Goal: Task Accomplishment & Management: Manage account settings

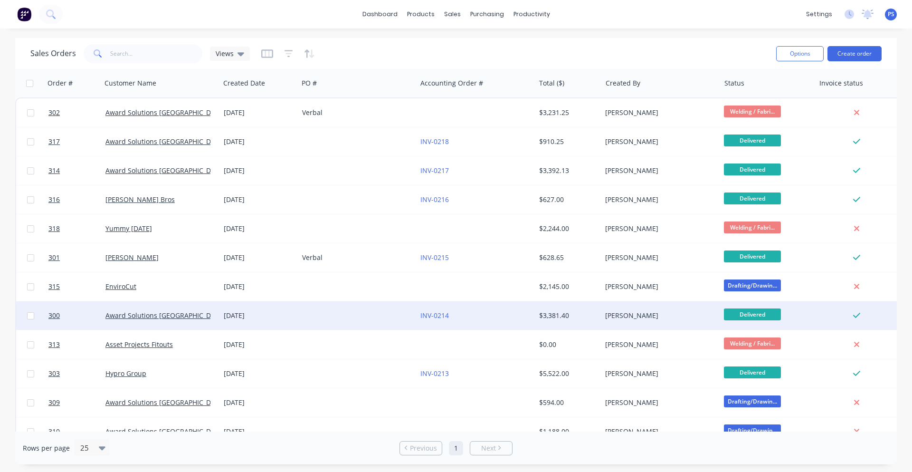
click at [341, 319] on div at bounding box center [357, 315] width 118 height 28
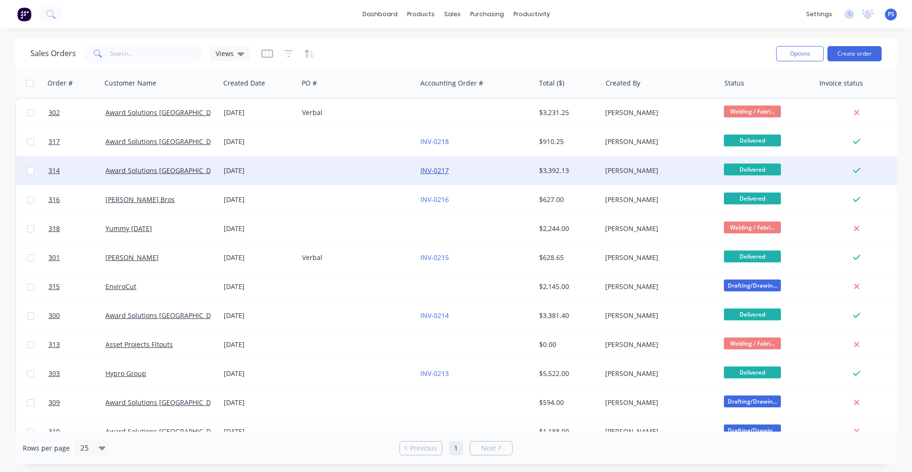
click at [446, 173] on link "INV-0217" at bounding box center [434, 170] width 28 height 9
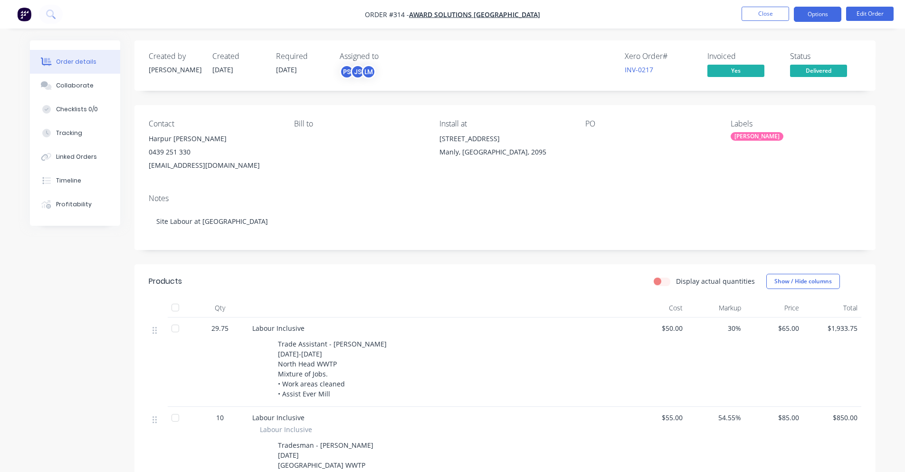
click at [803, 15] on button "Options" at bounding box center [816, 14] width 47 height 15
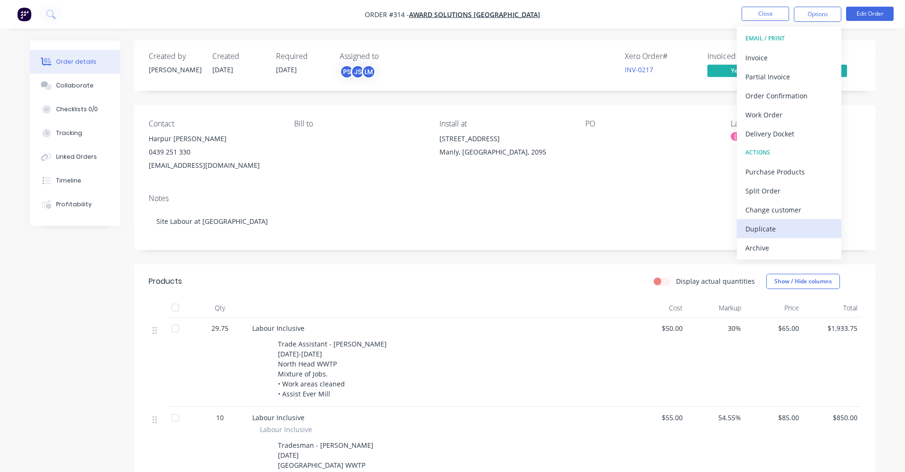
click at [793, 230] on div "Duplicate" at bounding box center [788, 229] width 87 height 14
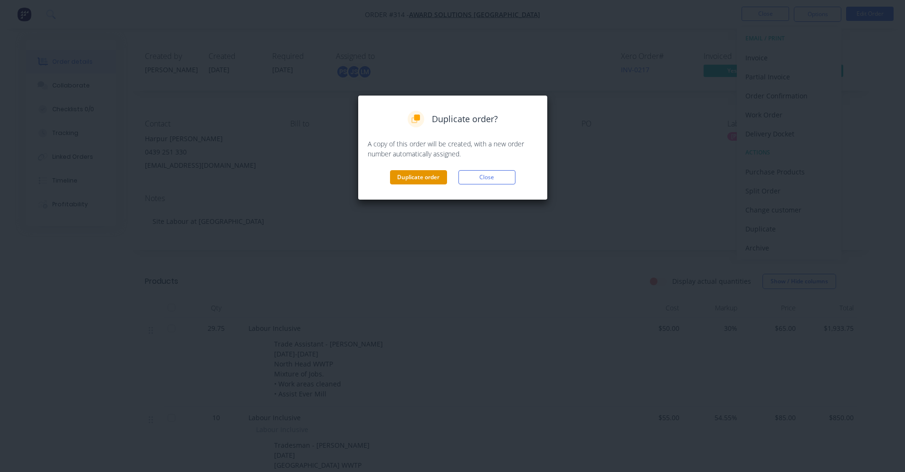
click at [418, 179] on button "Duplicate order" at bounding box center [418, 177] width 57 height 14
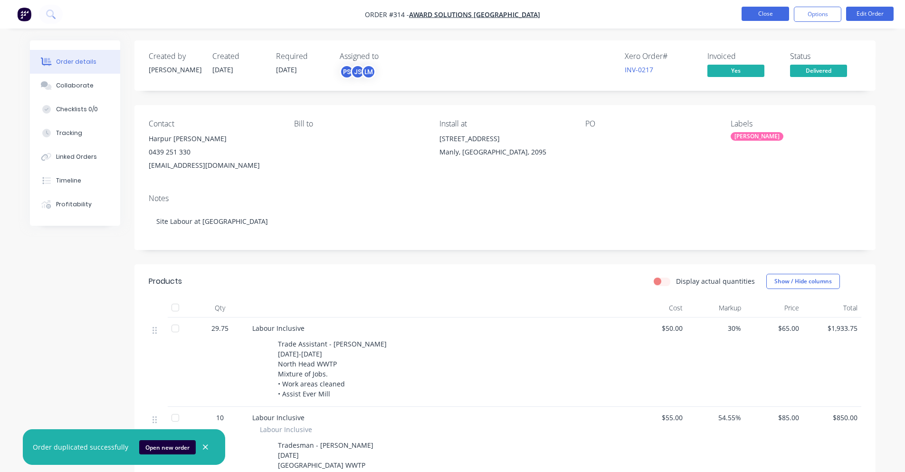
click at [755, 18] on button "Close" at bounding box center [764, 14] width 47 height 14
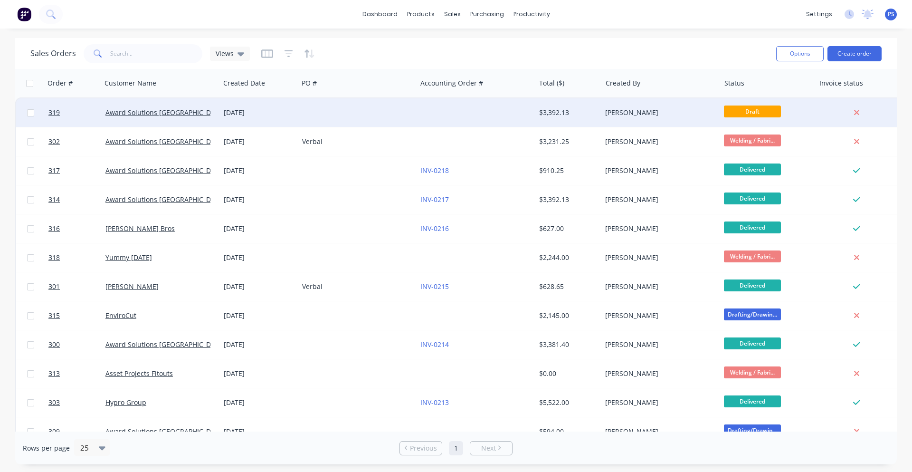
click at [324, 113] on div at bounding box center [357, 112] width 118 height 28
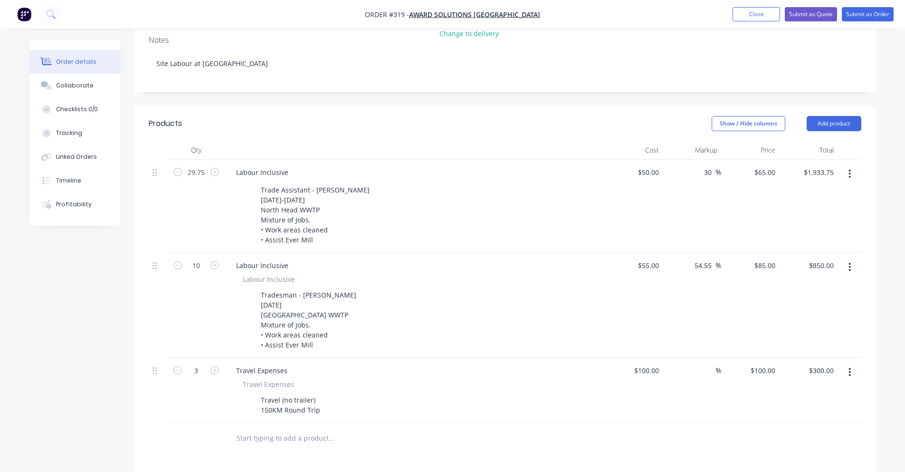
scroll to position [190, 0]
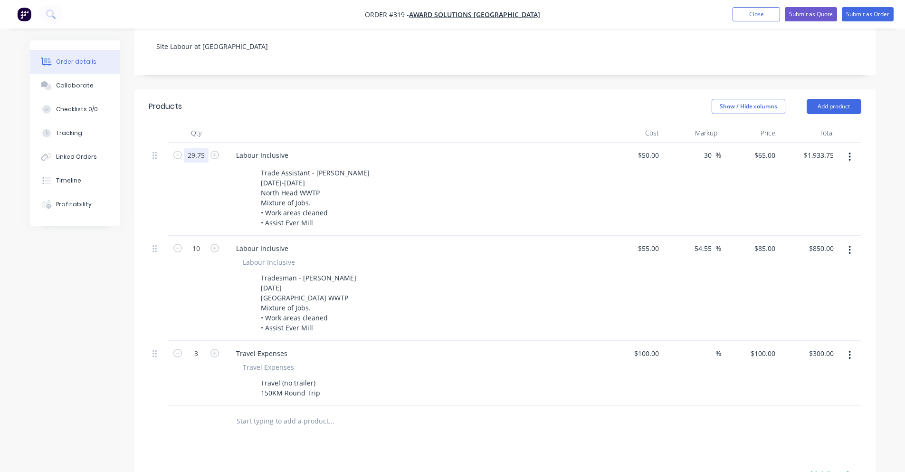
type input "1"
click at [201, 189] on div at bounding box center [196, 188] width 57 height 93
click at [206, 241] on input "10" at bounding box center [196, 248] width 25 height 14
click at [197, 283] on div at bounding box center [196, 288] width 57 height 105
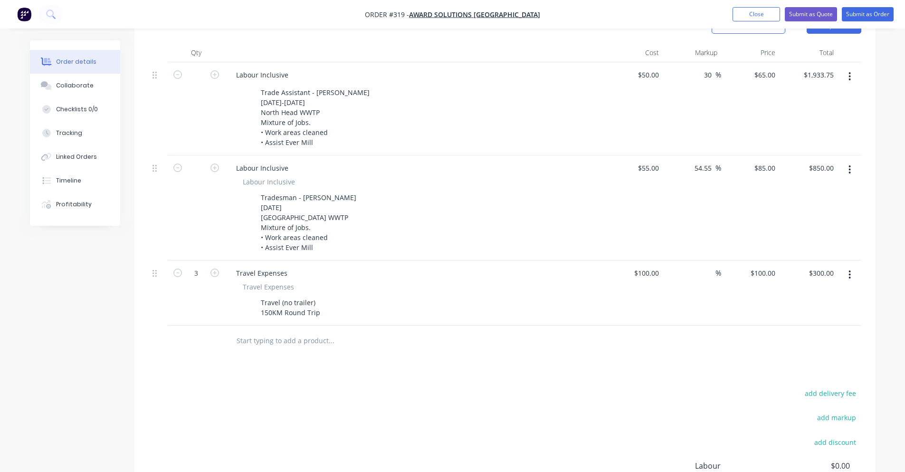
scroll to position [380, 0]
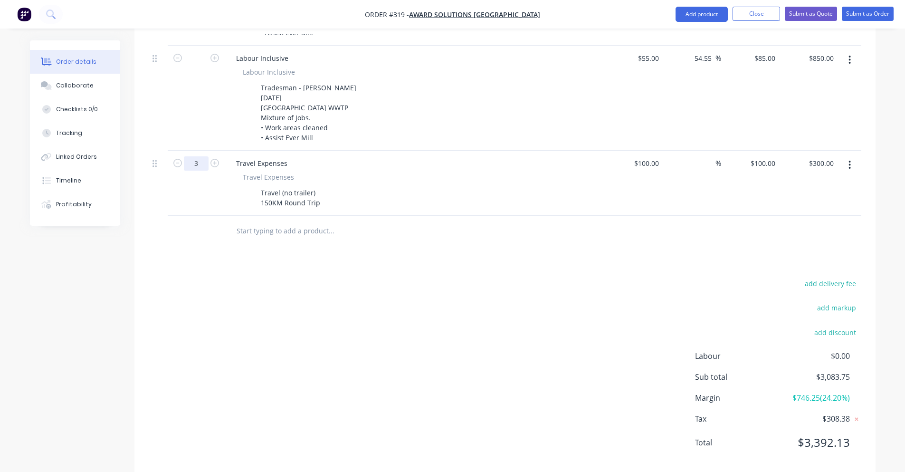
click at [203, 156] on input "3" at bounding box center [196, 163] width 25 height 14
click at [207, 181] on div at bounding box center [196, 183] width 57 height 65
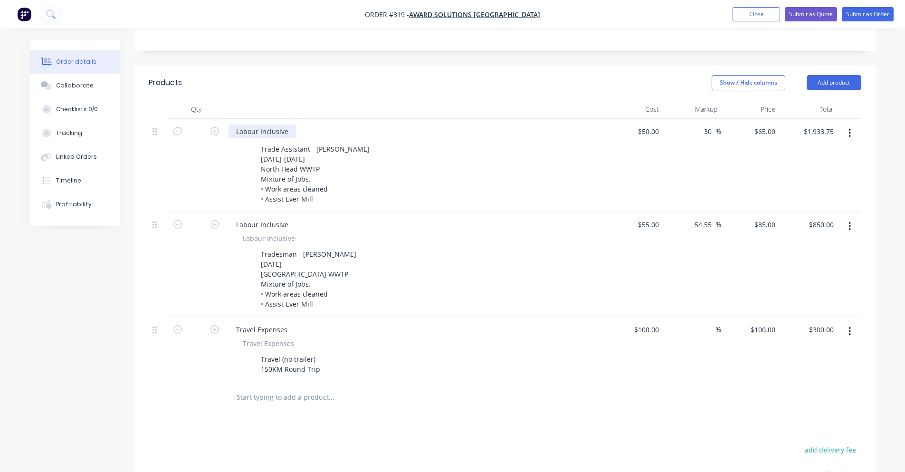
scroll to position [237, 0]
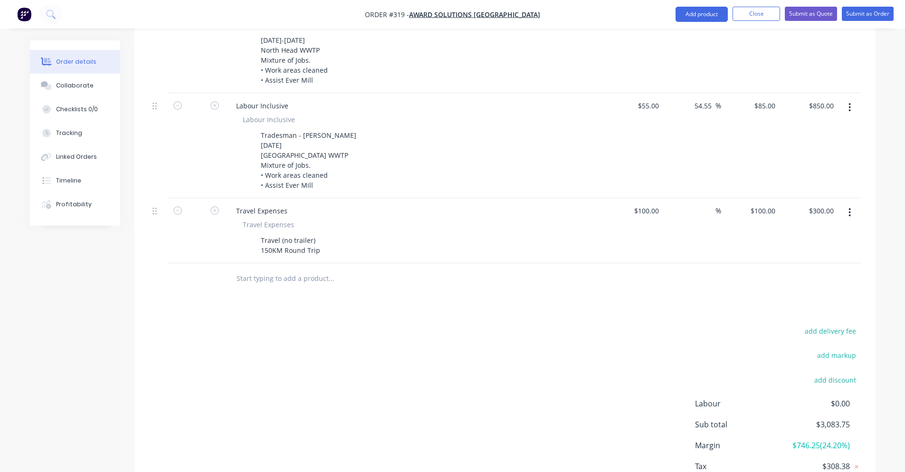
click at [539, 324] on div "add delivery fee add markup add discount Labour $0.00 Sub total $3,083.75 Margi…" at bounding box center [505, 415] width 712 height 183
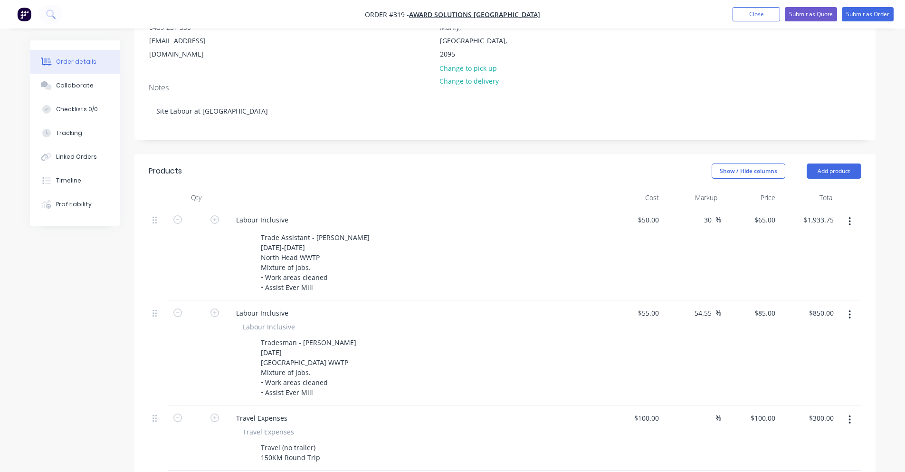
scroll to position [142, 0]
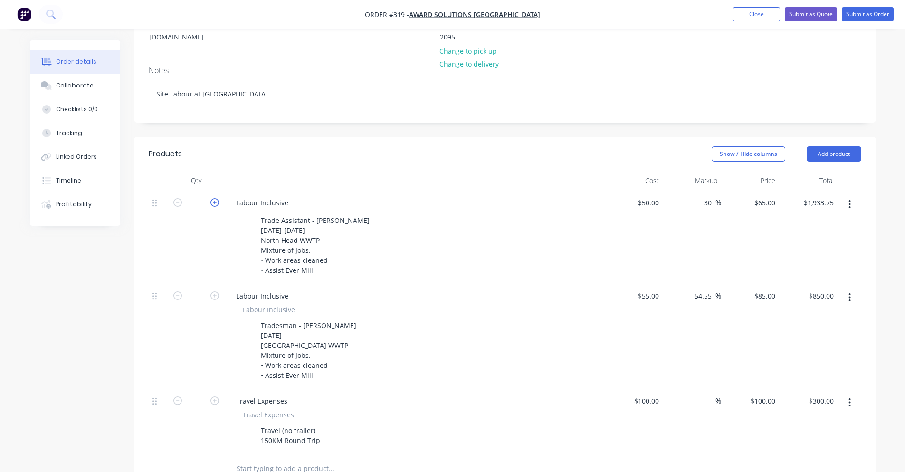
click at [211, 198] on icon "button" at bounding box center [214, 202] width 9 height 9
click at [202, 196] on input "text" at bounding box center [196, 203] width 25 height 14
type input "0"
type input "$0.00"
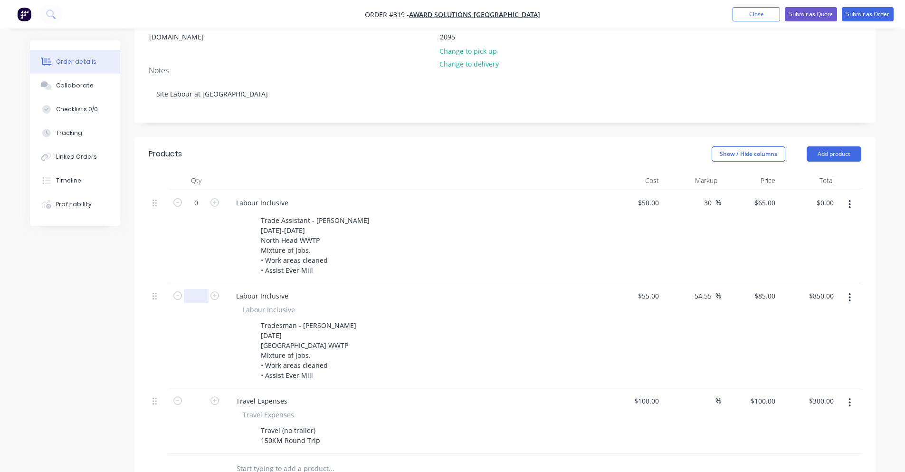
click at [203, 289] on input "text" at bounding box center [196, 296] width 25 height 14
type input "0"
type input "$0.00"
click at [197, 394] on input "text" at bounding box center [196, 401] width 25 height 14
type input "0"
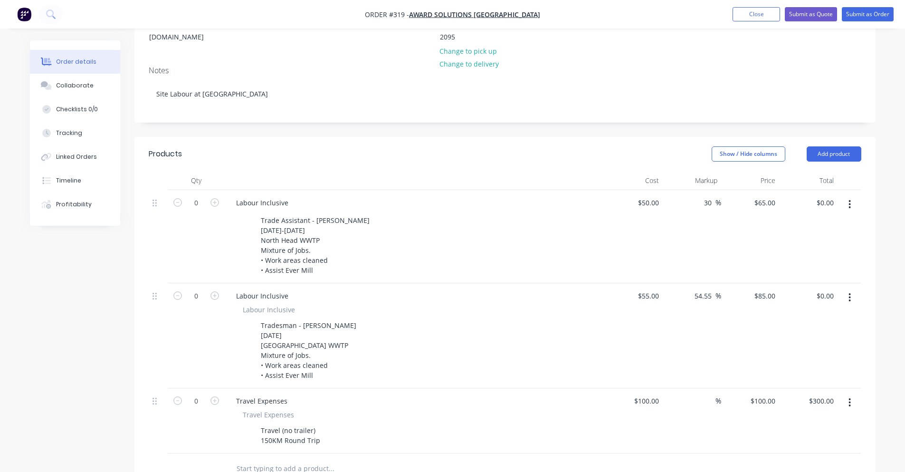
type input "$0.00"
click at [191, 422] on div "0" at bounding box center [196, 420] width 57 height 65
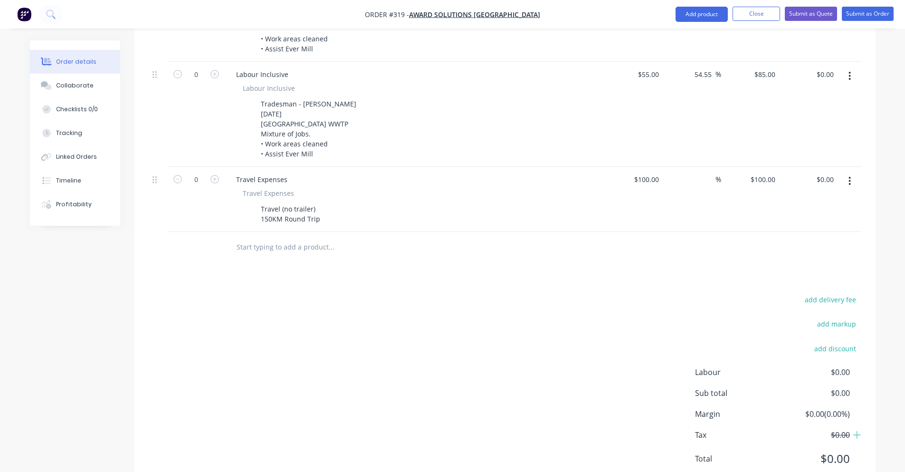
scroll to position [380, 0]
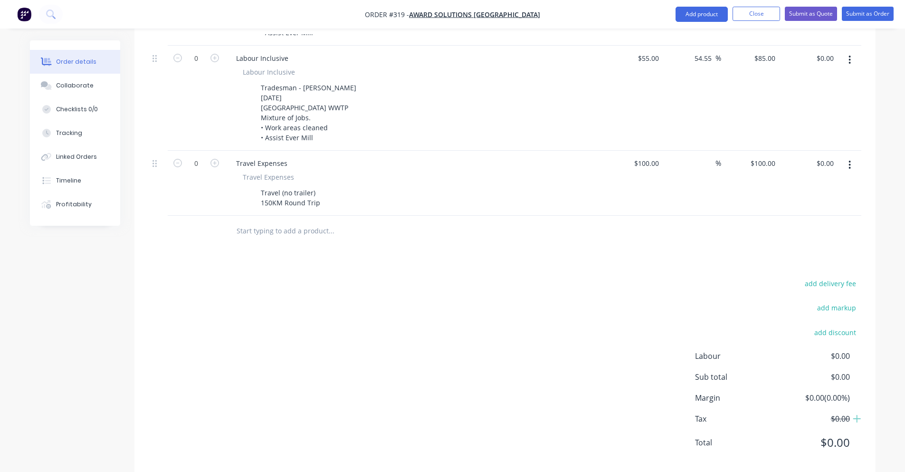
click at [481, 333] on div "add delivery fee add markup add discount Labour $0.00 Sub total $0.00 Margin $0…" at bounding box center [505, 368] width 712 height 183
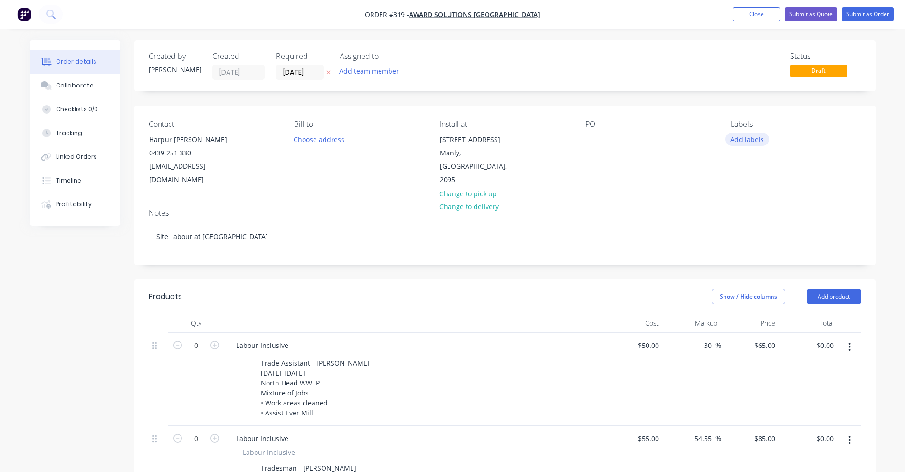
click at [726, 142] on button "Add labels" at bounding box center [747, 138] width 44 height 13
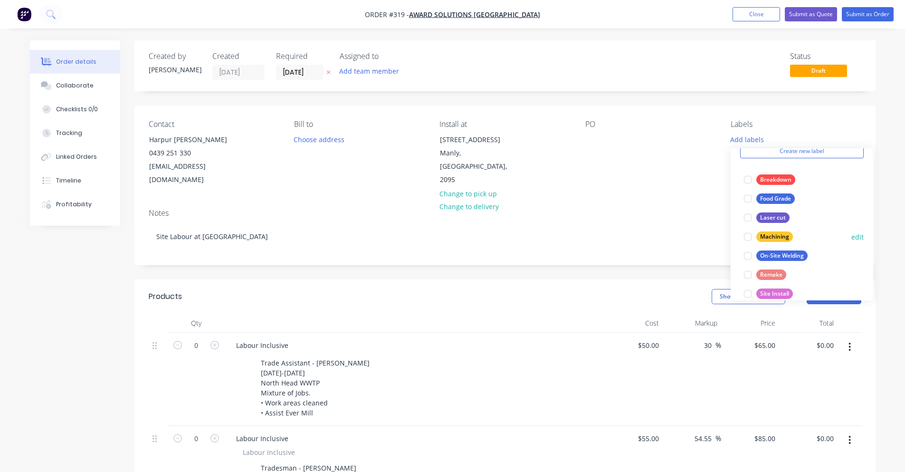
scroll to position [114, 0]
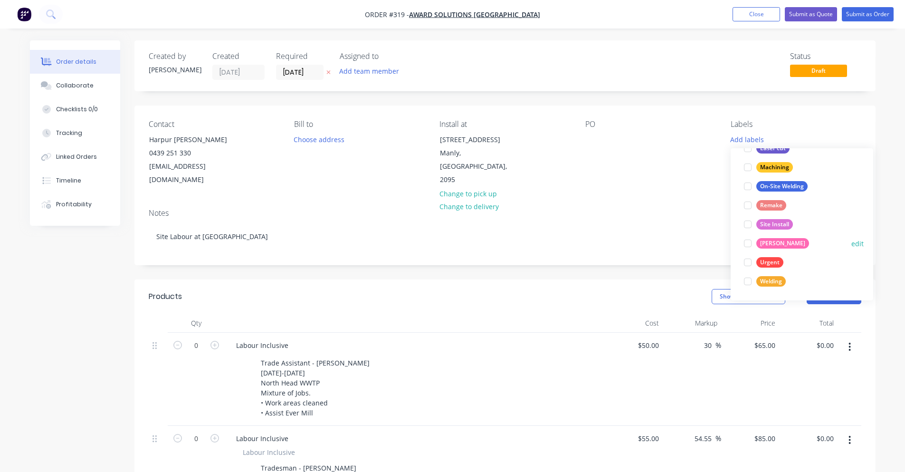
click at [751, 247] on div at bounding box center [747, 243] width 19 height 19
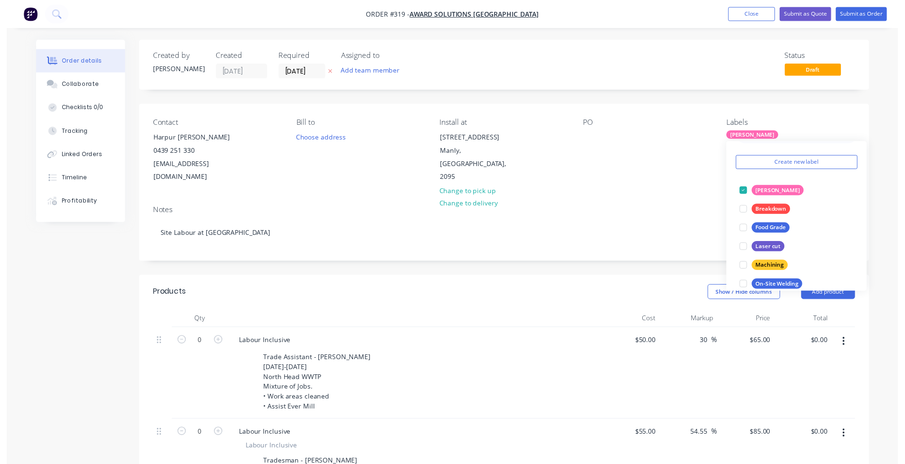
scroll to position [19, 0]
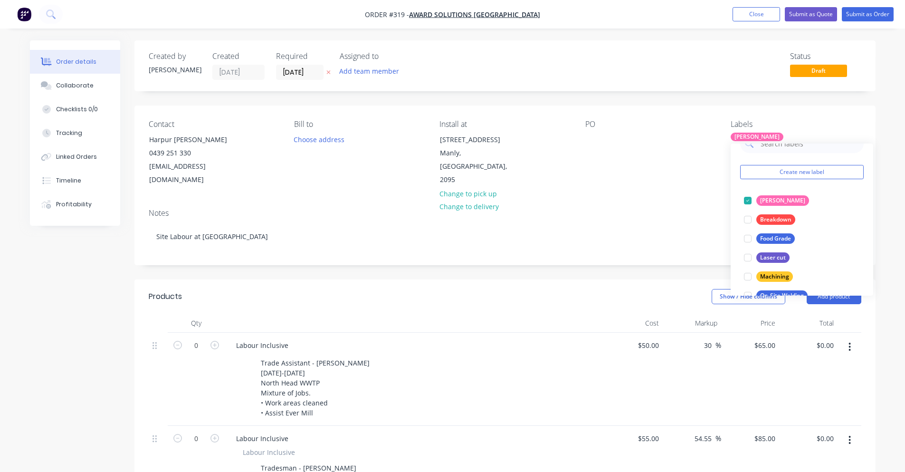
click at [679, 201] on div "Notes Site Labour at [GEOGRAPHIC_DATA]" at bounding box center [504, 233] width 741 height 64
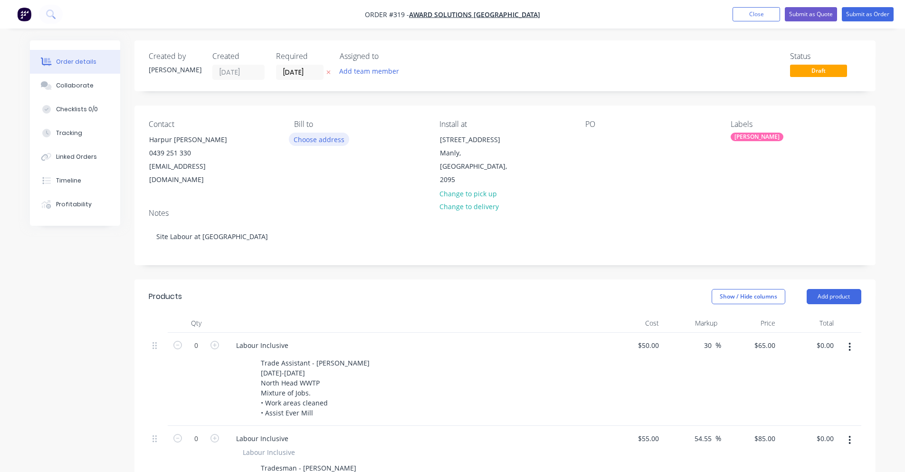
click at [316, 133] on button "Choose address" at bounding box center [319, 138] width 61 height 13
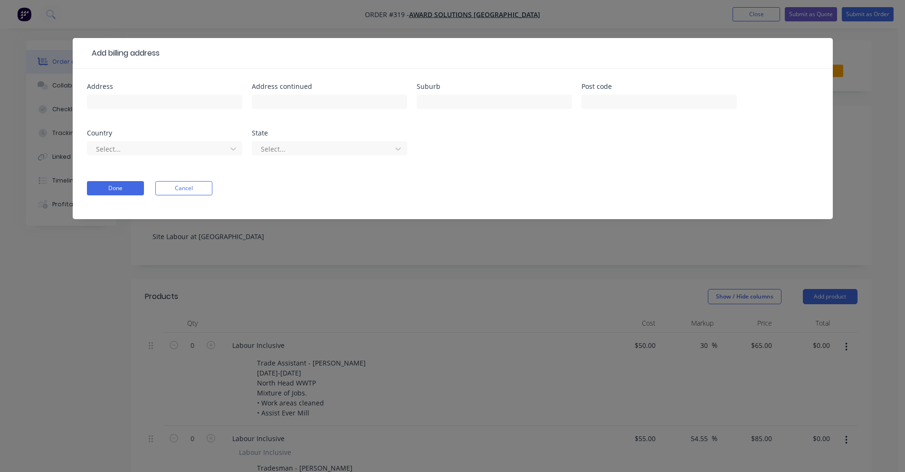
click at [213, 179] on form "Address Address continued Suburb Post code Country Select... State Select... Do…" at bounding box center [452, 151] width 731 height 136
click at [197, 181] on button "Cancel" at bounding box center [183, 188] width 57 height 14
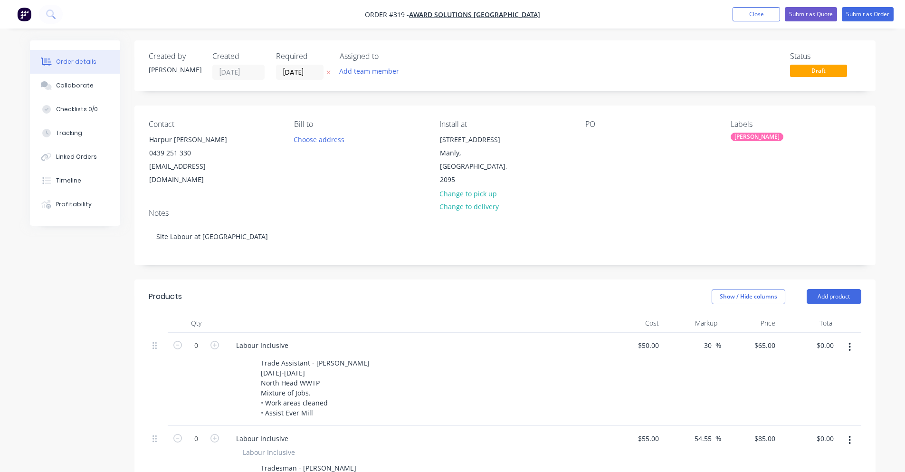
click at [360, 64] on div "Assigned to Add team member" at bounding box center [387, 66] width 95 height 28
click at [361, 65] on button "Add team member" at bounding box center [369, 71] width 70 height 13
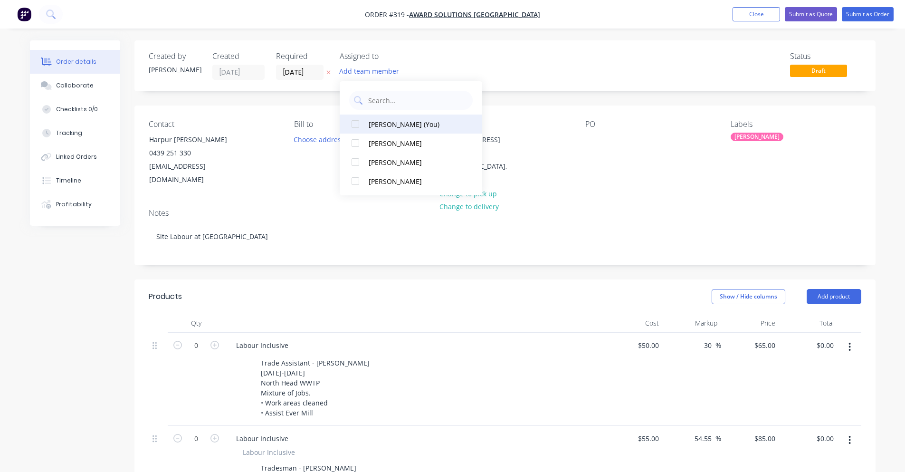
click at [372, 124] on div "[PERSON_NAME] (You)" at bounding box center [415, 124] width 95 height 10
click at [368, 143] on div "[PERSON_NAME]" at bounding box center [415, 143] width 95 height 10
click at [430, 67] on div "PS JS" at bounding box center [387, 72] width 95 height 14
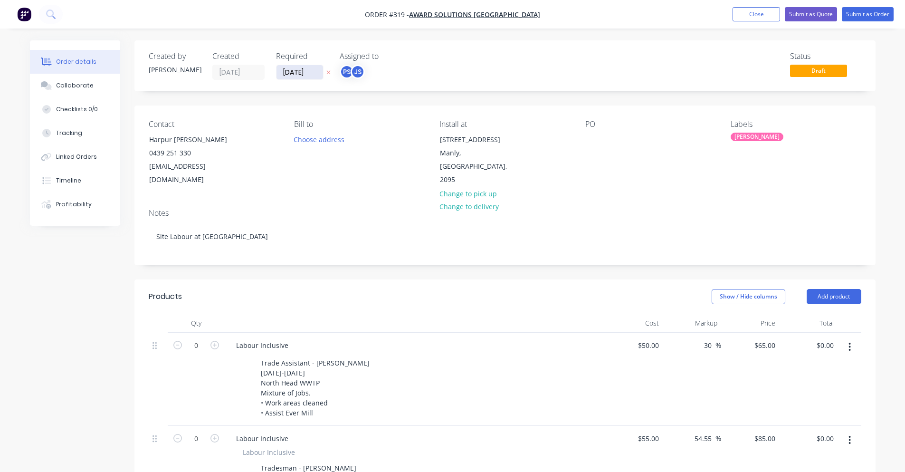
click at [299, 73] on input "[DATE]" at bounding box center [299, 72] width 47 height 14
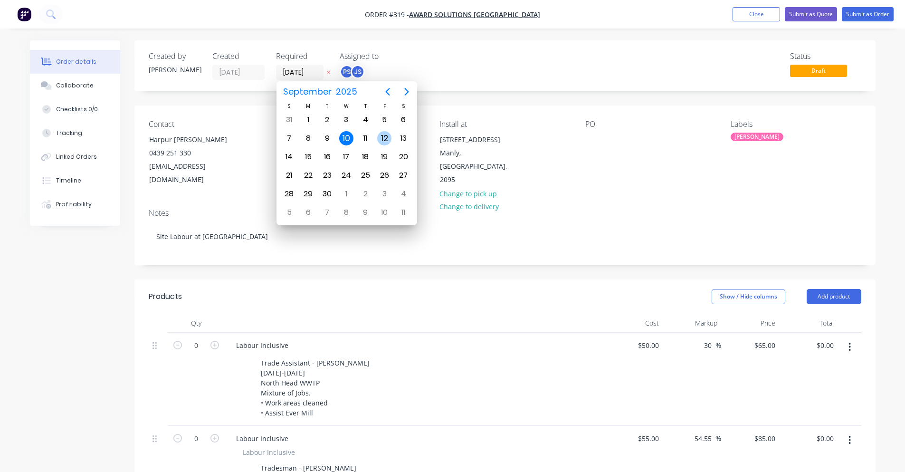
click at [385, 136] on div "12" at bounding box center [384, 138] width 14 height 14
type input "[DATE]"
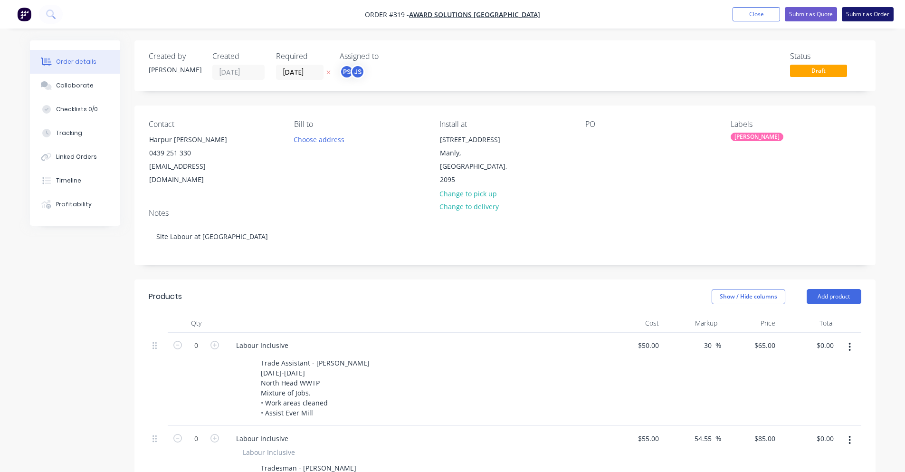
click at [852, 11] on button "Submit as Order" at bounding box center [867, 14] width 52 height 14
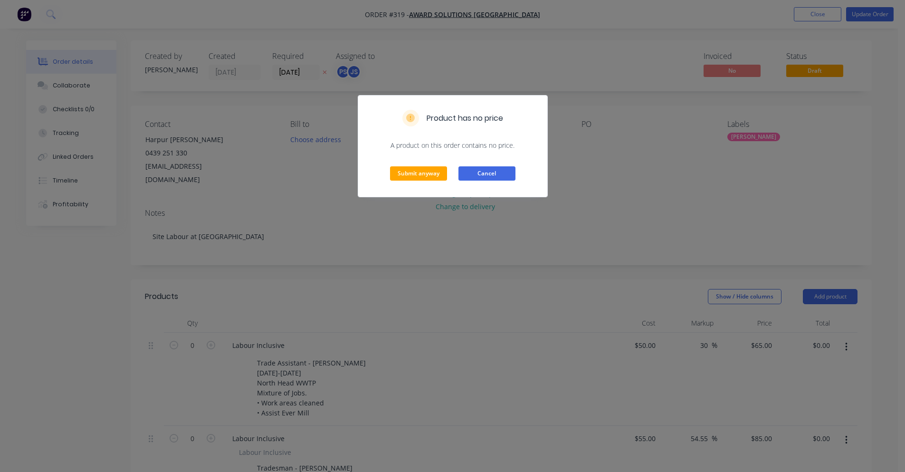
click at [478, 170] on button "Cancel" at bounding box center [486, 173] width 57 height 14
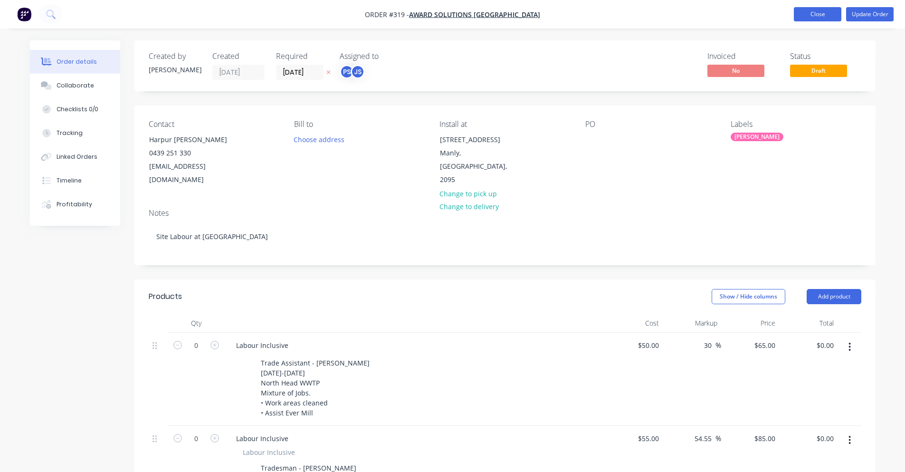
click at [819, 21] on button "Close" at bounding box center [816, 14] width 47 height 14
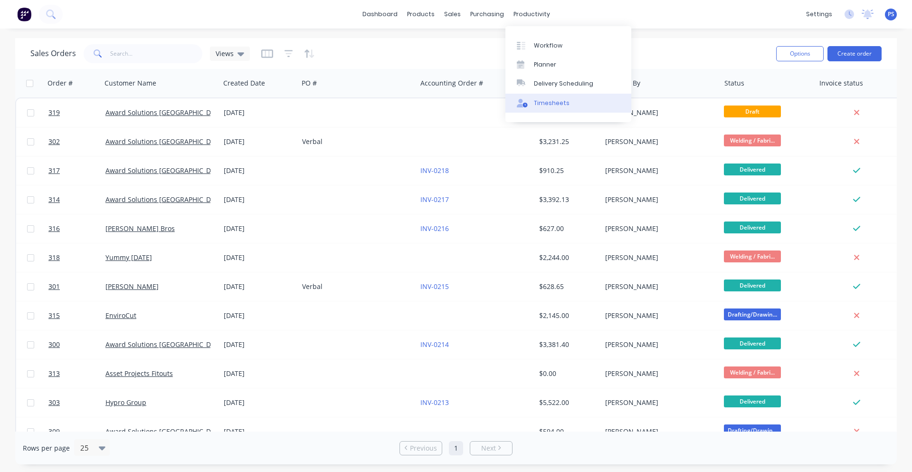
click at [523, 95] on link "Timesheets" at bounding box center [568, 103] width 126 height 19
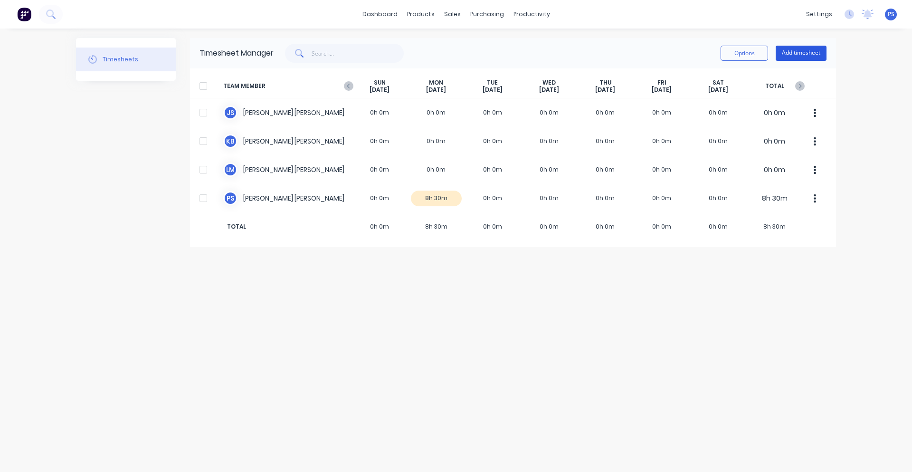
click at [800, 54] on button "Add timesheet" at bounding box center [800, 53] width 51 height 15
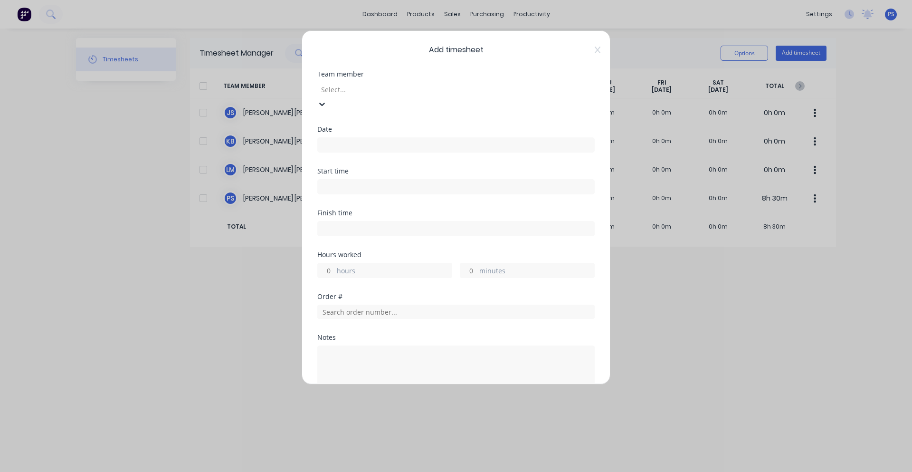
click at [457, 95] on div at bounding box center [388, 90] width 137 height 12
click at [413, 471] on div "[PERSON_NAME]" at bounding box center [456, 477] width 912 height 10
click at [583, 57] on div "Add timesheet Team member [PERSON_NAME] Date Start time Finish time Hours worke…" at bounding box center [456, 207] width 309 height 354
click at [595, 52] on icon at bounding box center [598, 50] width 6 height 8
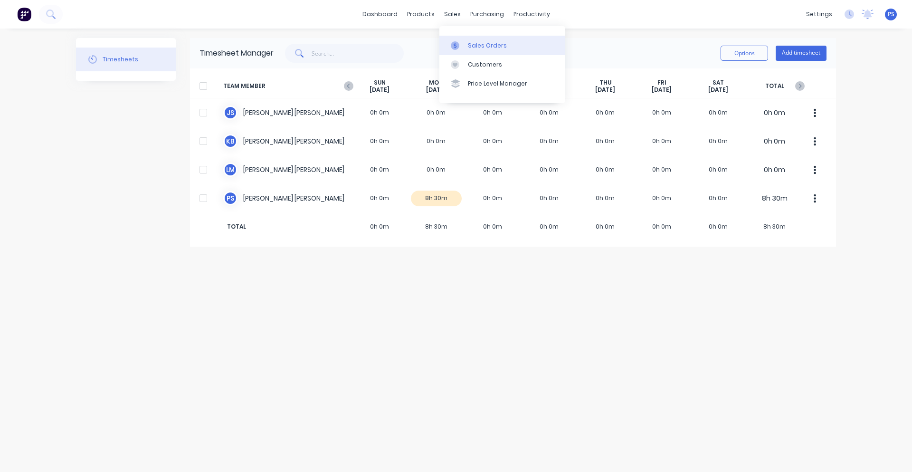
click at [460, 47] on div at bounding box center [458, 45] width 14 height 9
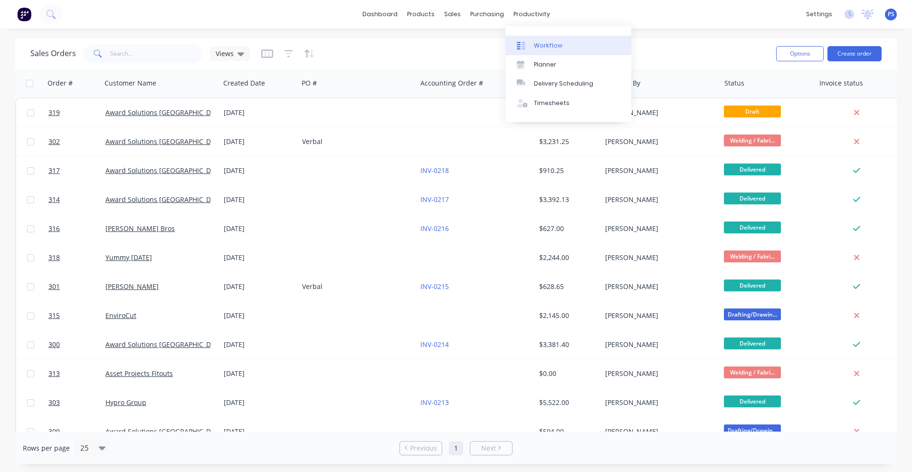
click at [527, 38] on link "Workflow" at bounding box center [568, 45] width 126 height 19
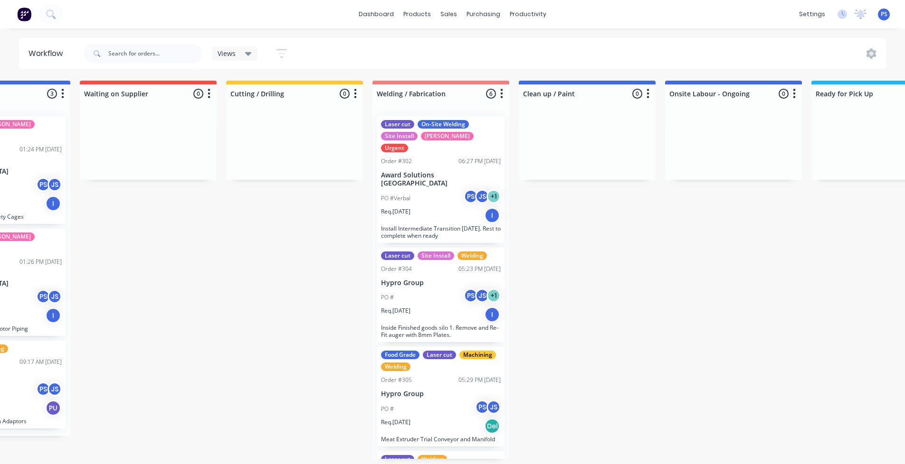
click at [437, 189] on div "PO #Verbal PS JS + 1" at bounding box center [441, 198] width 120 height 18
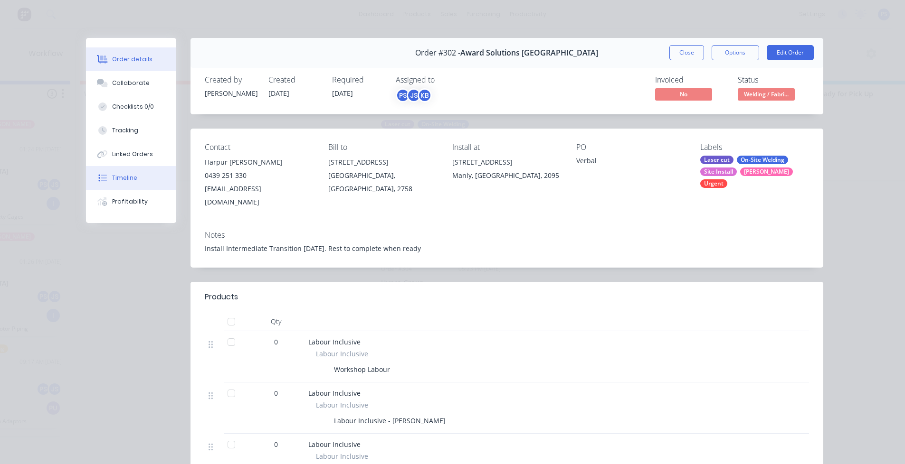
click at [145, 172] on button "Timeline" at bounding box center [131, 178] width 90 height 24
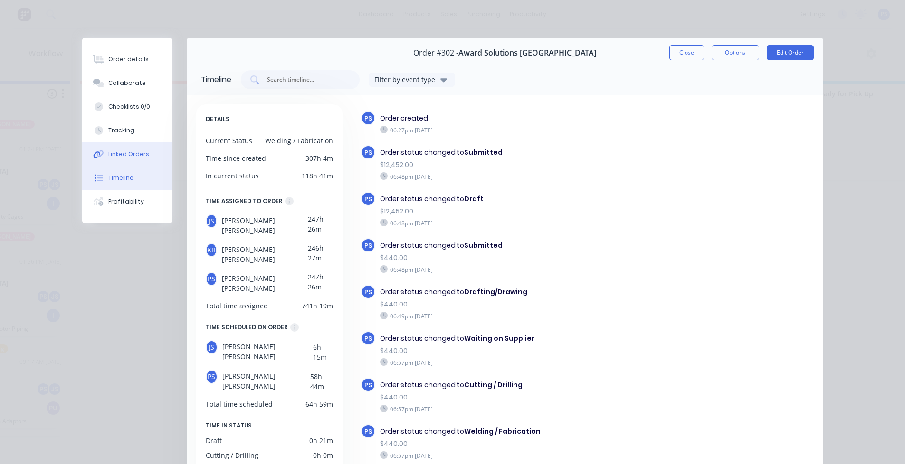
click at [146, 157] on button "Linked Orders" at bounding box center [127, 154] width 90 height 24
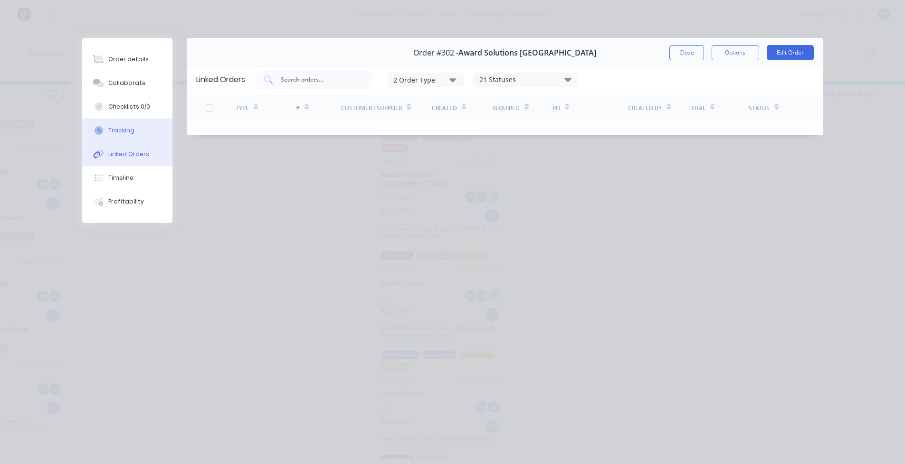
click at [146, 139] on button "Tracking" at bounding box center [127, 131] width 90 height 24
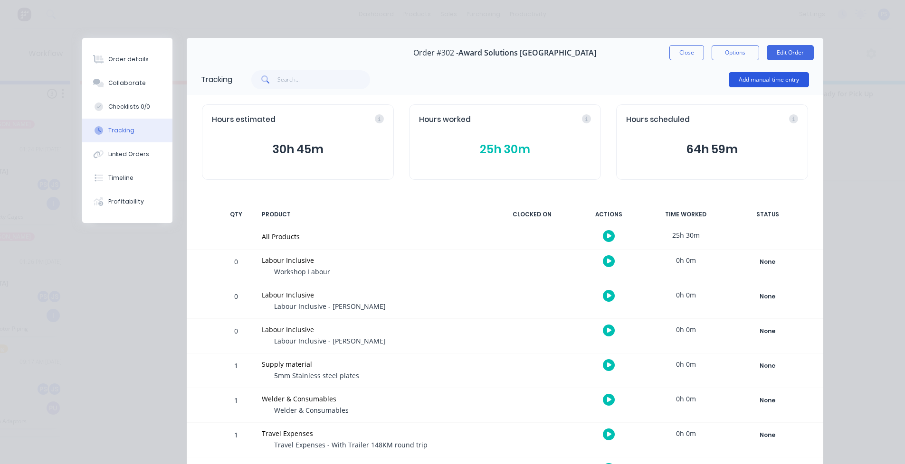
click at [745, 83] on button "Add manual time entry" at bounding box center [768, 79] width 80 height 15
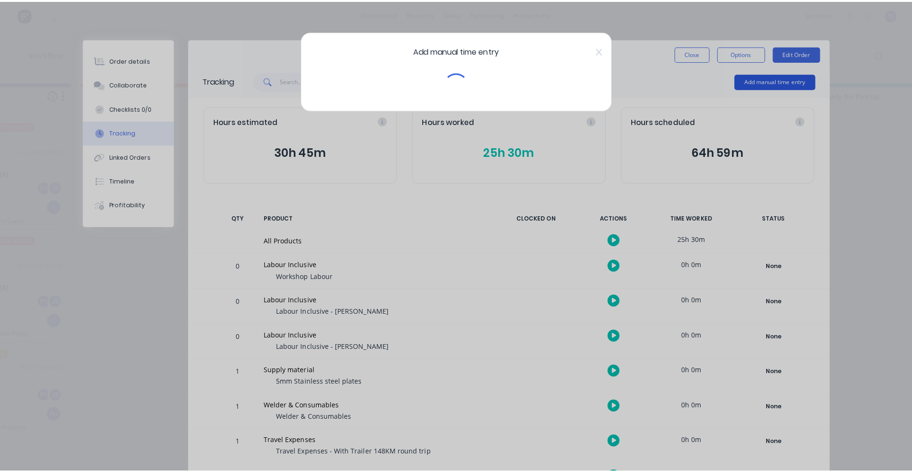
scroll to position [0, 233]
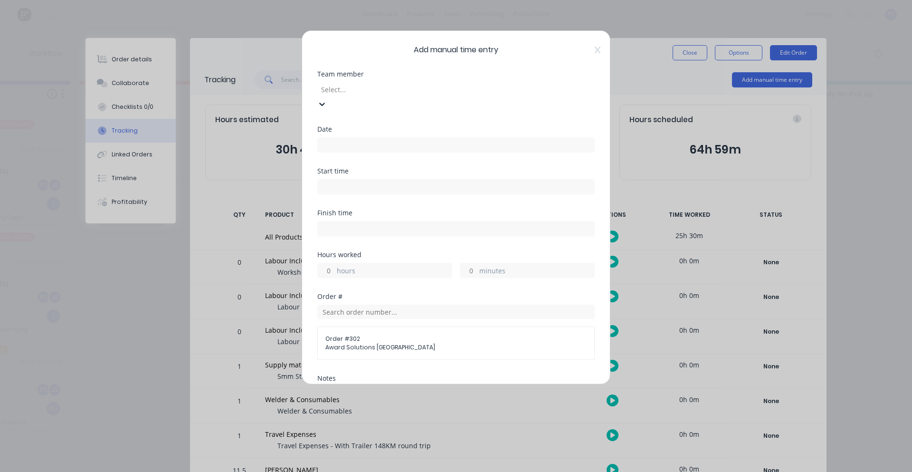
click at [432, 84] on div at bounding box center [388, 90] width 137 height 12
click at [183, 444] on div "[PERSON_NAME]" at bounding box center [219, 449] width 905 height 10
click at [391, 126] on div "Date" at bounding box center [455, 139] width 277 height 27
click at [390, 138] on input at bounding box center [456, 145] width 276 height 14
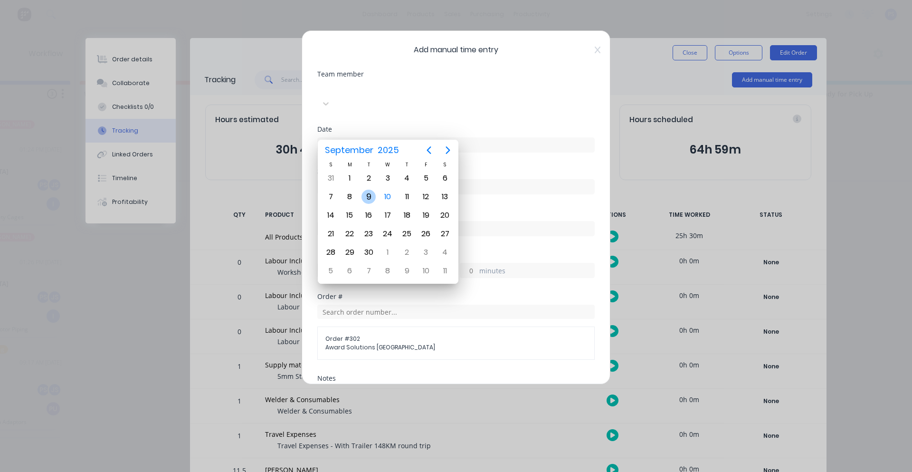
click at [371, 196] on div "9" at bounding box center [368, 196] width 14 height 14
type input "[DATE]"
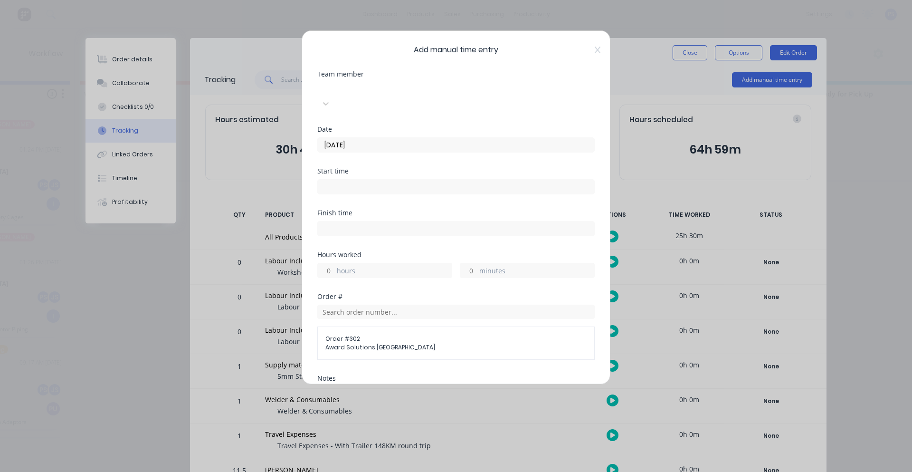
click at [368, 168] on div "Start time" at bounding box center [455, 171] width 277 height 7
click at [363, 179] on input at bounding box center [456, 186] width 276 height 14
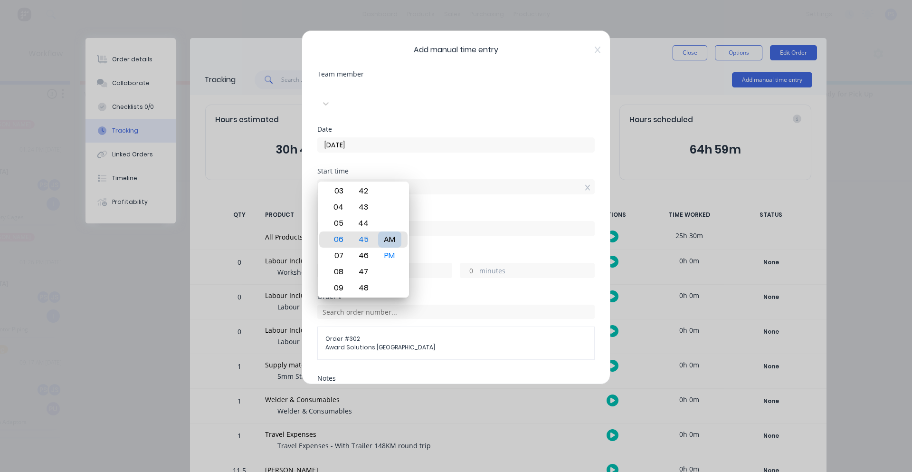
type input "06:45 AM"
click at [384, 179] on input "06:45 AM" at bounding box center [456, 186] width 276 height 14
click at [443, 189] on div "Start time 06:45 AM" at bounding box center [455, 189] width 277 height 42
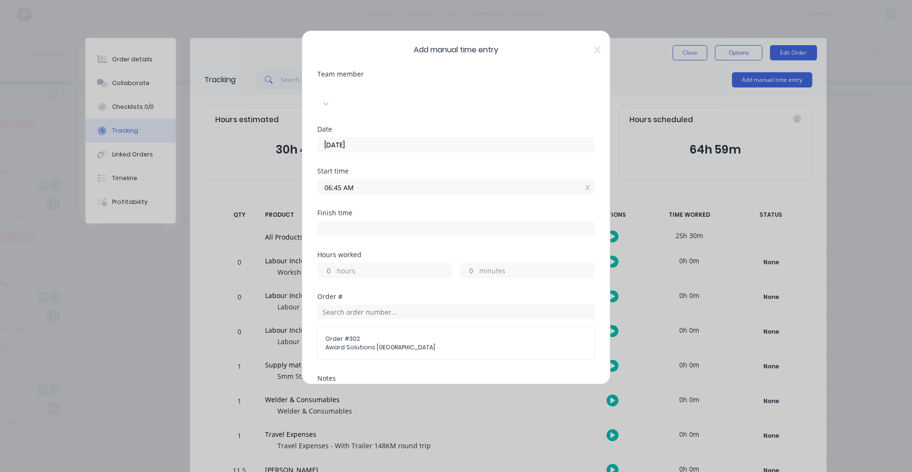
click at [398, 221] on input at bounding box center [456, 228] width 276 height 14
type input "01:27 PM"
type input "6"
type input "42"
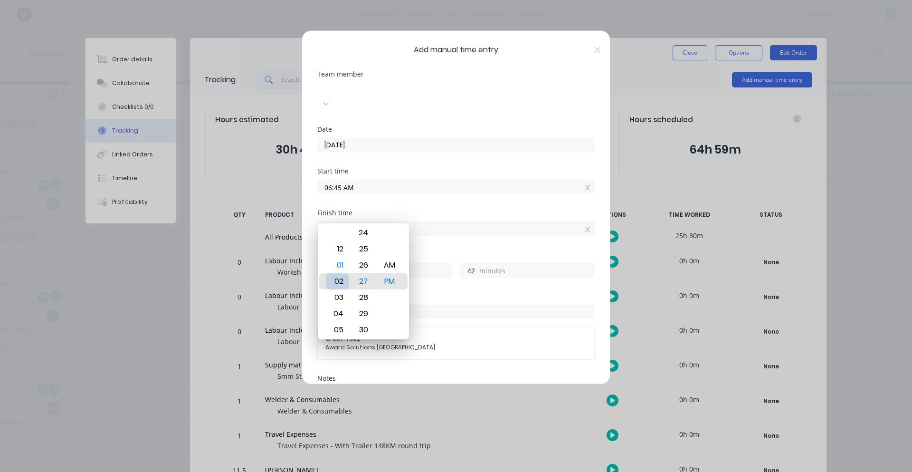
type input "02:27 PM"
type input "7"
type input "08:27 PM"
type input "13"
type input "07:27 PM"
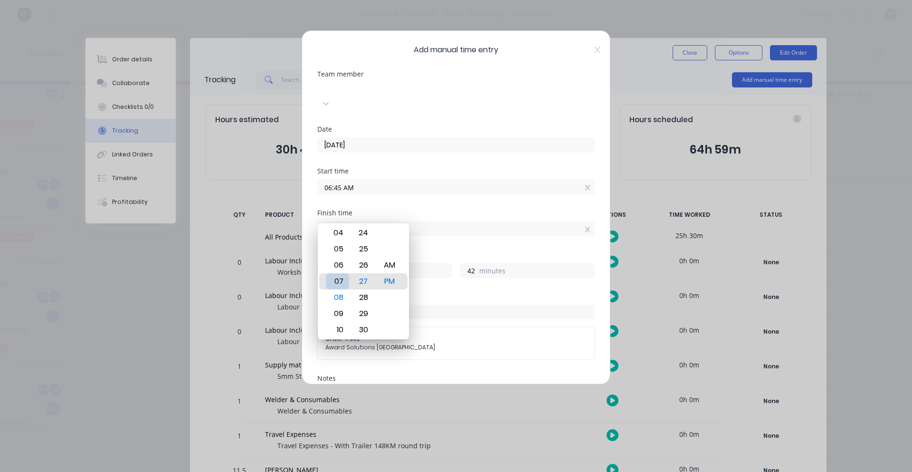
type input "12"
type input "06:27 PM"
type input "11"
type input "05:27 PM"
type input "10"
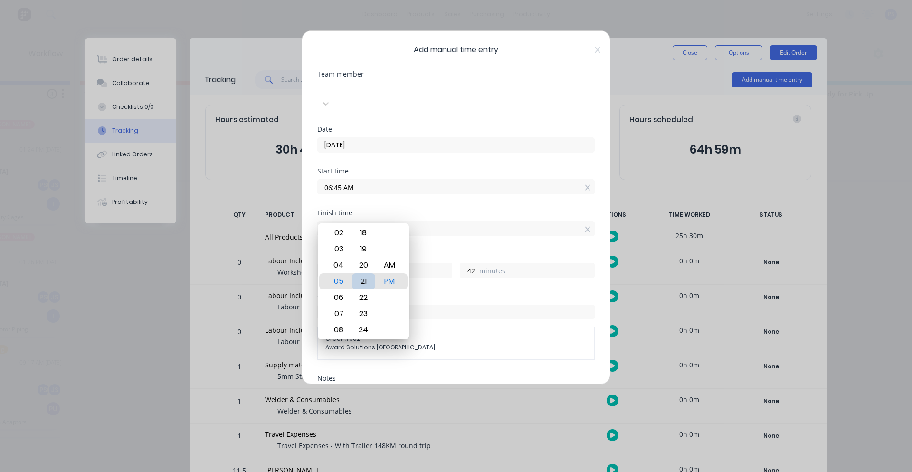
type input "05:21 PM"
type input "36"
type input "05:15 PM"
type input "30"
click at [444, 268] on div "Hours worked 10 hours 30 minutes" at bounding box center [455, 272] width 277 height 42
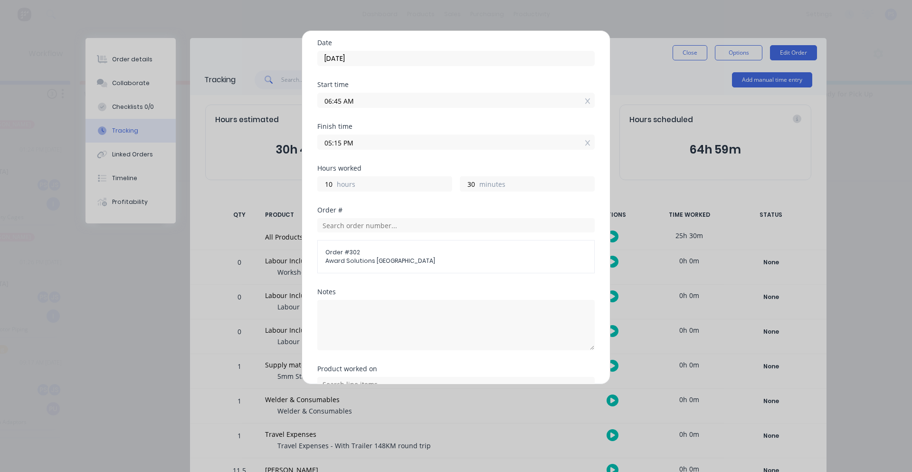
scroll to position [95, 0]
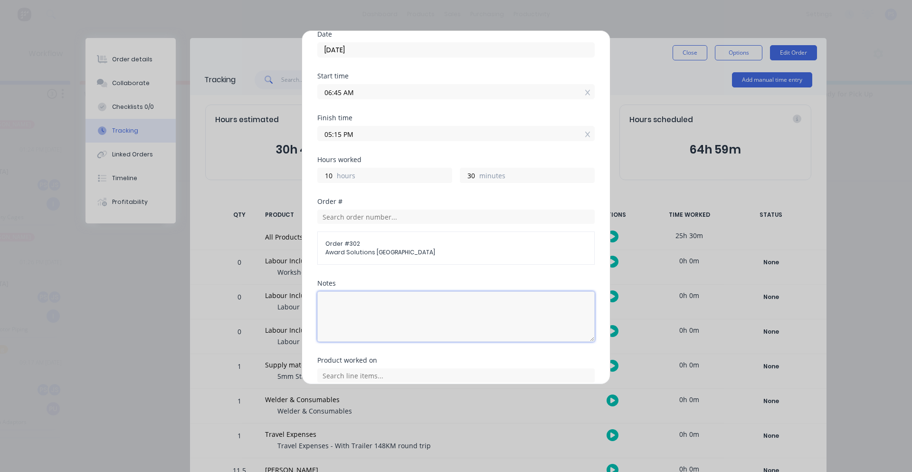
click at [387, 291] on textarea at bounding box center [455, 316] width 277 height 50
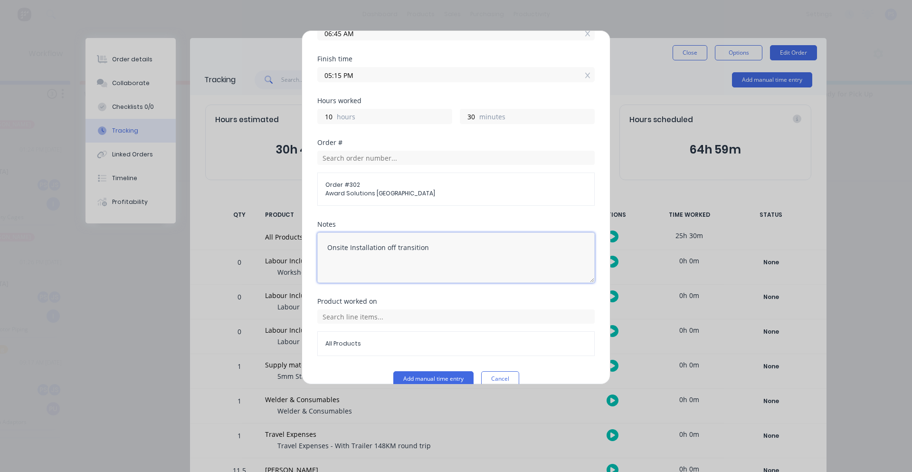
scroll to position [155, 0]
type textarea "Onsite Installation off transition"
click at [389, 308] on input "text" at bounding box center [455, 315] width 277 height 14
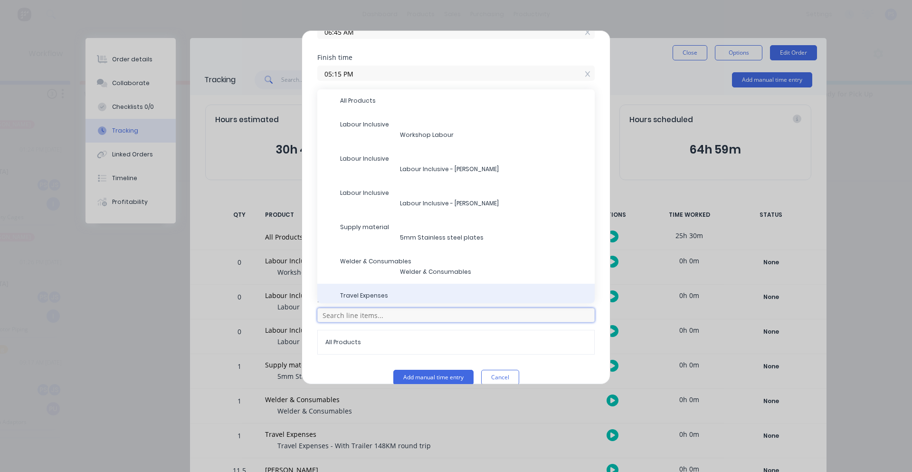
scroll to position [0, 0]
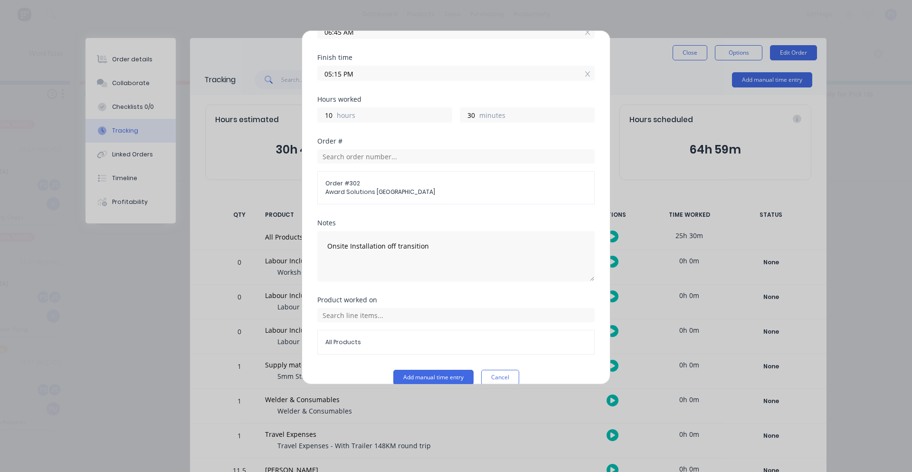
click at [337, 369] on div "Add manual time entry Cancel" at bounding box center [455, 376] width 277 height 15
click at [422, 369] on button "Add manual time entry" at bounding box center [433, 376] width 80 height 15
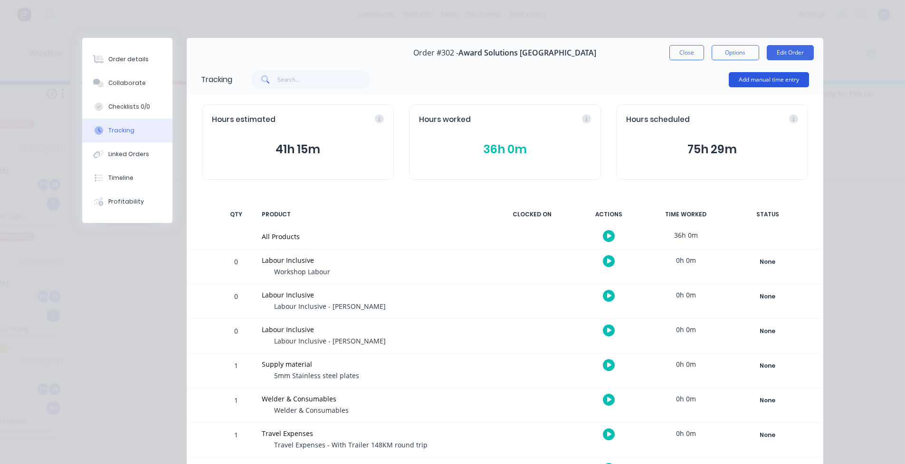
click at [745, 75] on button "Add manual time entry" at bounding box center [768, 79] width 80 height 15
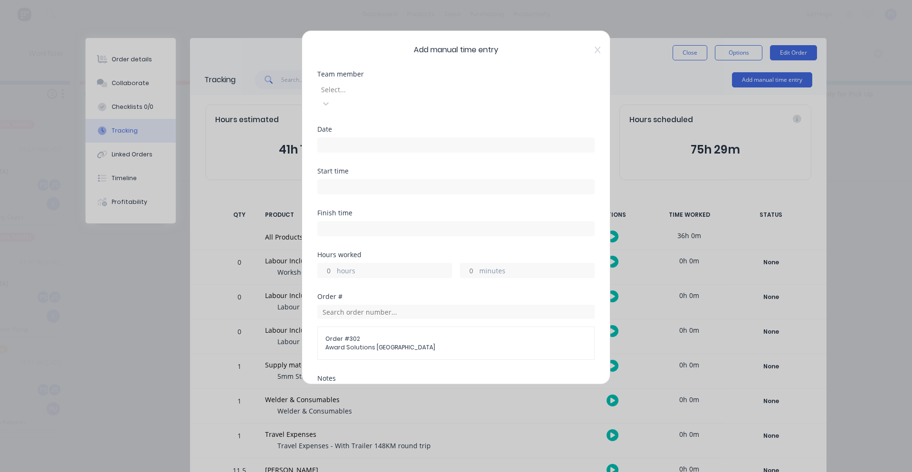
click at [407, 87] on div at bounding box center [388, 90] width 137 height 12
click at [177, 415] on div "[PERSON_NAME]" at bounding box center [219, 420] width 905 height 10
click at [383, 138] on input at bounding box center [456, 145] width 276 height 14
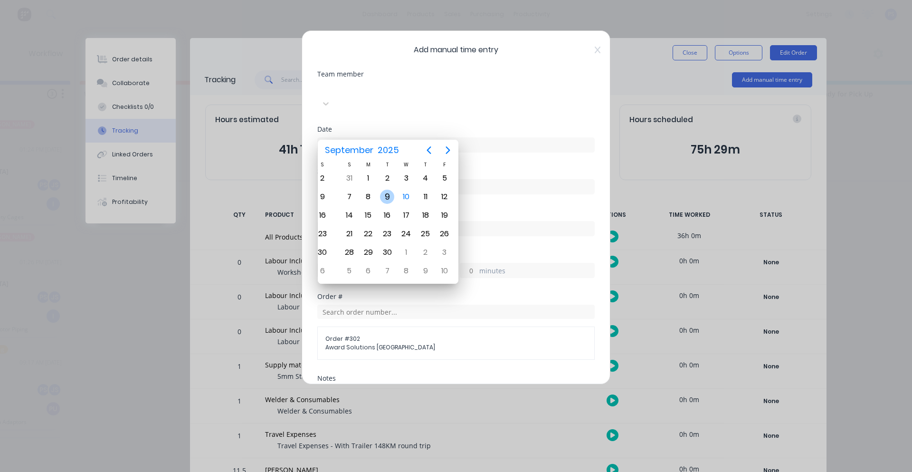
drag, startPoint x: 371, startPoint y: 195, endPoint x: 389, endPoint y: 197, distance: 18.6
click at [389, 197] on div "9" at bounding box center [387, 196] width 14 height 14
click at [368, 196] on div "9" at bounding box center [368, 196] width 14 height 14
type input "[DATE]"
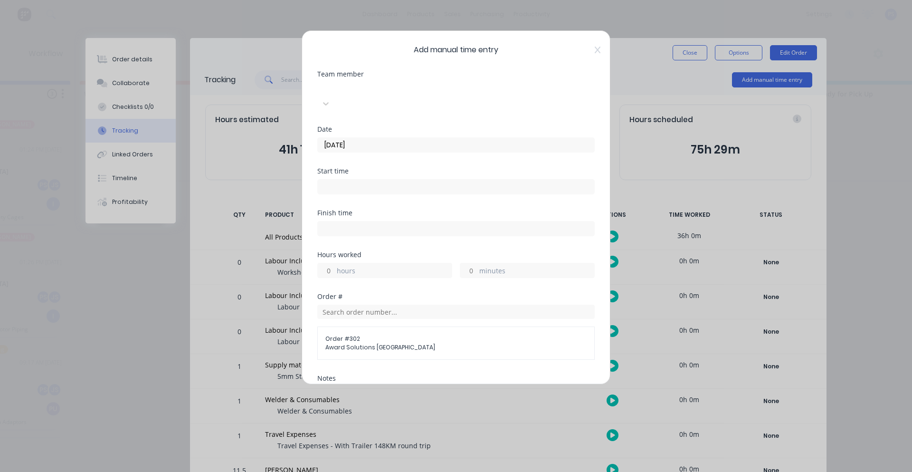
click at [371, 177] on div at bounding box center [455, 186] width 277 height 18
click at [369, 179] on input at bounding box center [456, 186] width 276 height 14
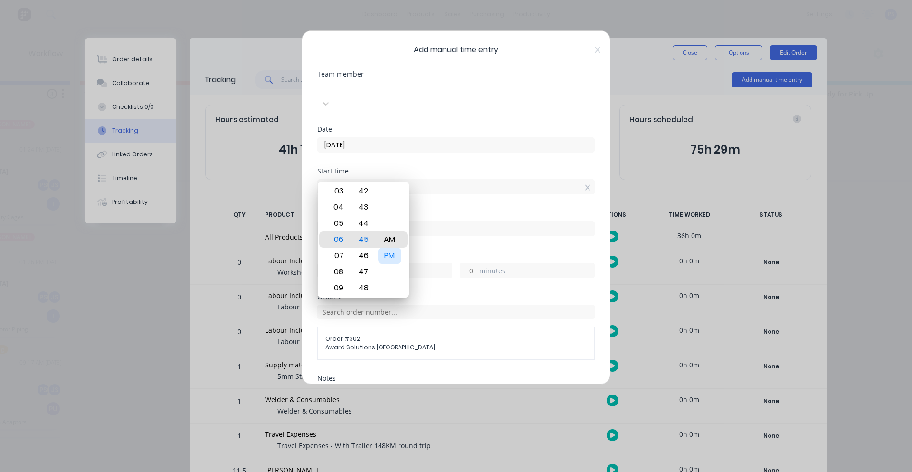
type input "06:45 AM"
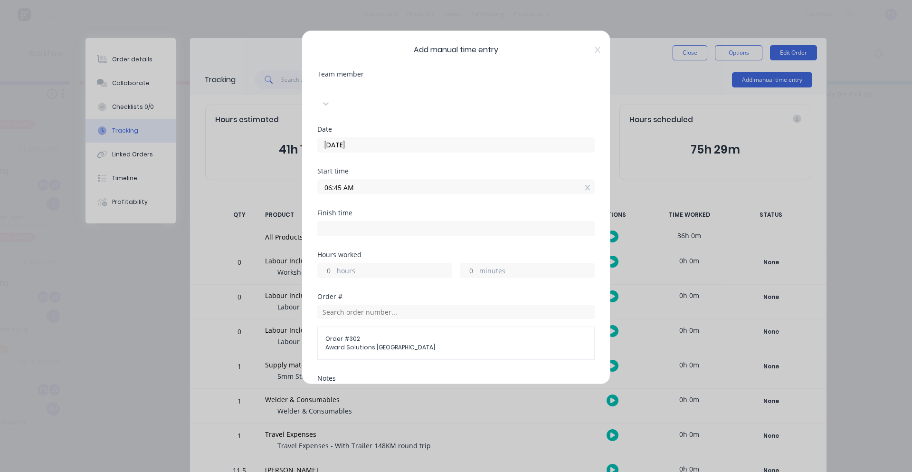
click at [435, 231] on div "Finish time" at bounding box center [455, 230] width 277 height 42
click at [408, 221] on input at bounding box center [456, 228] width 276 height 14
type input "01:28 PM"
type input "6"
type input "43"
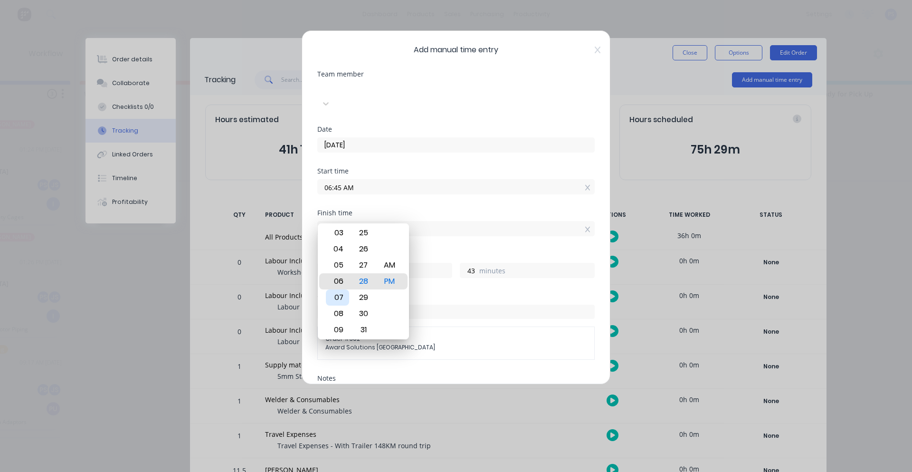
type input "07:28 PM"
type input "12"
type input "06:28 PM"
type input "11"
type input "05:28 PM"
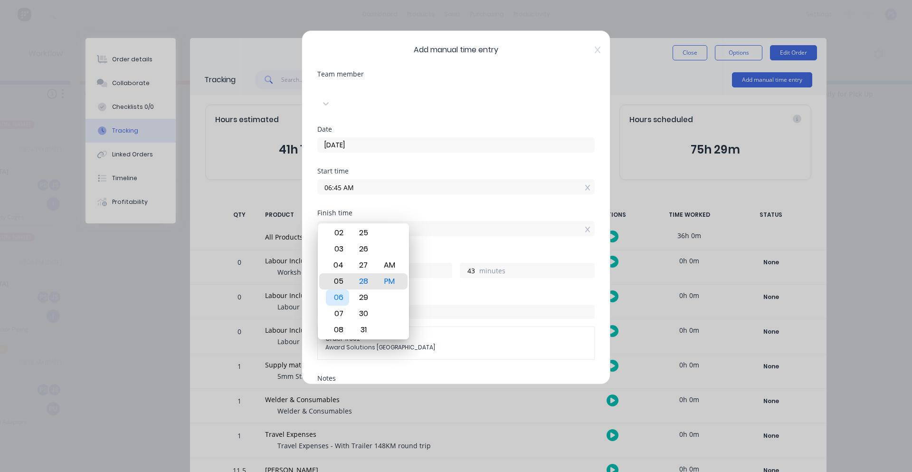
type input "10"
type input "05:21 PM"
type input "36"
type input "05:17 PM"
type input "32"
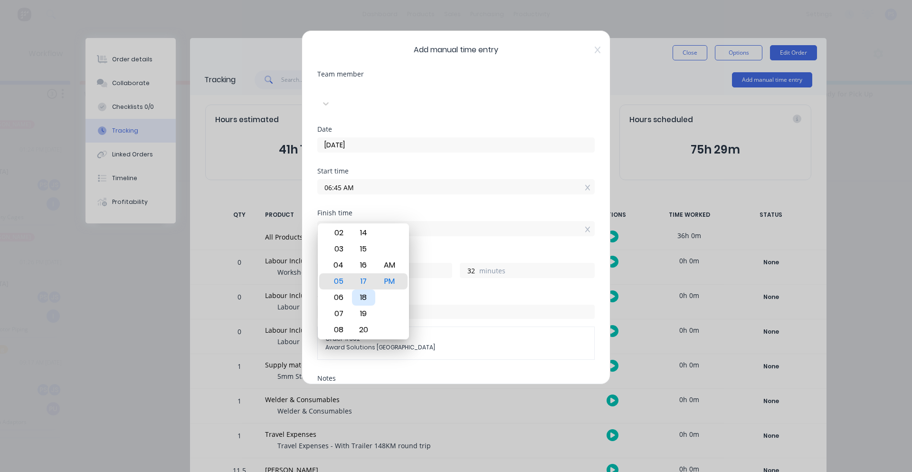
type input "05:16 PM"
type input "31"
type input "05:15 PM"
type input "30"
click at [430, 302] on div "Order # 302 Award Solutions [GEOGRAPHIC_DATA]" at bounding box center [455, 330] width 277 height 57
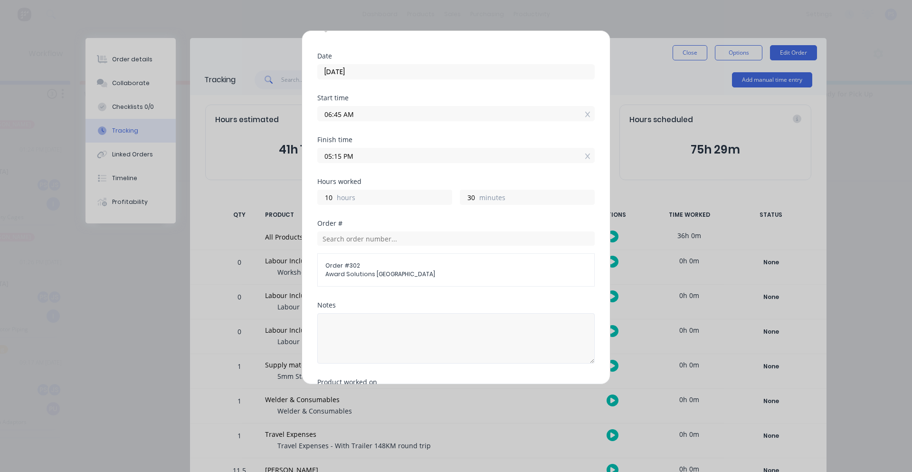
scroll to position [95, 0]
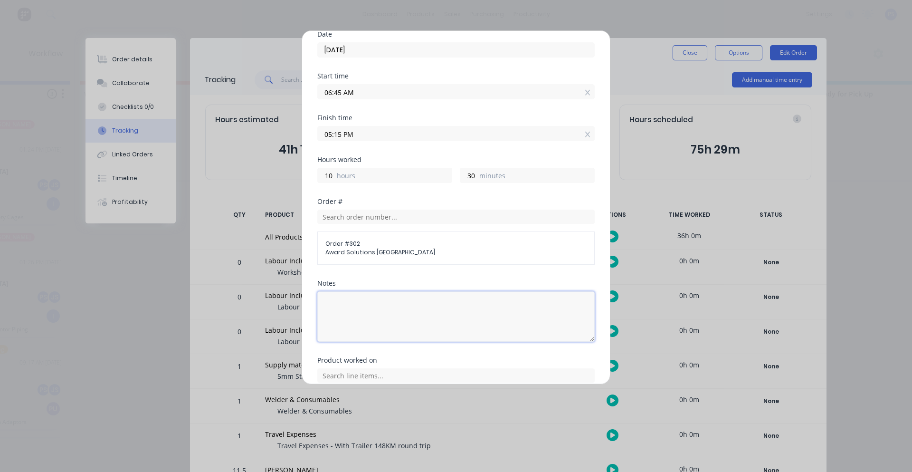
click at [382, 298] on textarea at bounding box center [455, 316] width 277 height 50
type textarea "Onsite installation"
click at [396, 280] on div "Notes" at bounding box center [455, 283] width 277 height 7
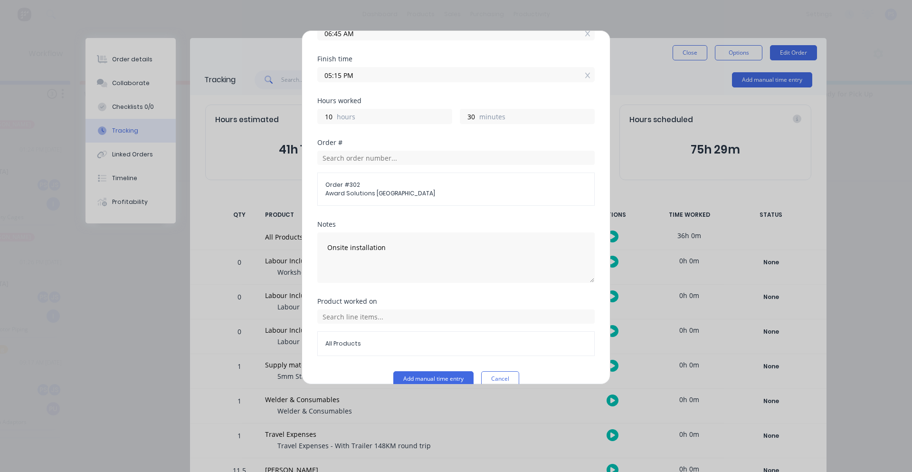
scroll to position [155, 0]
click at [433, 369] on button "Add manual time entry" at bounding box center [433, 376] width 80 height 15
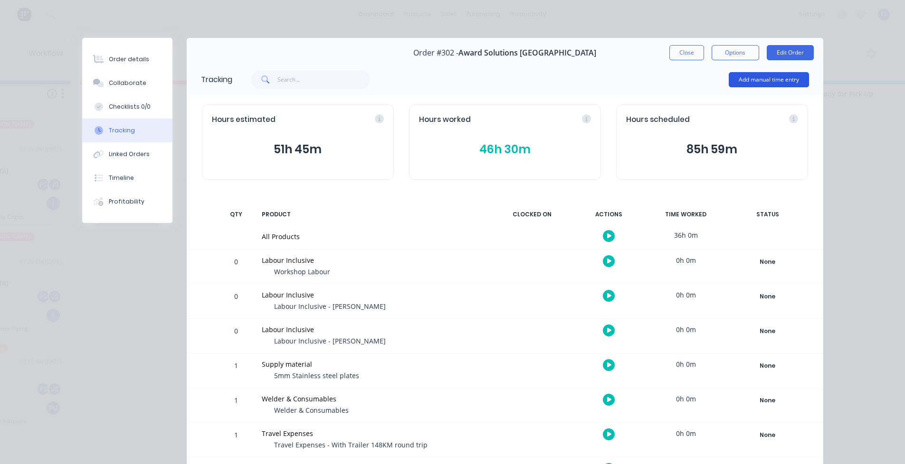
click at [759, 82] on button "Add manual time entry" at bounding box center [768, 79] width 80 height 15
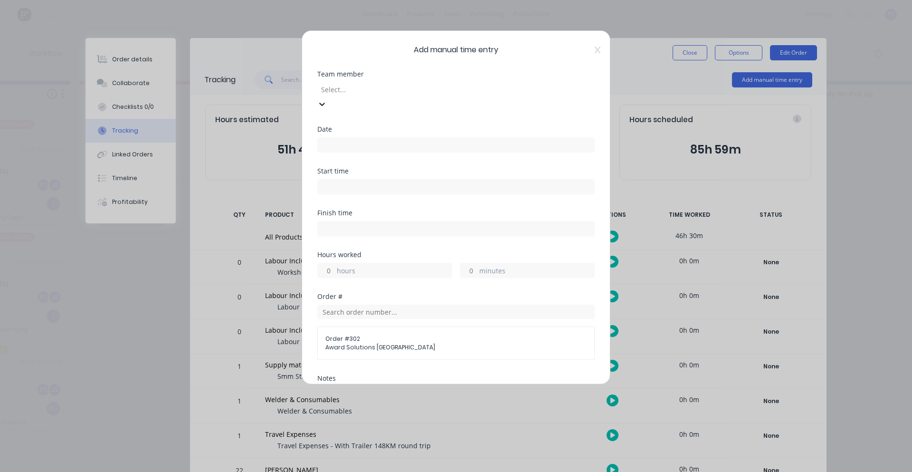
click at [407, 89] on div at bounding box center [388, 90] width 137 height 12
click at [249, 444] on div "[PERSON_NAME]" at bounding box center [219, 449] width 905 height 10
click at [391, 139] on div "Date" at bounding box center [455, 147] width 277 height 42
click at [378, 138] on input at bounding box center [456, 145] width 276 height 14
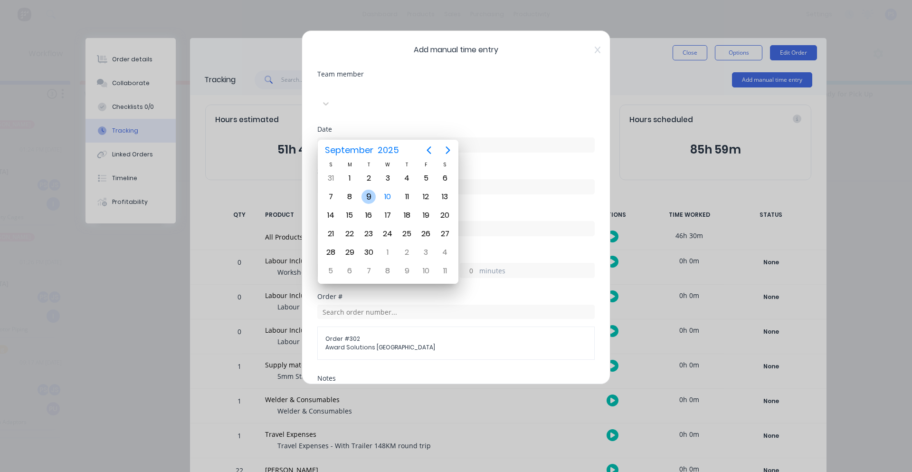
click at [375, 198] on div "9" at bounding box center [368, 196] width 14 height 14
type input "[DATE]"
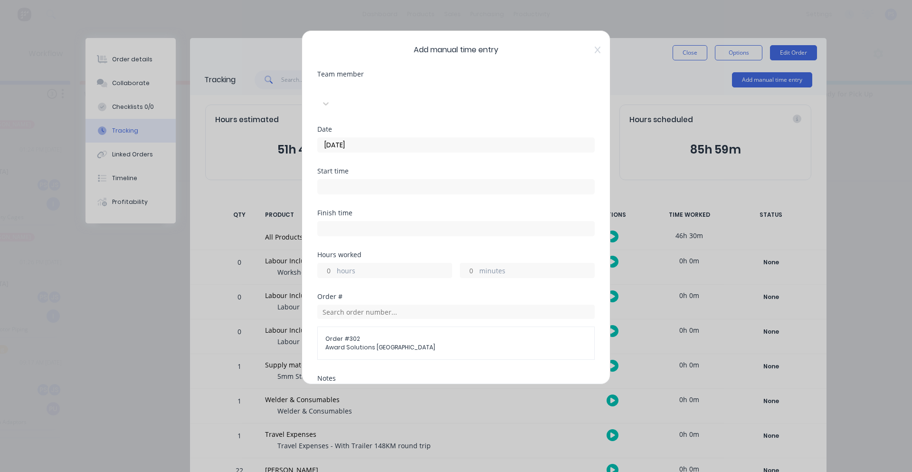
click at [367, 179] on input at bounding box center [456, 186] width 276 height 14
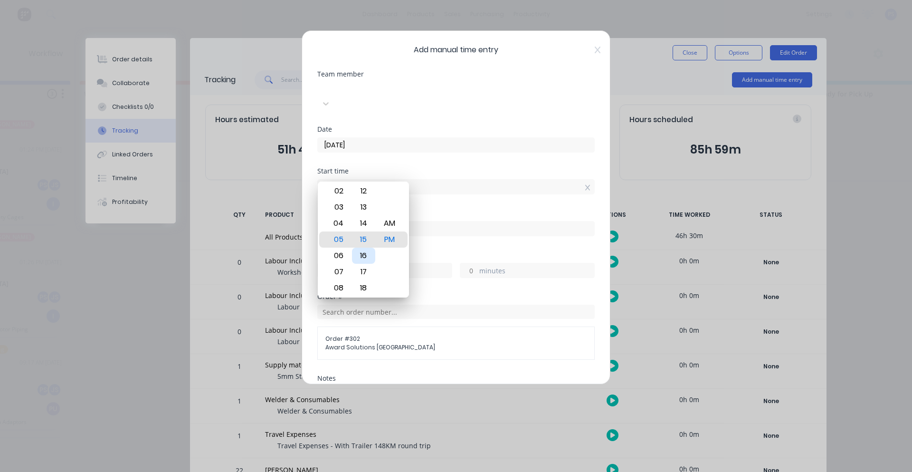
type input "05:15 PM"
click at [432, 251] on div "Hours worked" at bounding box center [455, 254] width 277 height 7
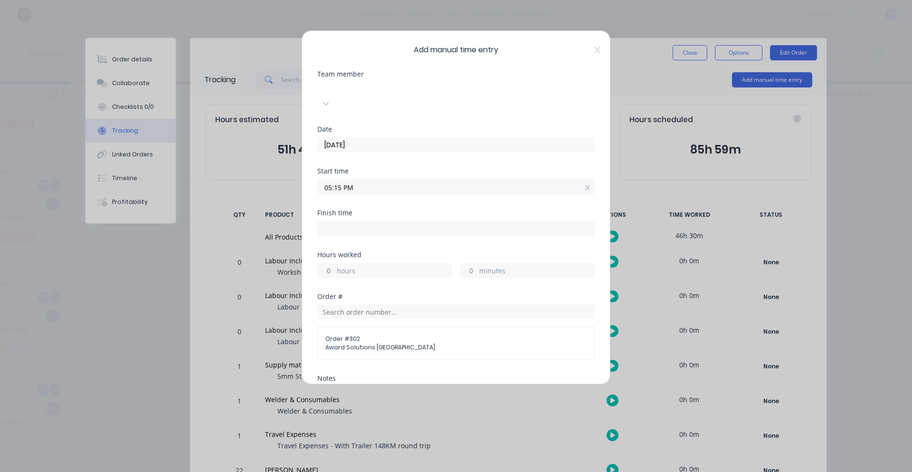
click at [363, 221] on input at bounding box center [456, 228] width 276 height 14
type input "01:28 PM"
type input "20"
type input "13"
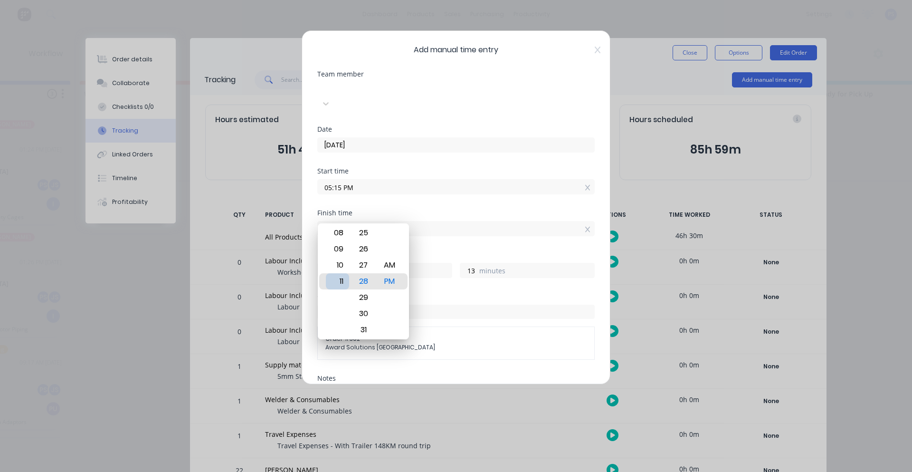
type input "11:28 PM"
type input "6"
type input "11:59 PM"
type input "44"
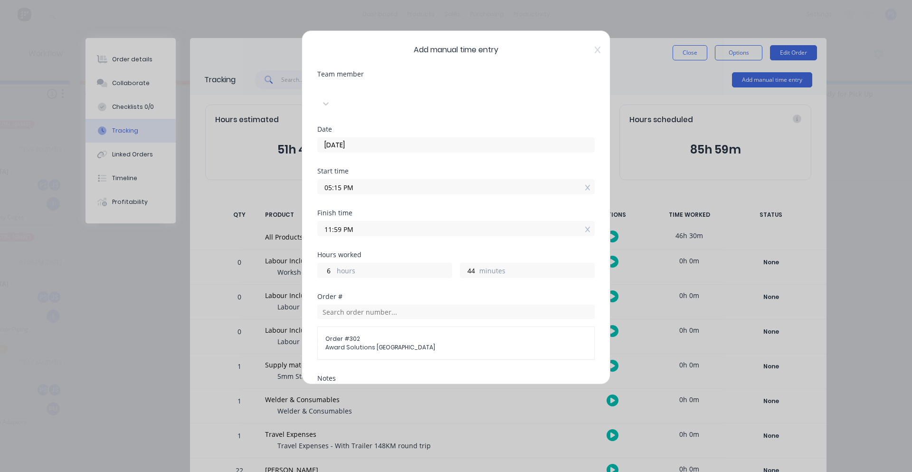
click at [441, 293] on div "Order # Order # 302 Award Solutions [GEOGRAPHIC_DATA]" at bounding box center [455, 326] width 277 height 66
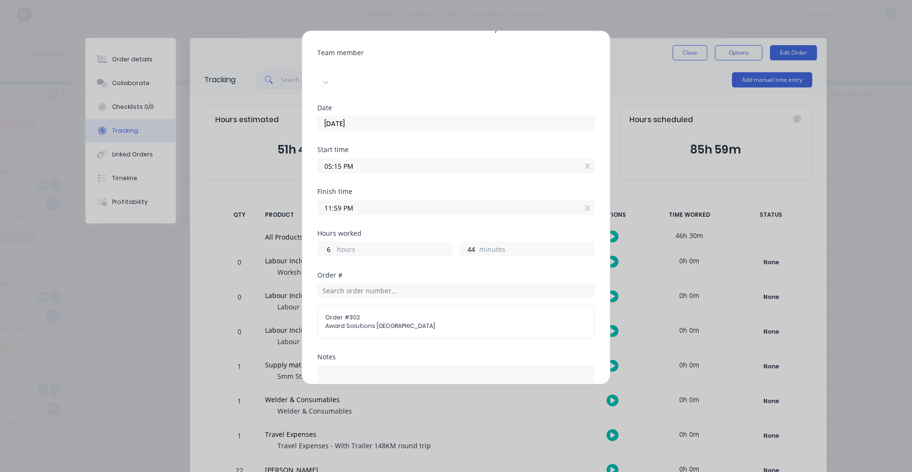
scroll to position [13, 0]
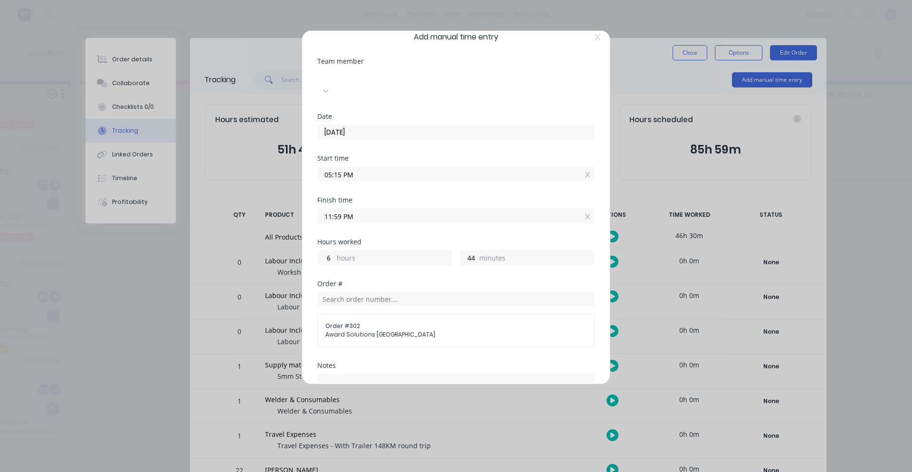
click at [385, 208] on input "11:59 PM" at bounding box center [456, 215] width 276 height 14
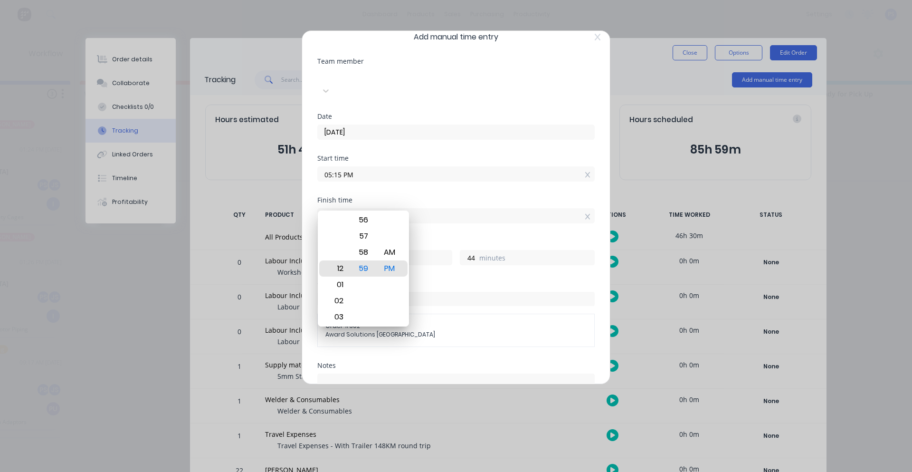
type input "12:59 PM"
type input "19"
type input "12:19 PM"
type input "4"
type input "12:00 PM"
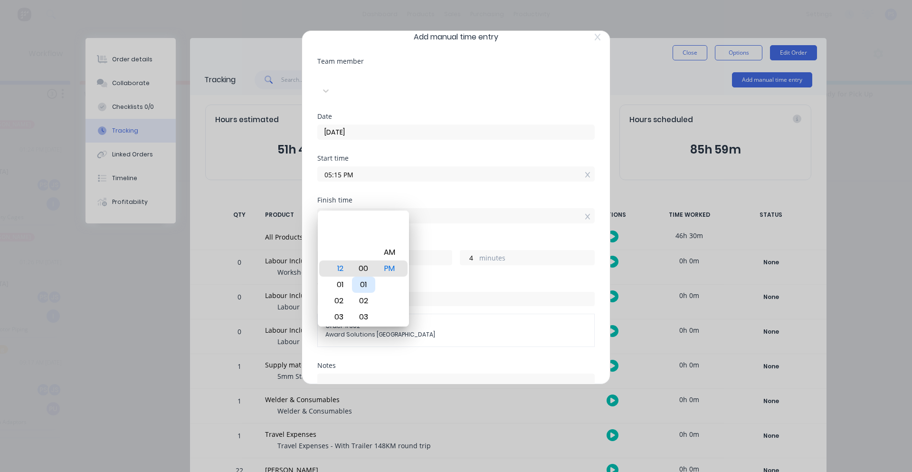
type input "18"
type input "45"
type input "12:00 AM"
type input "6"
click at [433, 265] on div "Hours worked 6 hours 45 minutes" at bounding box center [455, 259] width 277 height 42
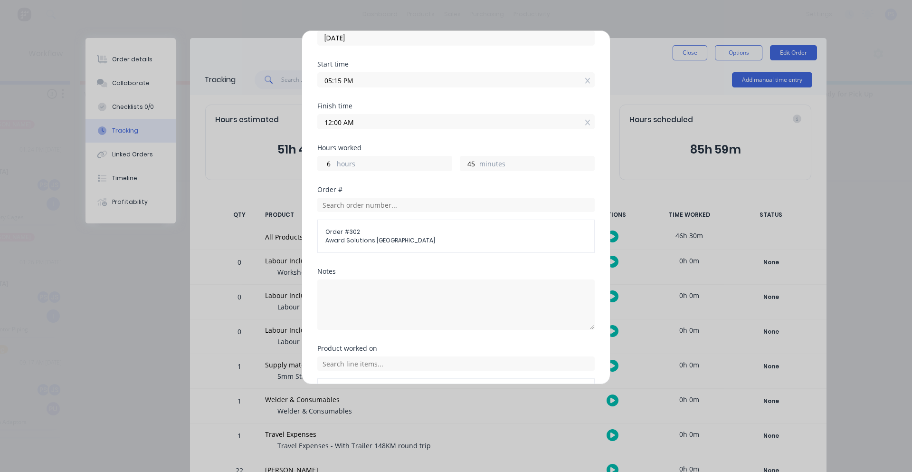
scroll to position [142, 0]
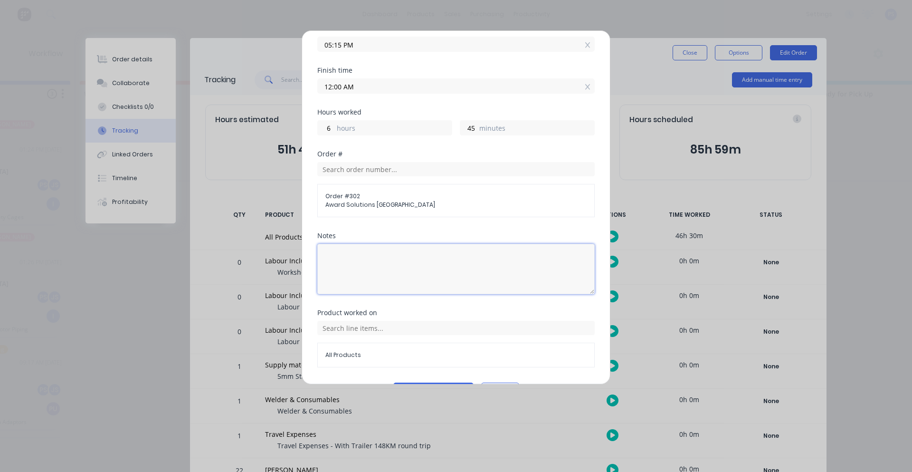
click at [390, 255] on textarea at bounding box center [455, 269] width 277 height 50
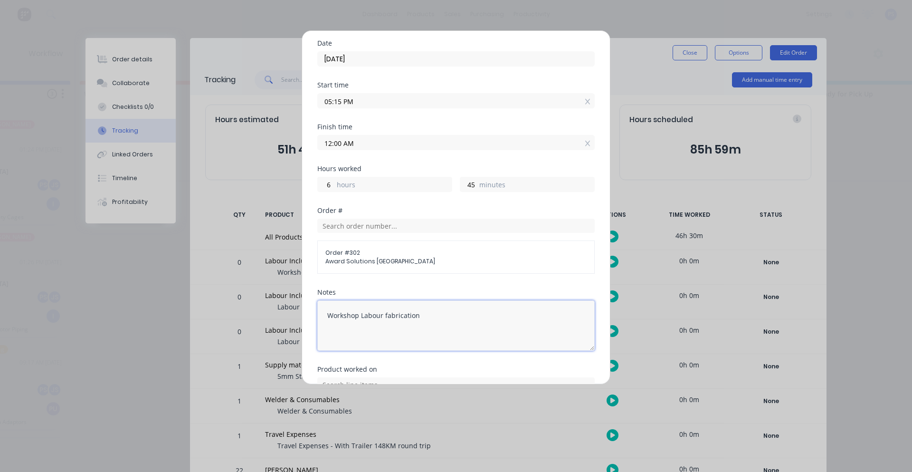
scroll to position [0, 0]
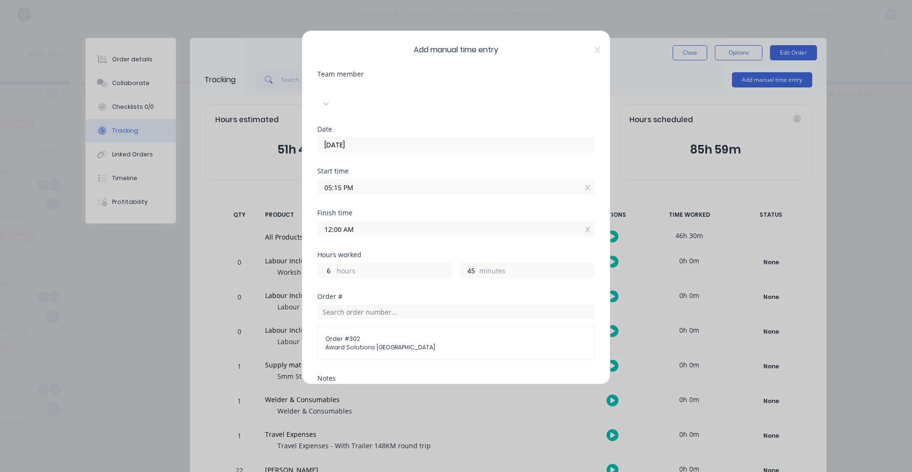
type textarea "Workshop Labour fabrication"
click at [388, 221] on label "12:00 AM" at bounding box center [455, 228] width 277 height 15
click at [388, 221] on input "12:00 AM" at bounding box center [456, 228] width 276 height 14
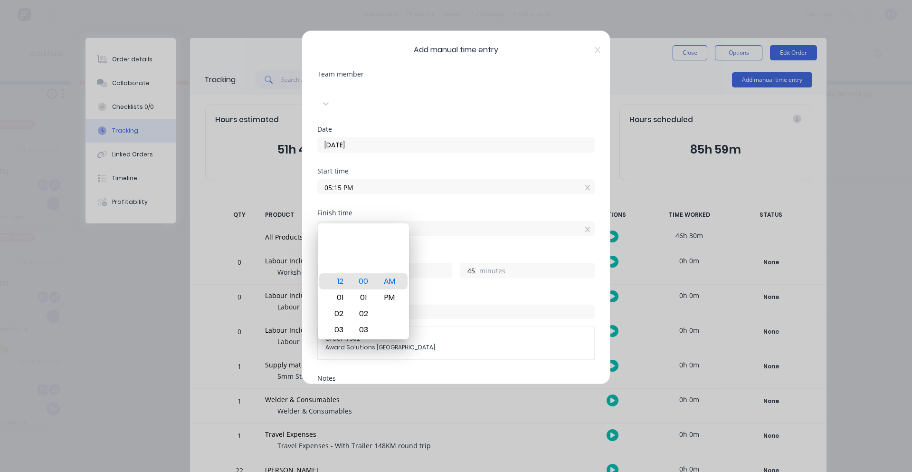
click at [388, 221] on label "12:00 AM" at bounding box center [455, 228] width 277 height 15
click at [388, 221] on input "12:00 AM" at bounding box center [456, 228] width 276 height 14
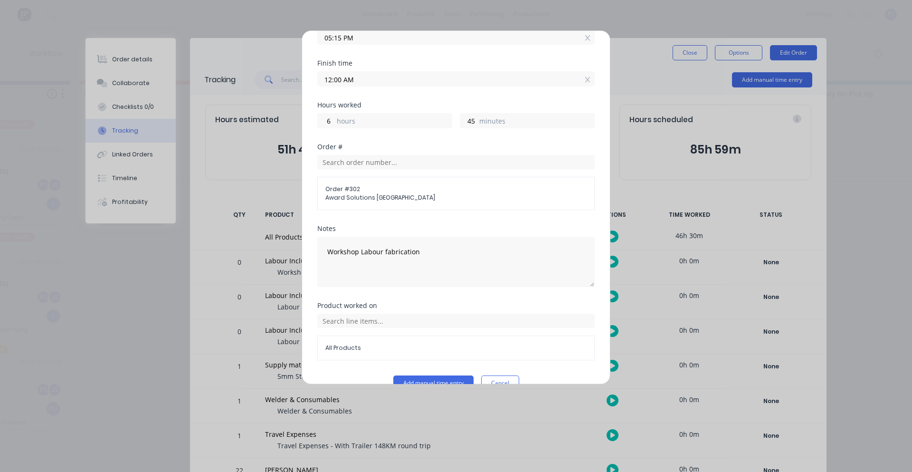
scroll to position [155, 0]
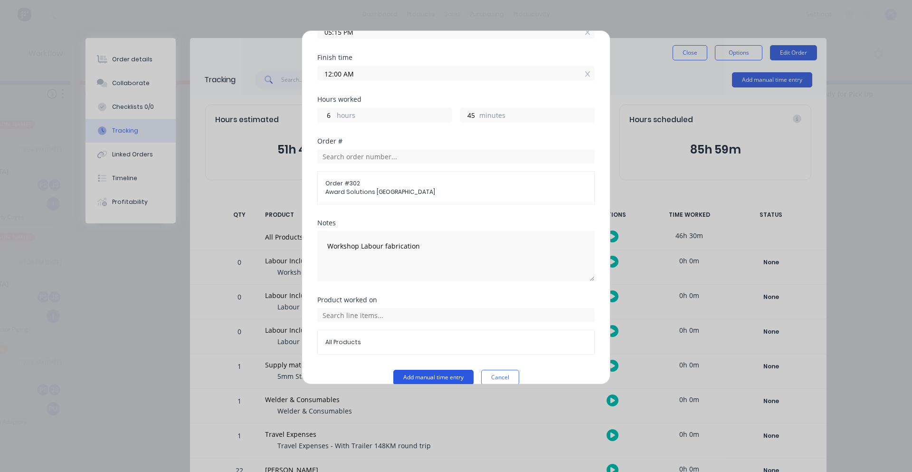
click at [418, 369] on button "Add manual time entry" at bounding box center [433, 376] width 80 height 15
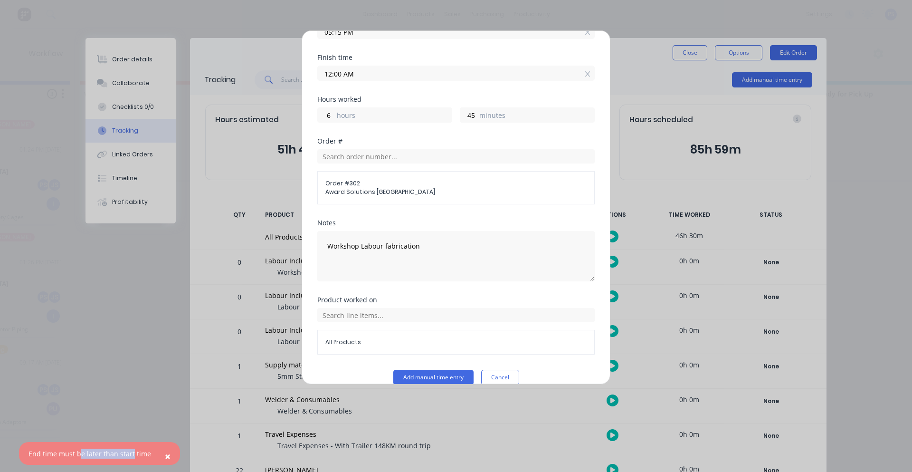
drag, startPoint x: 80, startPoint y: 455, endPoint x: 132, endPoint y: 455, distance: 51.8
click at [132, 455] on div "End time must be later than start time" at bounding box center [89, 453] width 123 height 10
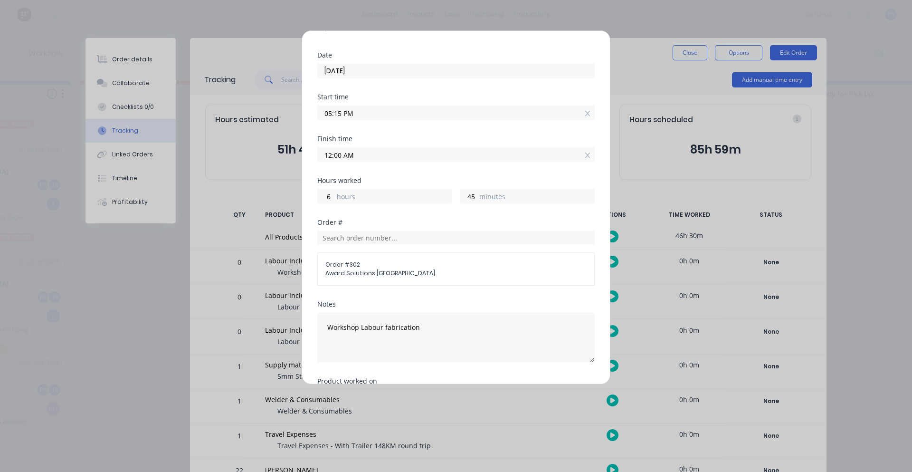
scroll to position [60, 0]
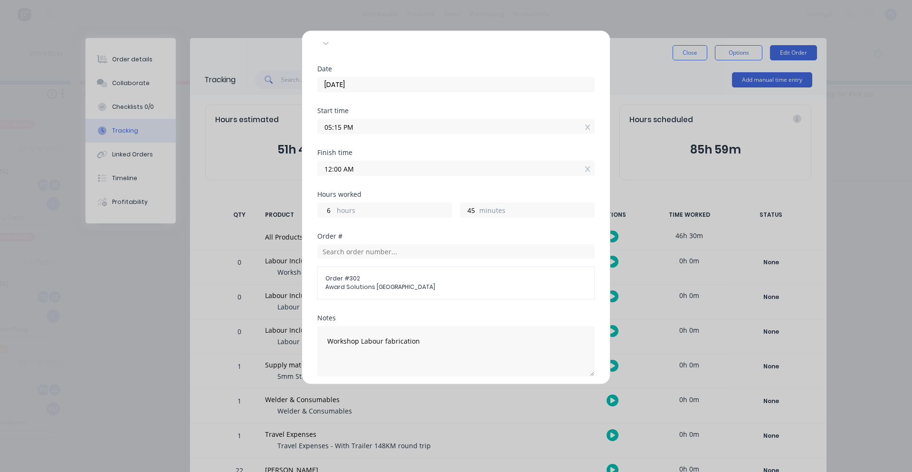
click at [366, 161] on input "12:00 AM" at bounding box center [456, 168] width 276 height 14
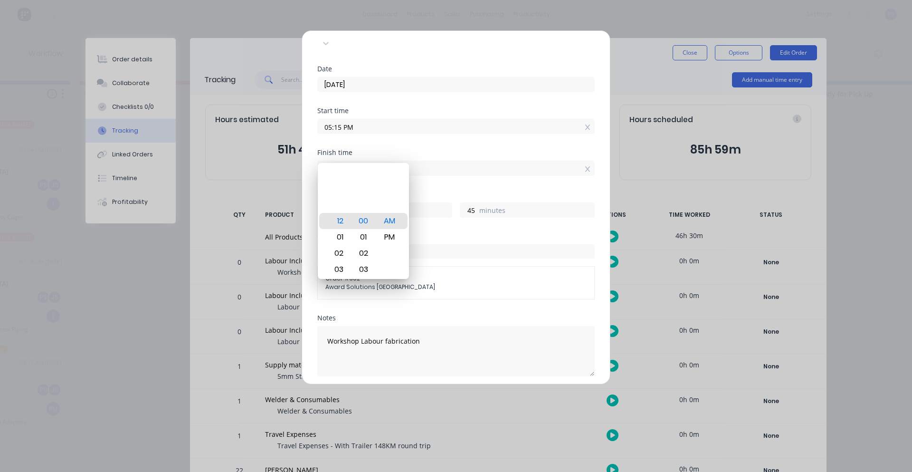
click at [439, 161] on input "12:00 AM" at bounding box center [456, 168] width 276 height 14
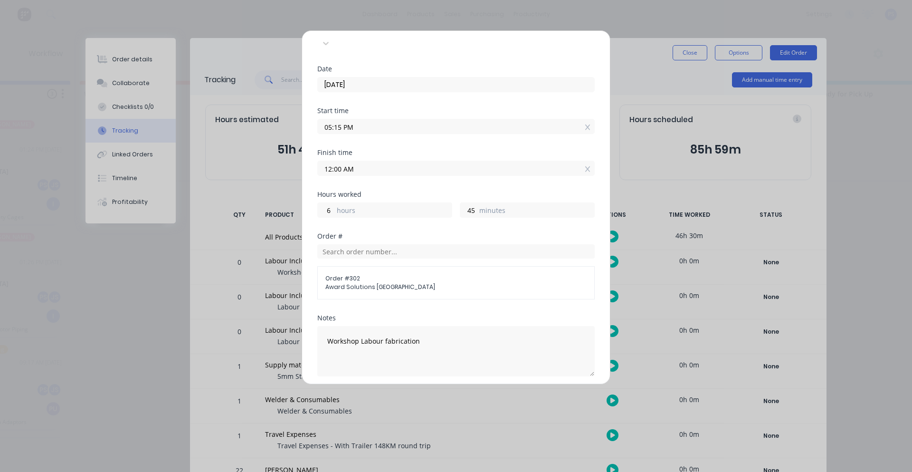
click at [583, 161] on input "12:00 AM" at bounding box center [456, 168] width 276 height 14
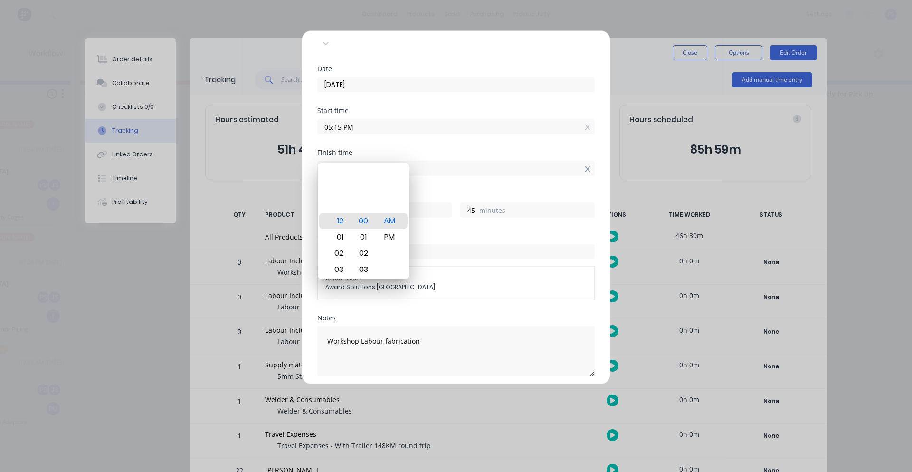
click at [585, 166] on icon at bounding box center [587, 169] width 5 height 7
type input "01:29 PM"
type input "20"
type input "14"
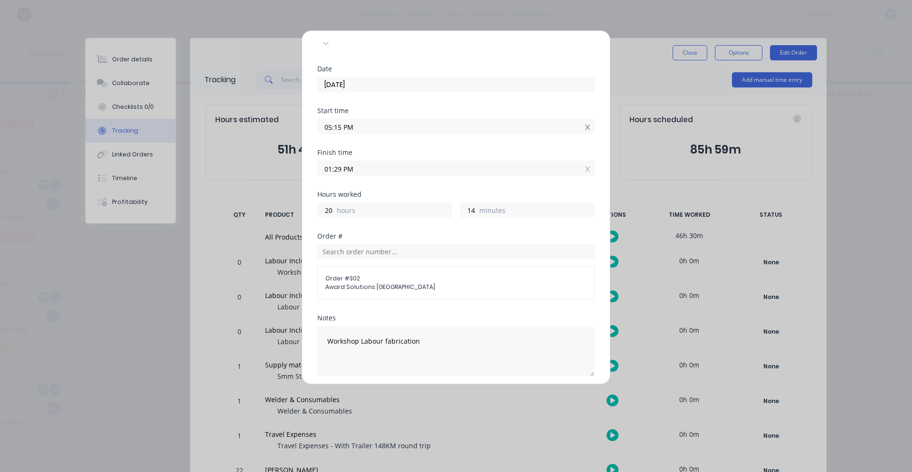
click at [585, 124] on icon at bounding box center [587, 127] width 5 height 7
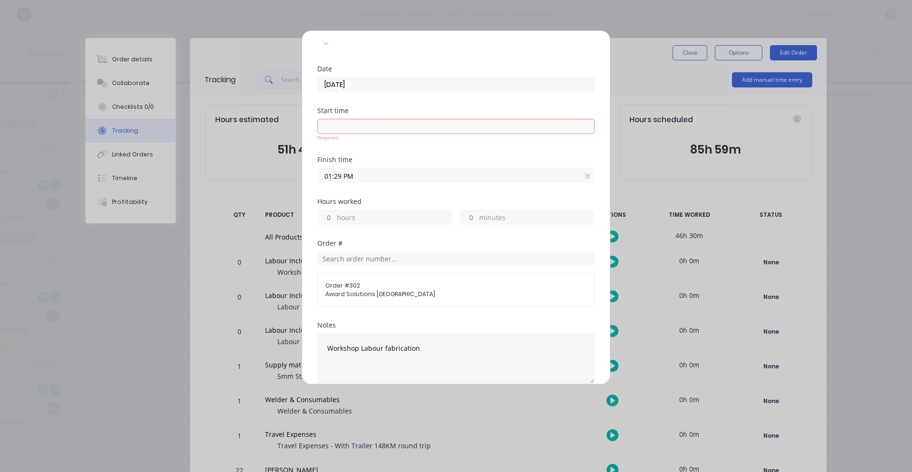
click at [578, 168] on input "01:29 PM" at bounding box center [456, 175] width 276 height 14
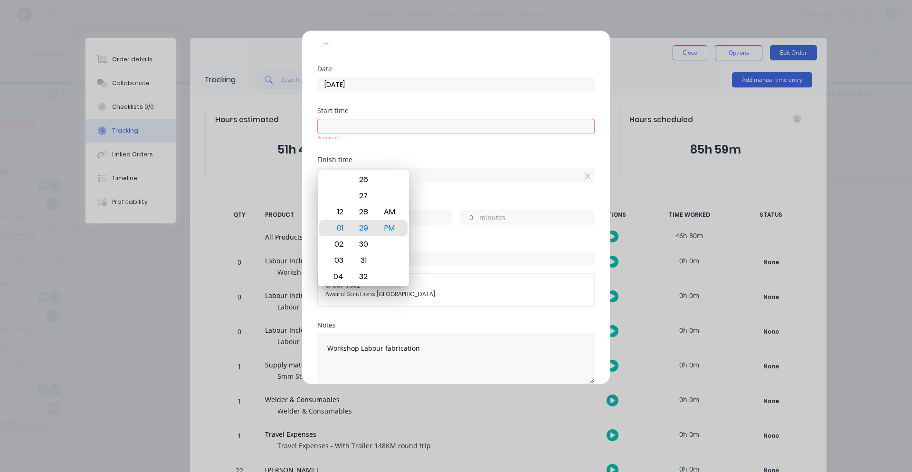
click at [585, 171] on div at bounding box center [587, 176] width 5 height 10
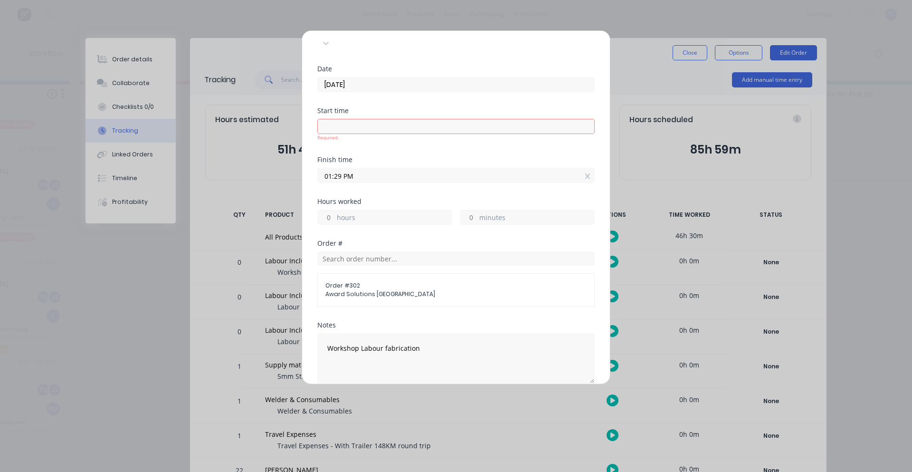
click at [576, 168] on input "01:29 PM" at bounding box center [456, 175] width 276 height 14
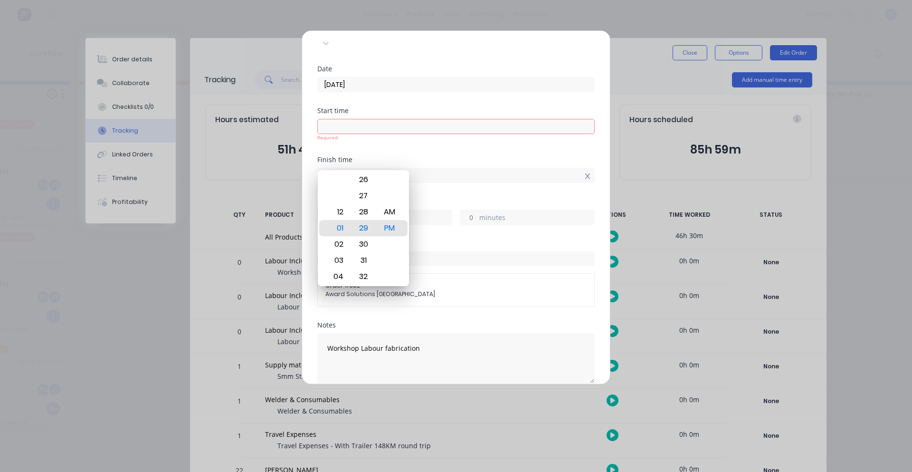
click at [585, 173] on icon at bounding box center [587, 176] width 5 height 7
type input "01:29 PM"
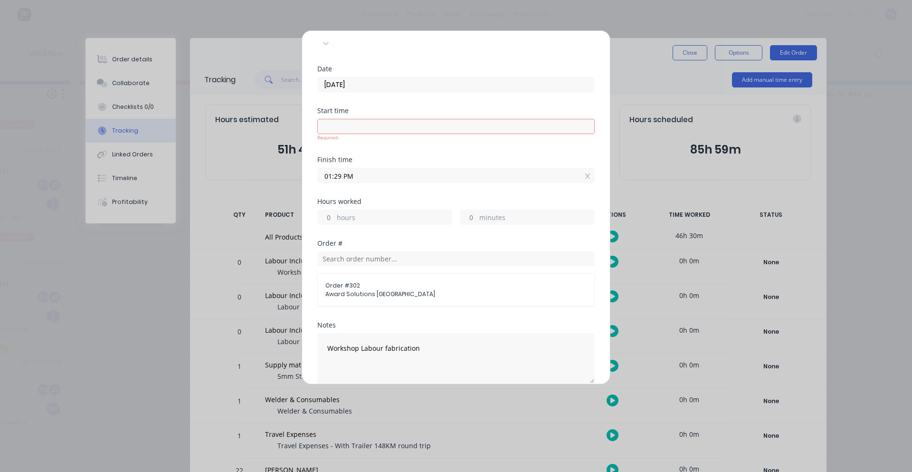
click at [392, 212] on label "hours" at bounding box center [394, 218] width 115 height 12
click at [334, 210] on input "hours" at bounding box center [326, 217] width 17 height 14
click at [577, 168] on input "01:29 PM" at bounding box center [456, 175] width 276 height 14
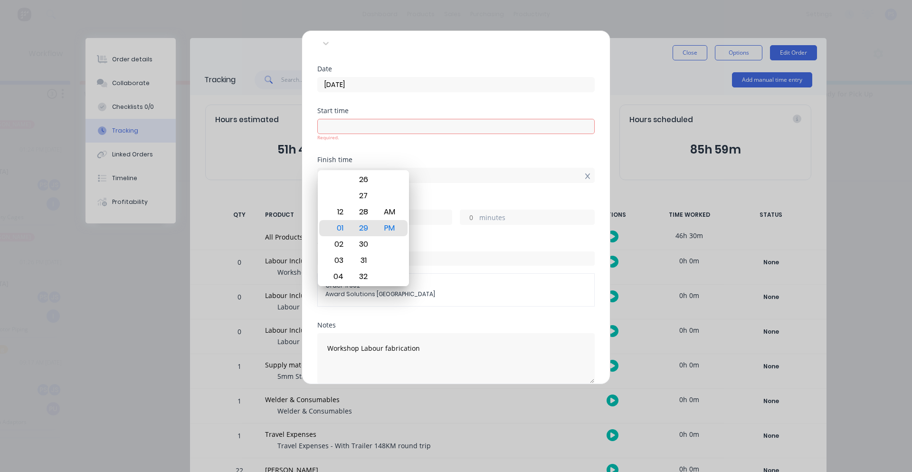
click at [585, 173] on icon at bounding box center [587, 176] width 5 height 6
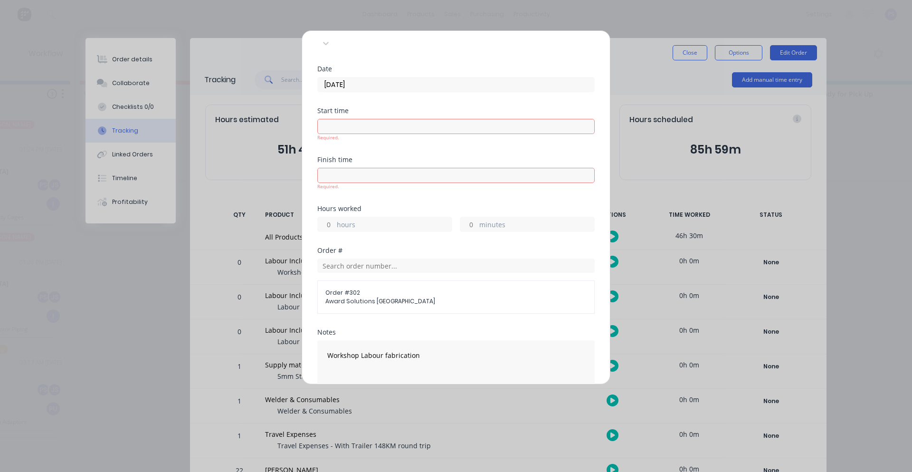
click at [579, 168] on input at bounding box center [456, 175] width 276 height 14
type input "01:29 PM"
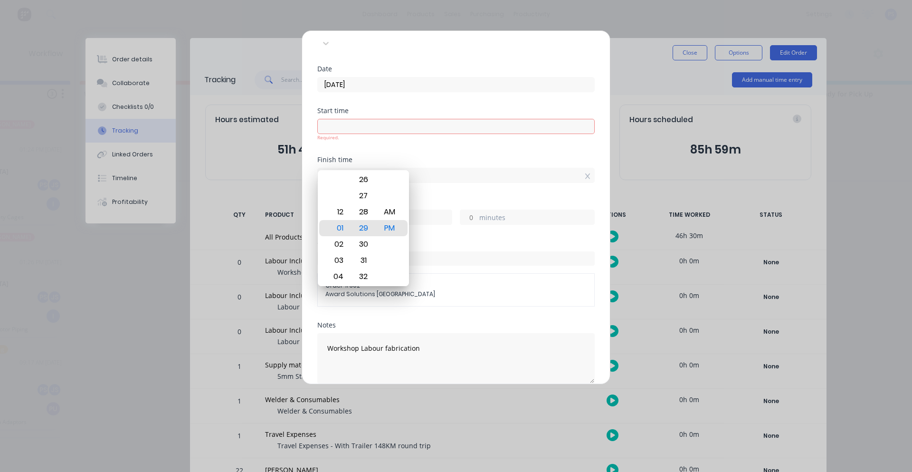
click at [424, 207] on div "hours minutes" at bounding box center [455, 216] width 277 height 18
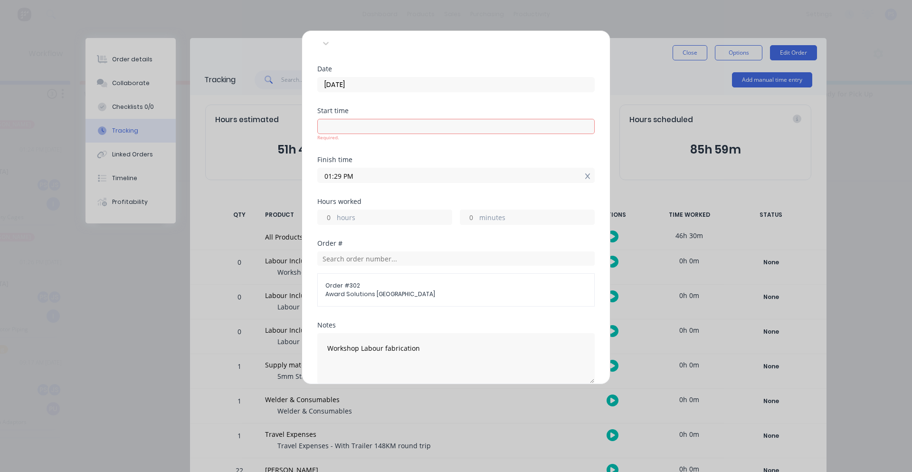
click at [585, 173] on icon at bounding box center [587, 176] width 5 height 6
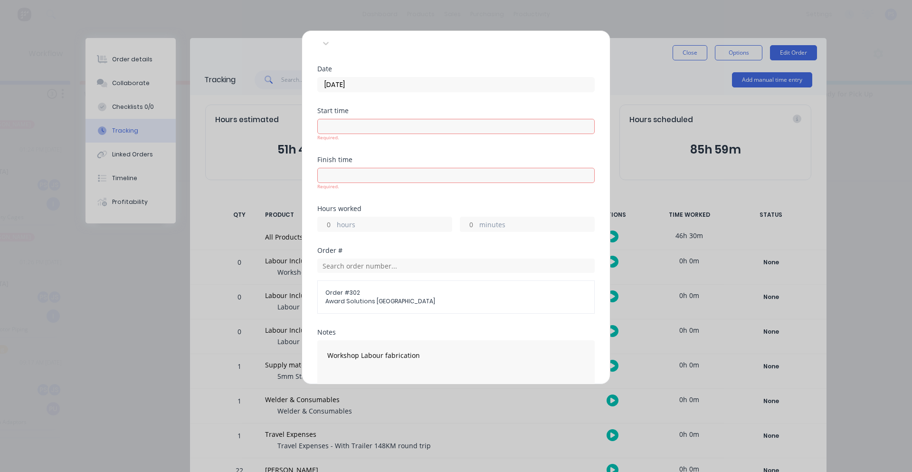
click at [329, 217] on input "hours" at bounding box center [326, 224] width 17 height 14
type input "6"
click at [468, 207] on div "Hours worked 6 hours minutes" at bounding box center [455, 226] width 277 height 42
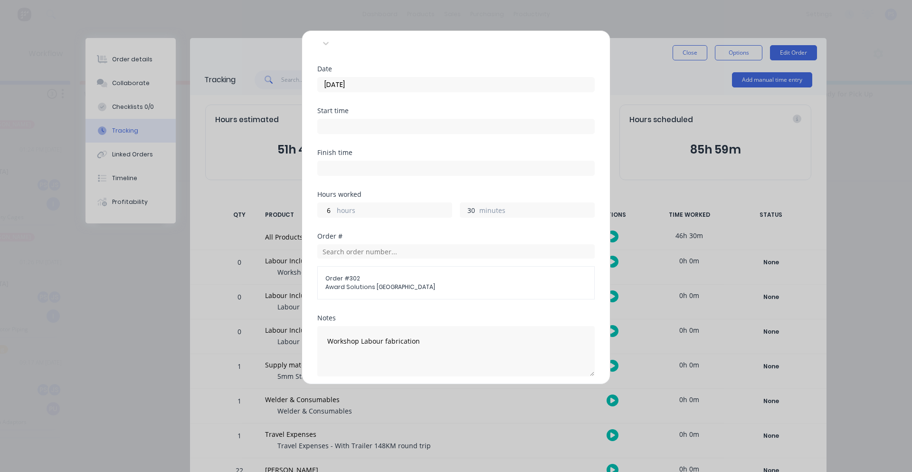
type input "30"
click at [453, 191] on div "Hours worked" at bounding box center [455, 194] width 277 height 7
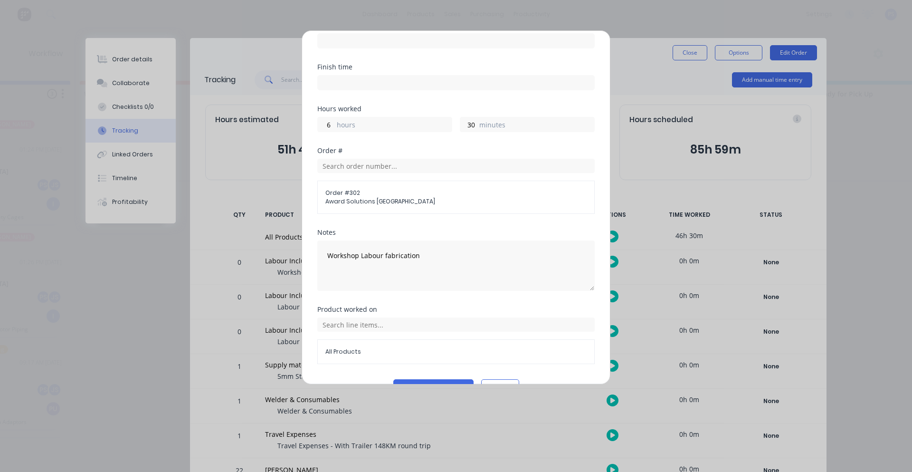
scroll to position [155, 0]
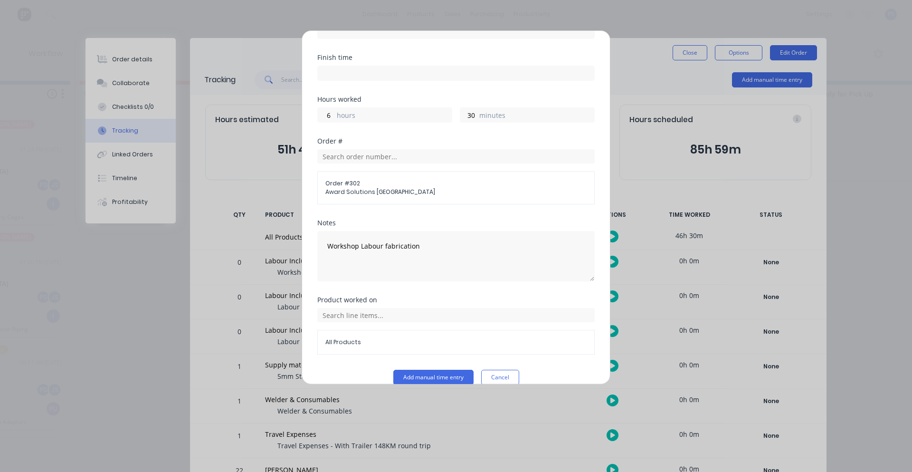
click at [426, 373] on div "Add manual time entry Team member [PERSON_NAME] Date [DATE] Start time Finish t…" at bounding box center [456, 207] width 309 height 354
click at [426, 369] on button "Add manual time entry" at bounding box center [433, 376] width 80 height 15
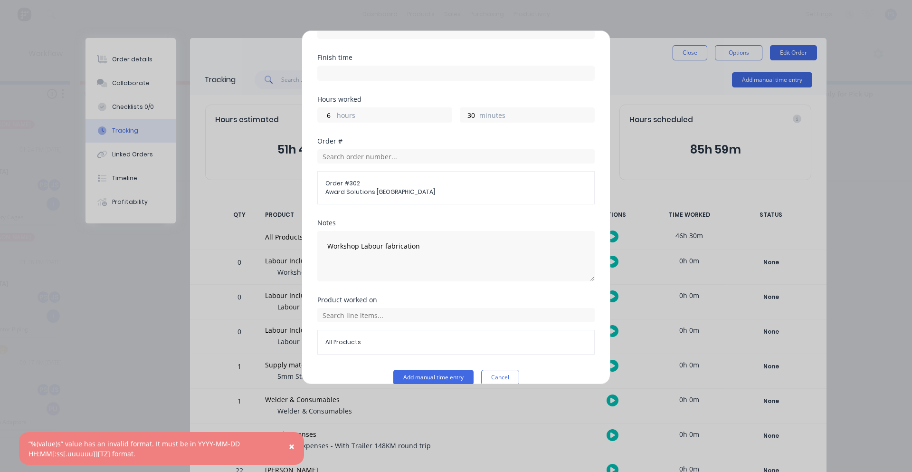
scroll to position [0, 0]
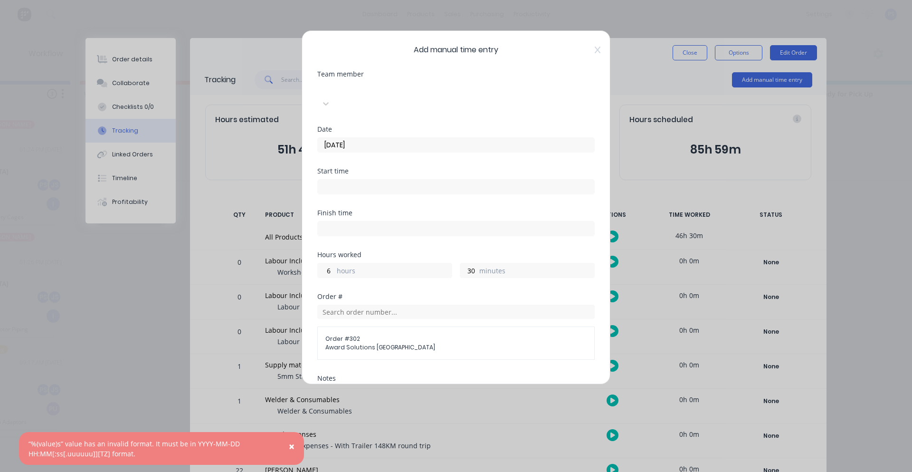
click at [381, 138] on input "[DATE]" at bounding box center [456, 145] width 276 height 14
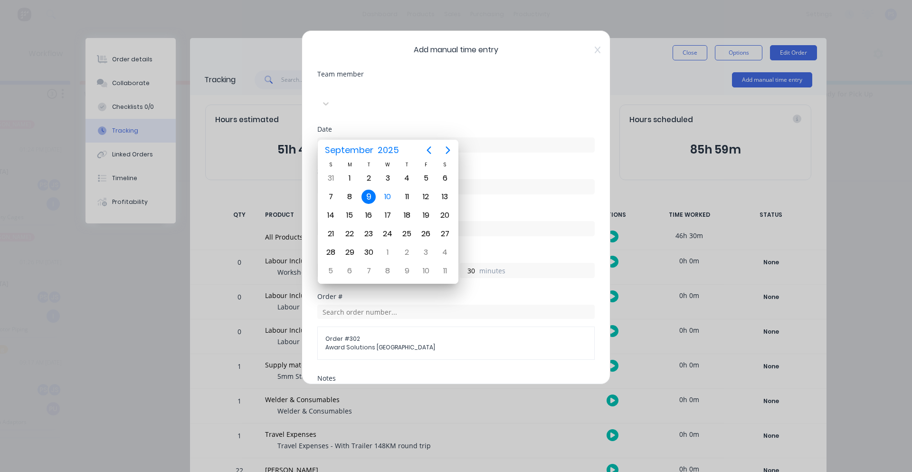
click at [371, 197] on div "9" at bounding box center [368, 196] width 14 height 14
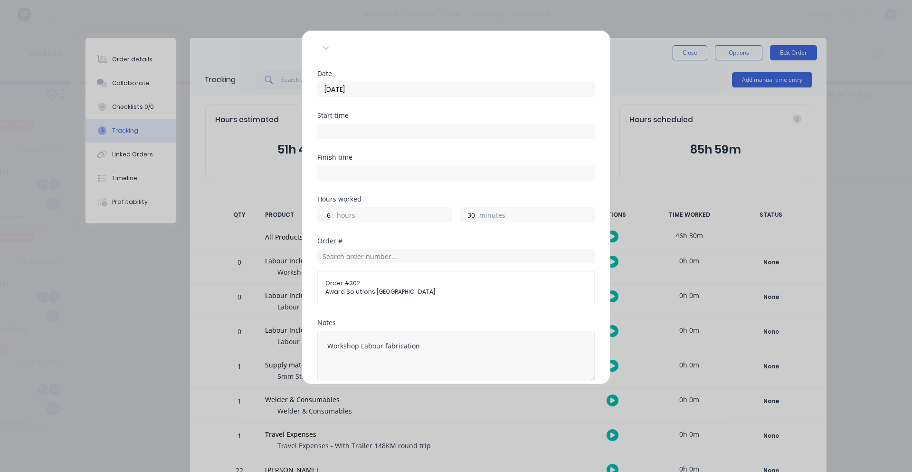
scroll to position [155, 0]
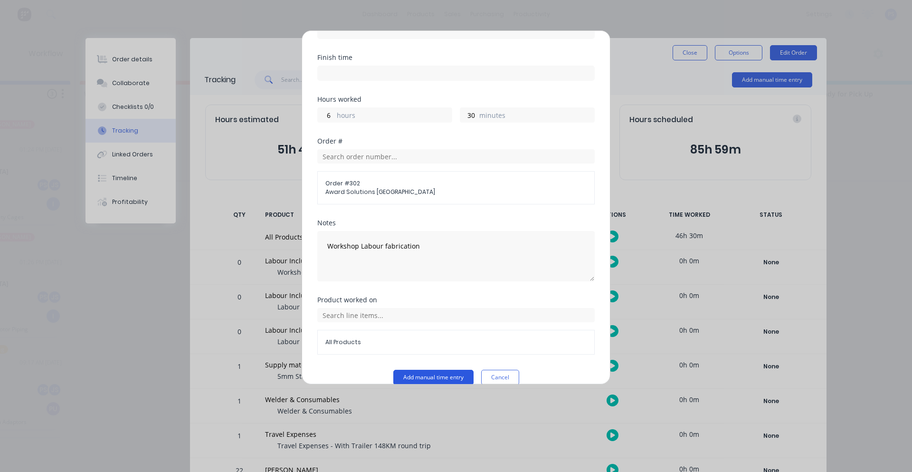
click at [424, 369] on button "Add manual time entry" at bounding box center [433, 376] width 80 height 15
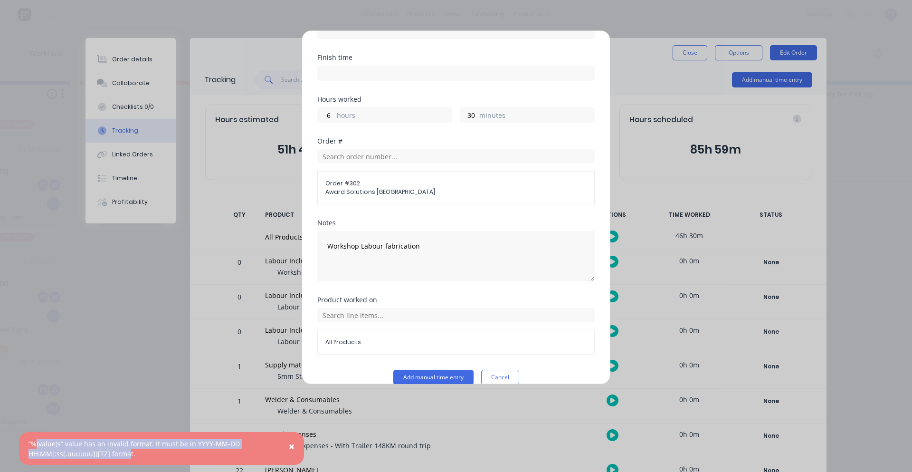
drag, startPoint x: 127, startPoint y: 453, endPoint x: 37, endPoint y: 440, distance: 90.6
click at [37, 440] on div "“%(value)s” value has an invalid format. It must be in YYYY-MM-DD HH:MM[:ss[.uu…" at bounding box center [151, 448] width 246 height 20
click at [49, 440] on div "“%(value)s” value has an invalid format. It must be in YYYY-MM-DD HH:MM[:ss[.uu…" at bounding box center [151, 448] width 246 height 20
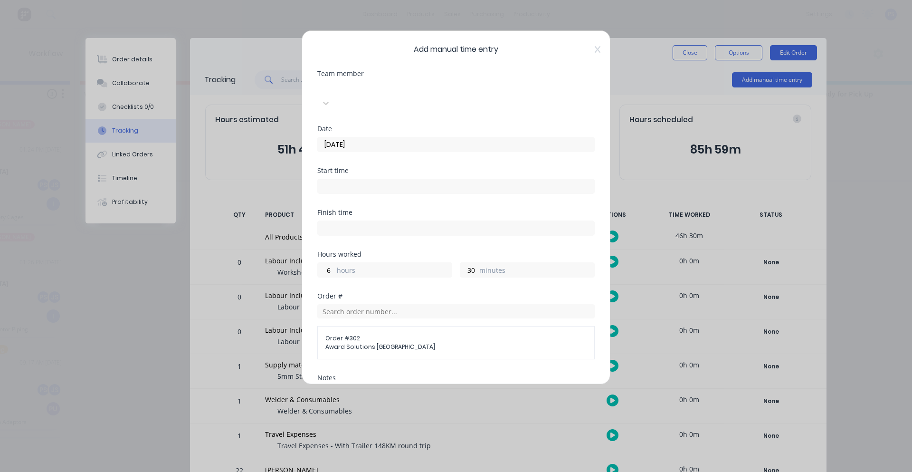
scroll to position [0, 0]
click at [389, 138] on input "[DATE]" at bounding box center [456, 145] width 276 height 14
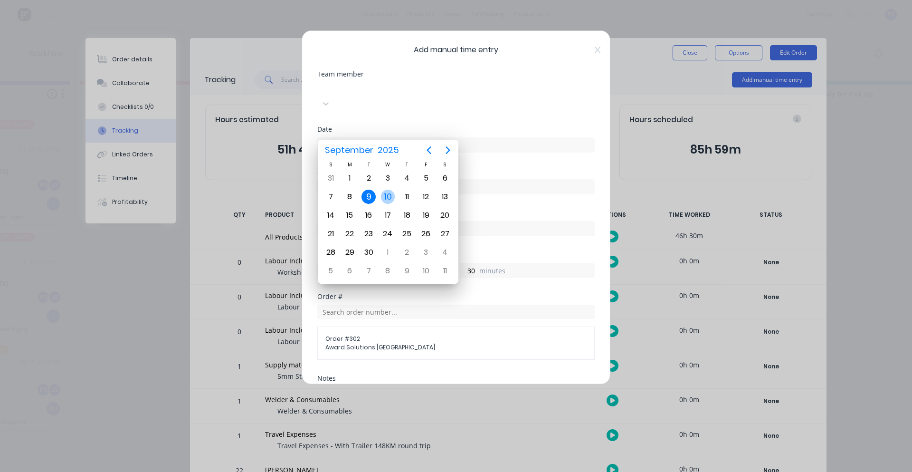
click at [387, 194] on div "10" at bounding box center [388, 196] width 14 height 14
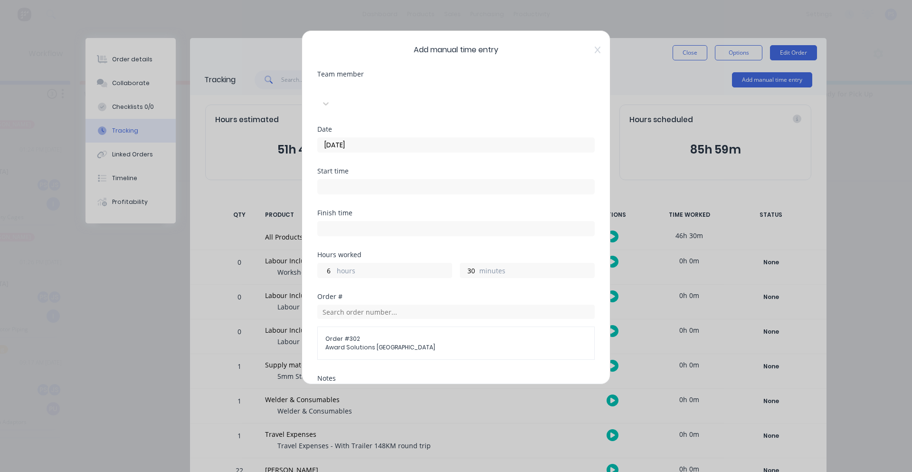
click at [380, 138] on input "[DATE]" at bounding box center [456, 145] width 276 height 14
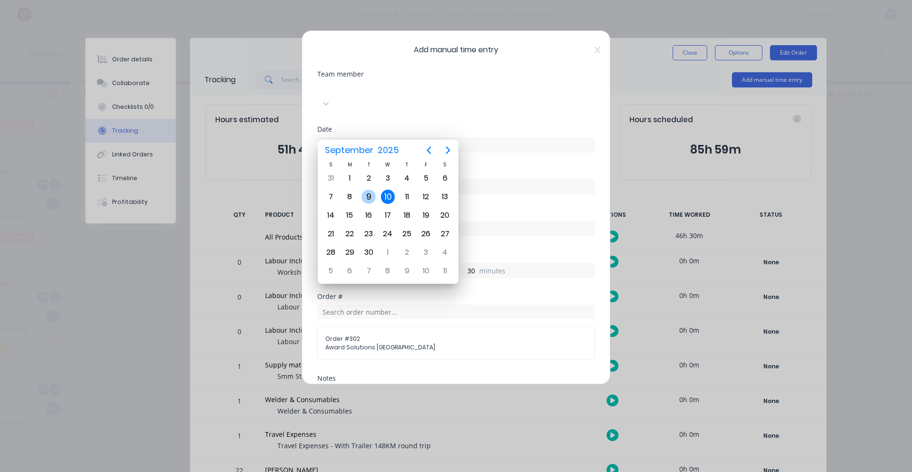
click at [376, 192] on div "9" at bounding box center [368, 197] width 19 height 18
type input "[DATE]"
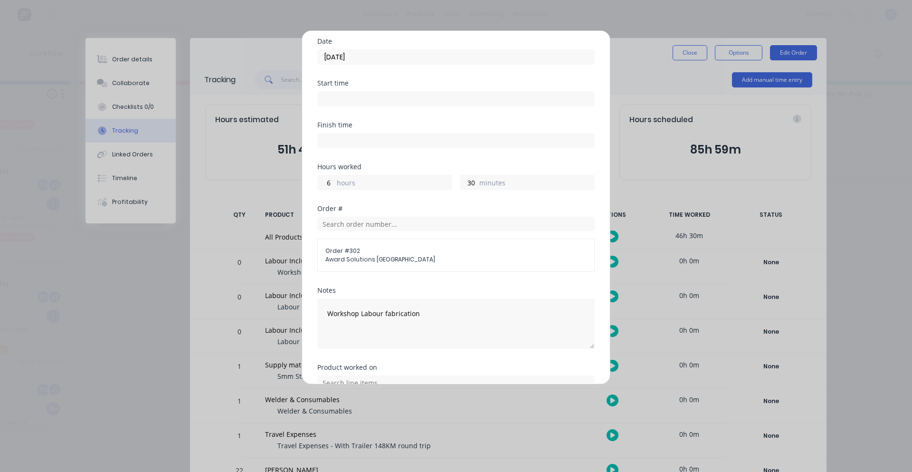
scroll to position [155, 0]
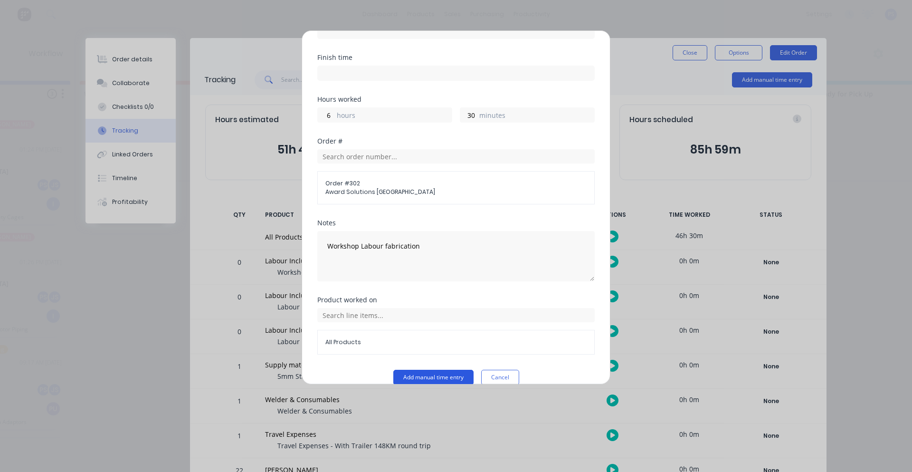
click at [433, 369] on button "Add manual time entry" at bounding box center [433, 376] width 80 height 15
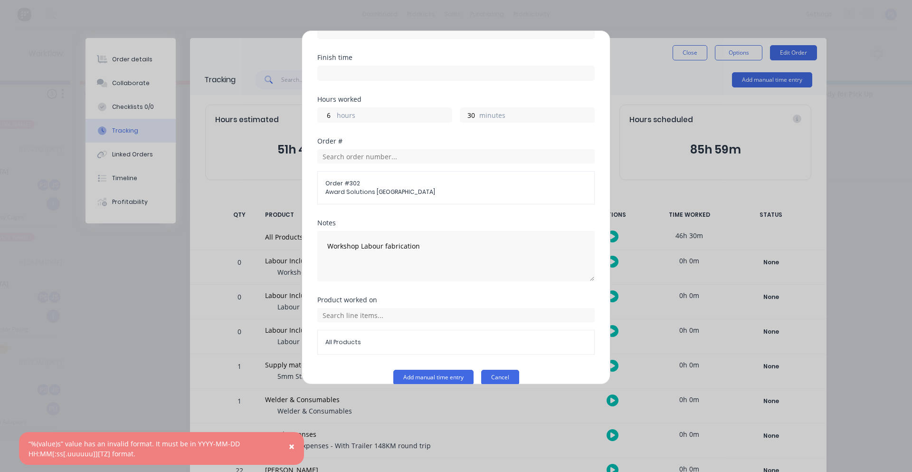
click at [489, 369] on button "Cancel" at bounding box center [500, 376] width 38 height 15
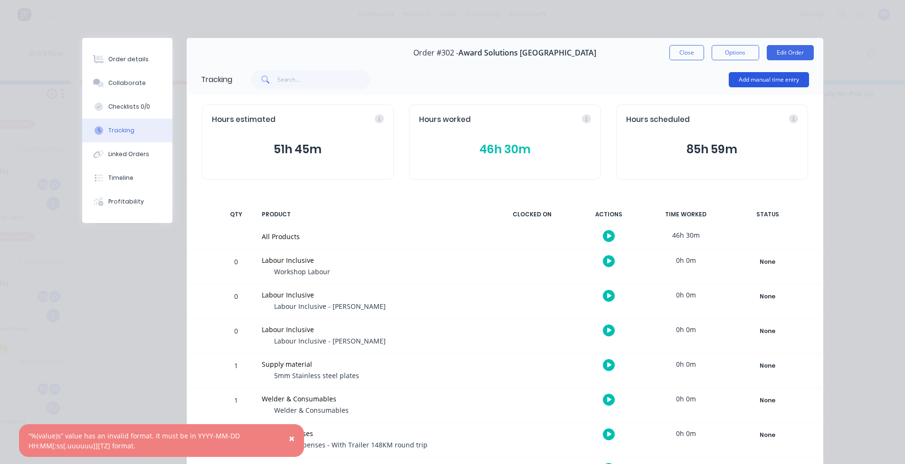
click at [739, 72] on button "Add manual time entry" at bounding box center [768, 79] width 80 height 15
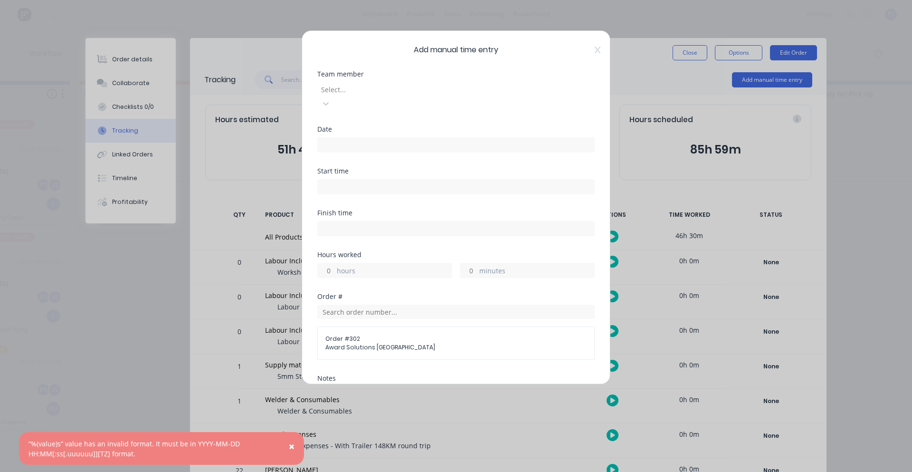
click at [386, 269] on div "Hours worked hours minutes" at bounding box center [455, 272] width 277 height 42
click at [330, 263] on input "hours" at bounding box center [326, 270] width 17 height 14
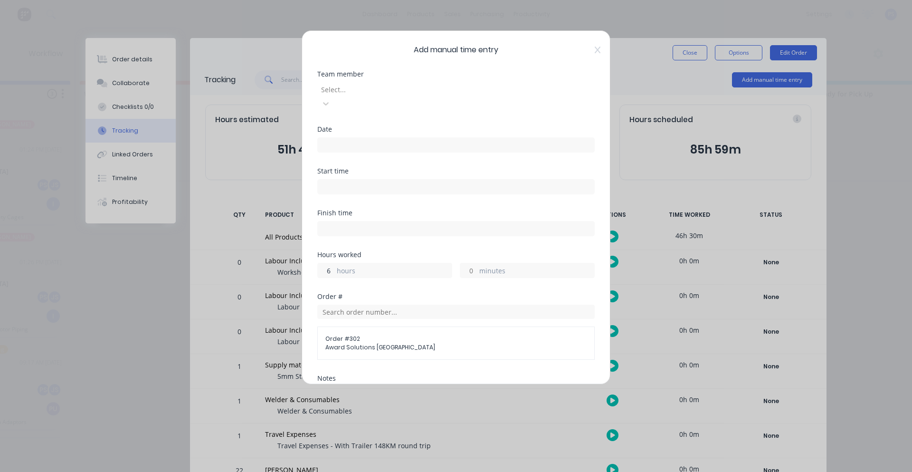
type input "6"
click at [473, 263] on div "minutes" at bounding box center [527, 270] width 135 height 15
click at [472, 263] on input "minutes" at bounding box center [468, 270] width 17 height 14
type input "30"
click at [363, 111] on div "Team member Select..." at bounding box center [455, 98] width 277 height 55
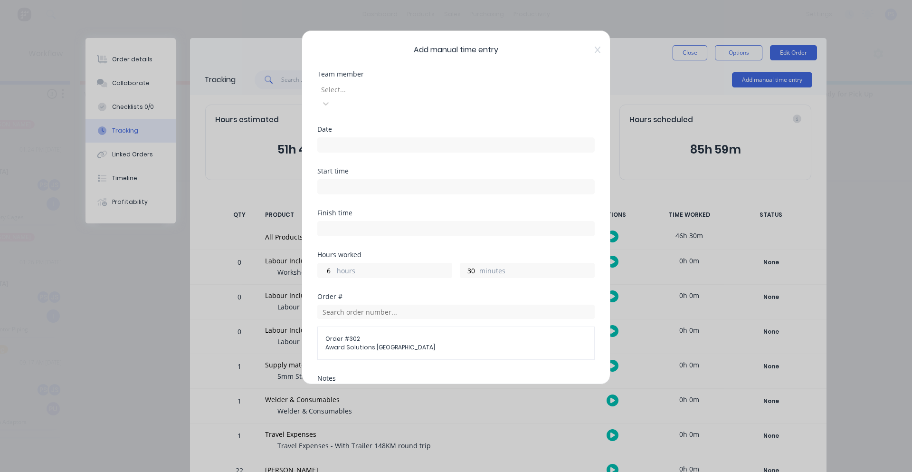
click at [358, 138] on input at bounding box center [456, 145] width 276 height 14
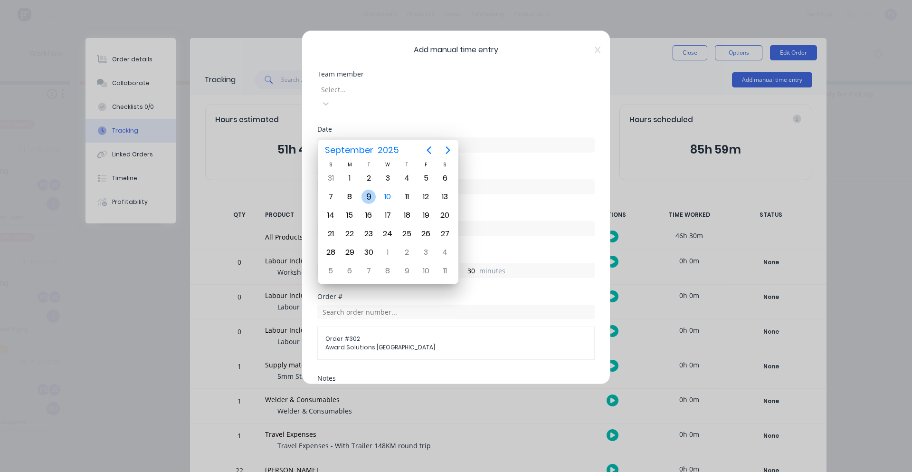
click at [367, 202] on div "9" at bounding box center [368, 196] width 14 height 14
type input "[DATE]"
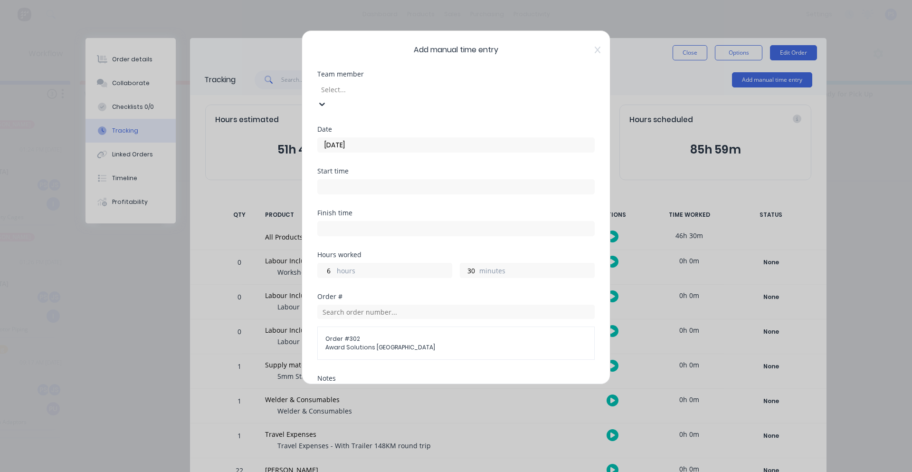
click at [356, 91] on div at bounding box center [388, 90] width 137 height 12
click at [258, 444] on div "[PERSON_NAME]" at bounding box center [219, 449] width 905 height 10
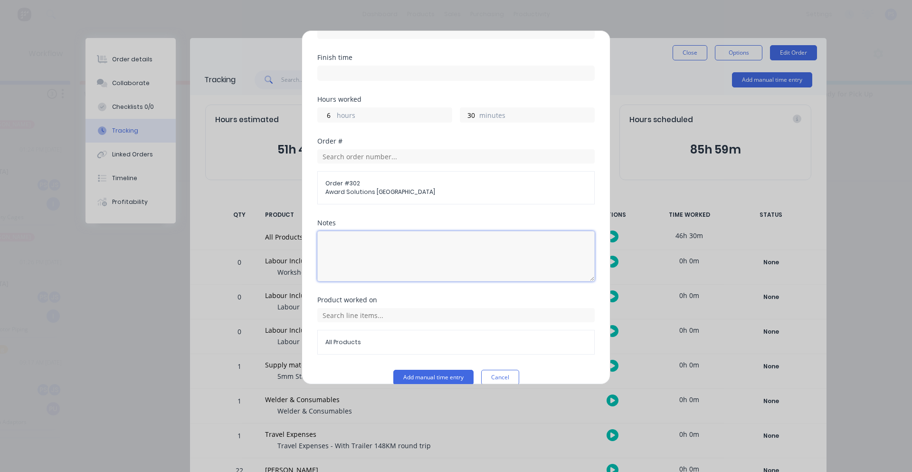
click at [358, 248] on textarea at bounding box center [455, 256] width 277 height 50
type textarea "Workshop Fabrication"
click at [406, 369] on button "Add manual time entry" at bounding box center [433, 376] width 80 height 15
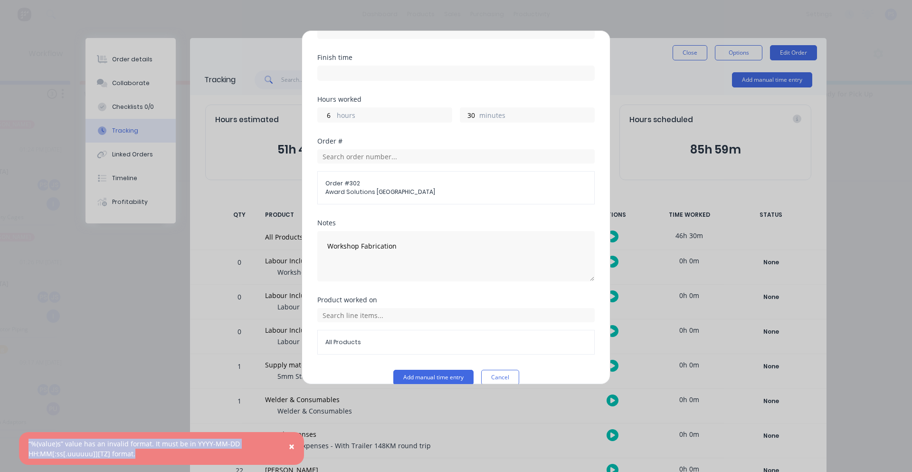
drag, startPoint x: 127, startPoint y: 457, endPoint x: 24, endPoint y: 437, distance: 104.9
click at [24, 437] on div "× “%(value)s” value has an invalid format. It must be in YYYY-MM-DD HH:MM[:ss[.…" at bounding box center [161, 448] width 285 height 33
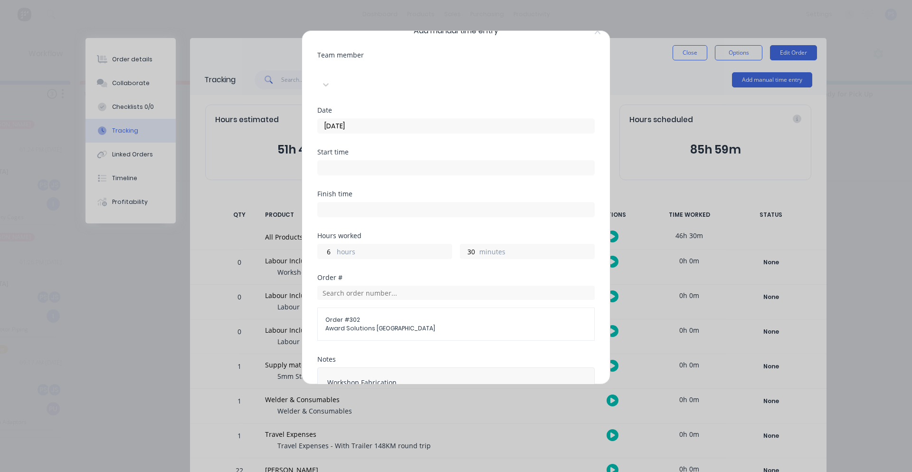
scroll to position [0, 0]
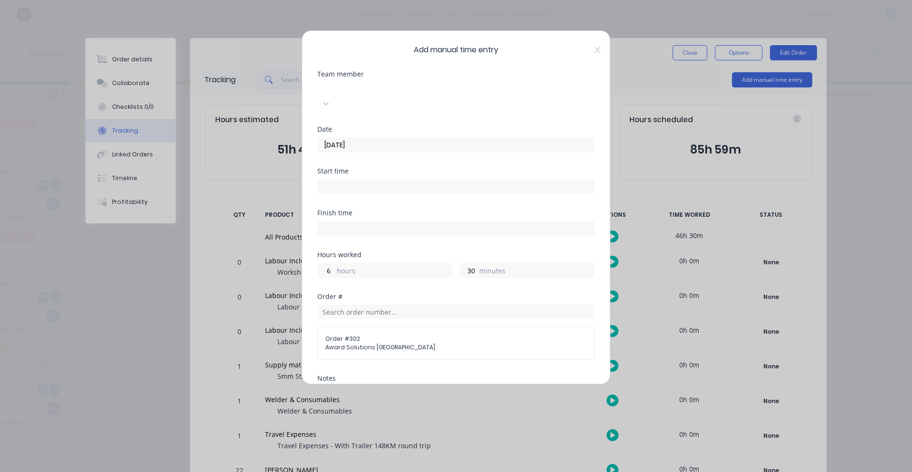
click at [359, 179] on input at bounding box center [456, 186] width 276 height 14
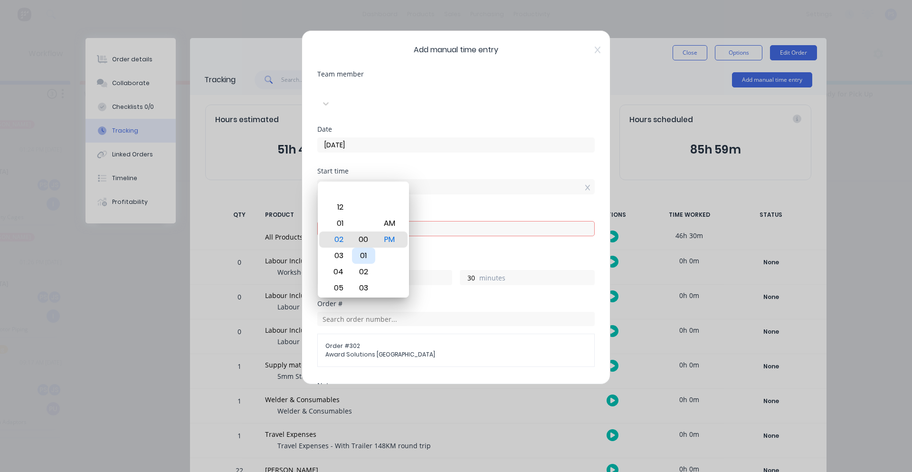
type input "02:00 PM"
click at [443, 188] on div "Start time 02:00 PM" at bounding box center [455, 189] width 277 height 42
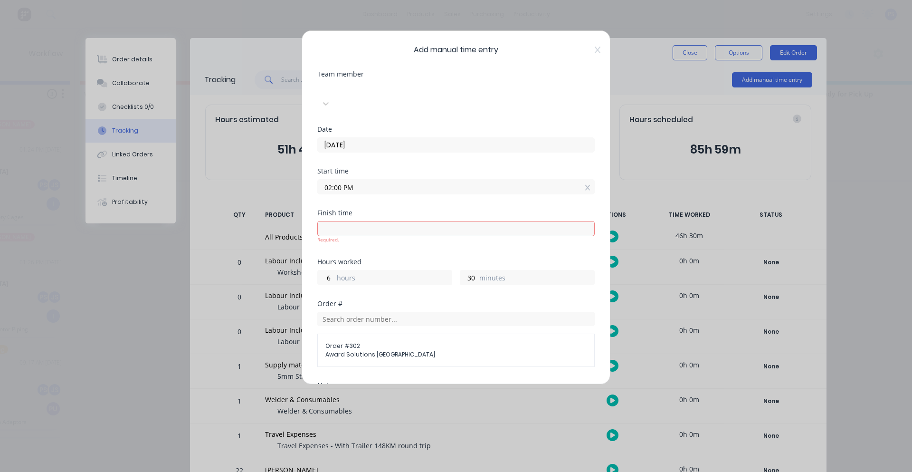
click at [384, 221] on input at bounding box center [456, 228] width 276 height 14
type input "01:30 PM"
type input "23"
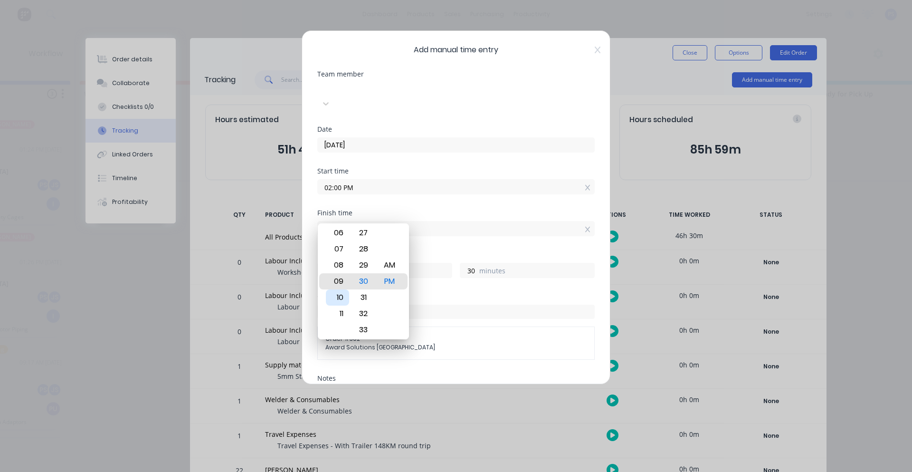
type input "11:30 PM"
type input "9"
type input "07:30 PM"
type input "5"
type input "08:30 PM"
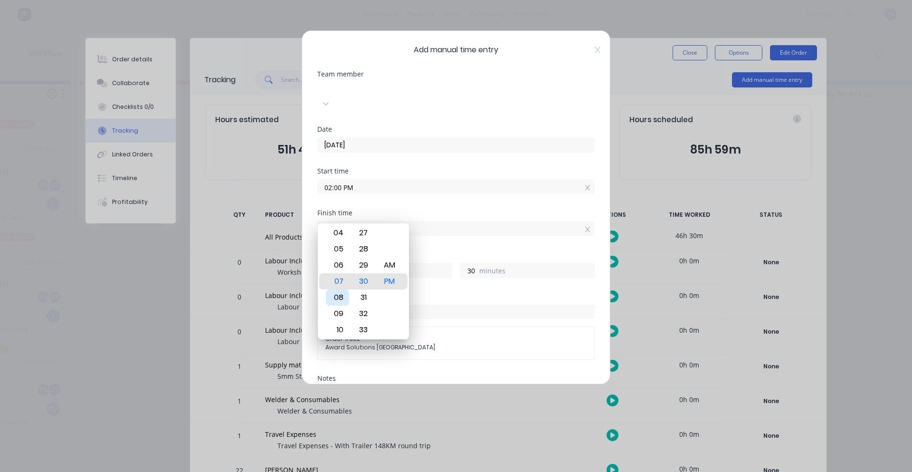
type input "6"
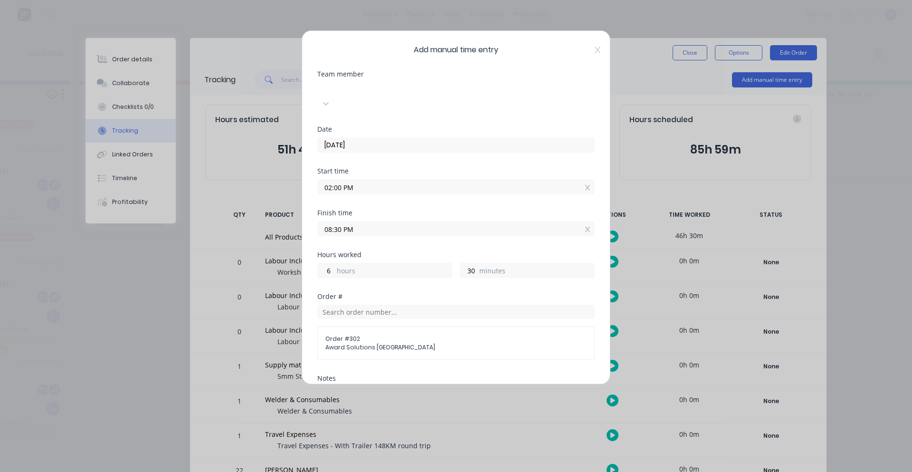
click at [463, 274] on div "Hours worked 6 hours 30 minutes" at bounding box center [455, 272] width 277 height 42
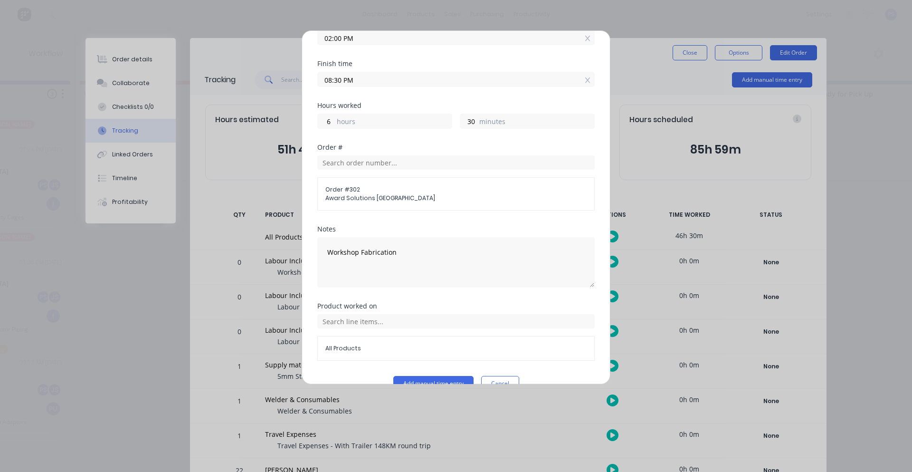
scroll to position [155, 0]
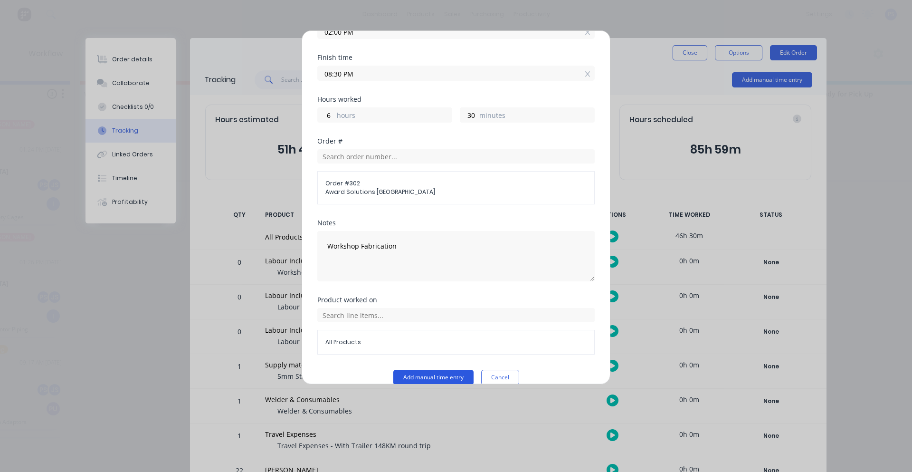
click at [432, 369] on button "Add manual time entry" at bounding box center [433, 376] width 80 height 15
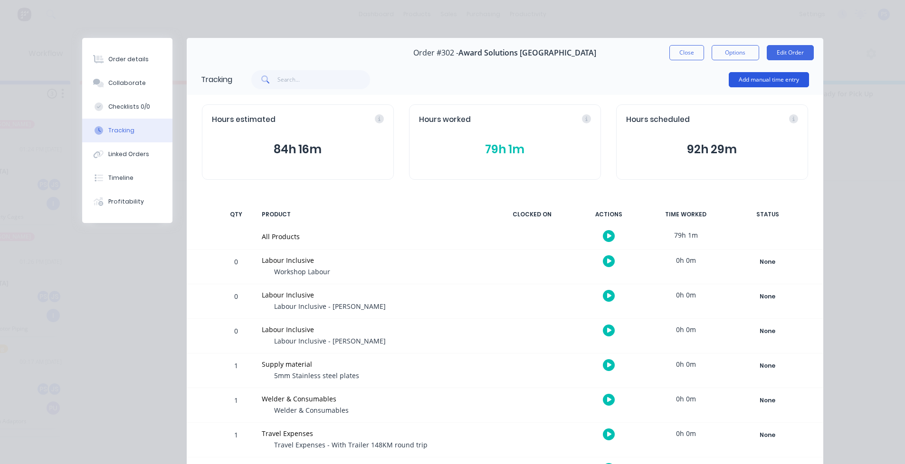
click at [741, 81] on button "Add manual time entry" at bounding box center [768, 79] width 80 height 15
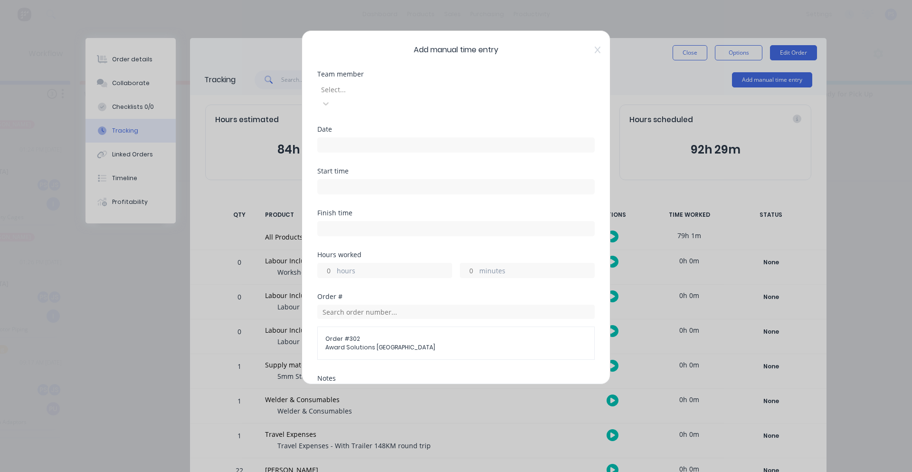
click at [399, 96] on div "Select..." at bounding box center [388, 89] width 142 height 14
click at [264, 415] on div "[PERSON_NAME]" at bounding box center [219, 420] width 905 height 10
click at [448, 138] on div "Date" at bounding box center [455, 147] width 277 height 42
click at [448, 138] on input at bounding box center [456, 145] width 276 height 14
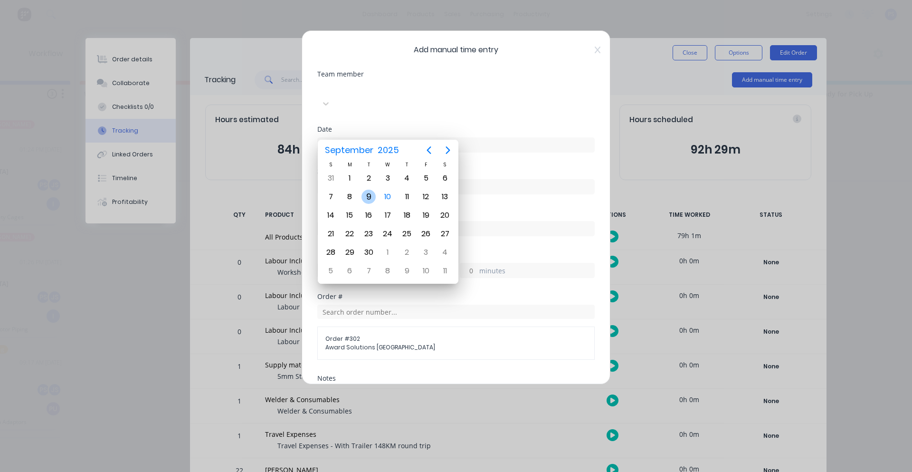
click at [368, 196] on div "9" at bounding box center [368, 196] width 14 height 14
type input "[DATE]"
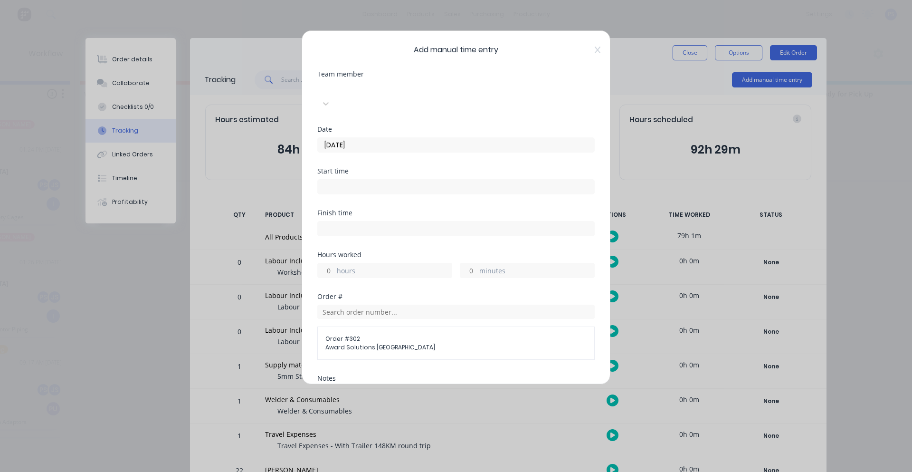
click at [371, 179] on input at bounding box center [456, 186] width 276 height 14
type input "01:30 PM"
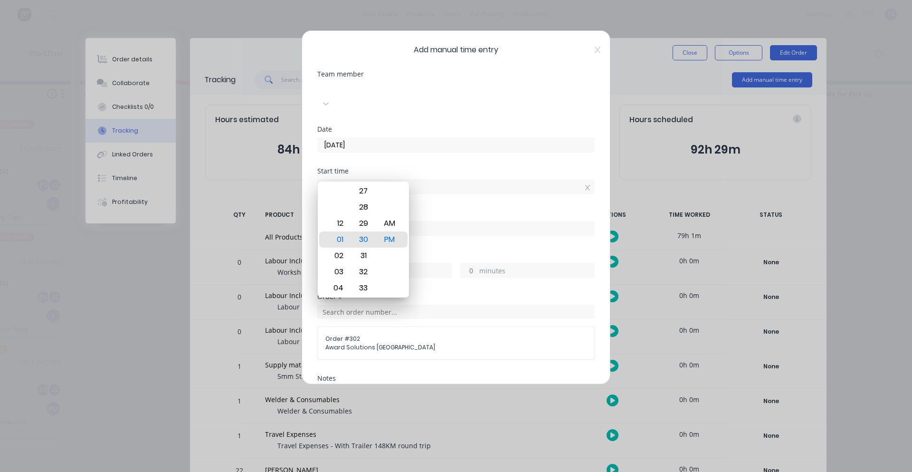
click at [390, 138] on input "[DATE]" at bounding box center [456, 145] width 276 height 14
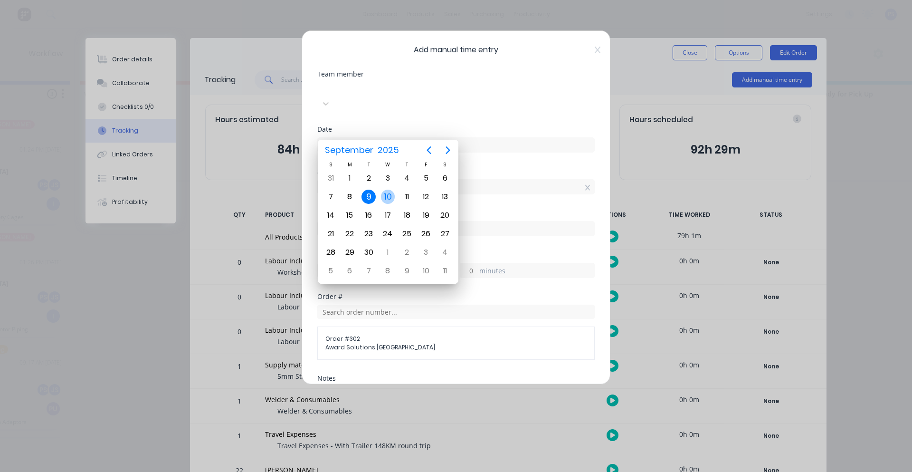
click at [386, 194] on div "10" at bounding box center [388, 196] width 14 height 14
type input "[DATE]"
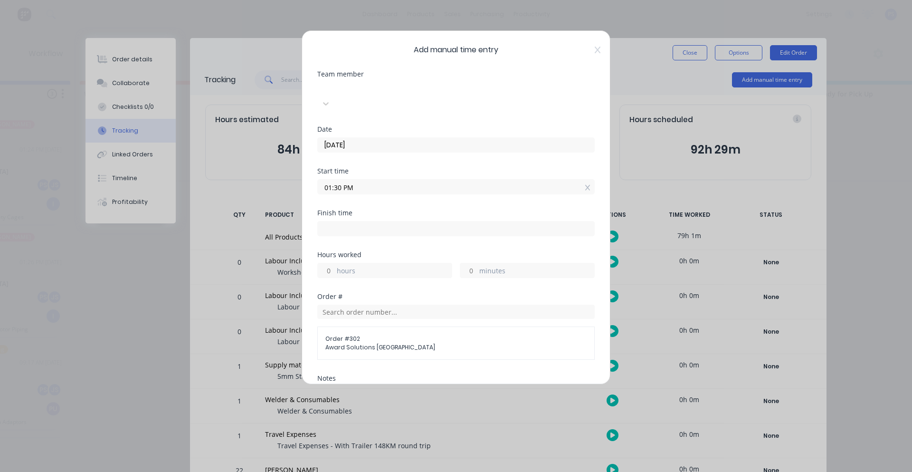
click at [390, 151] on div "Date [DATE]" at bounding box center [455, 147] width 277 height 42
click at [388, 168] on div "Start time 01:30 PM" at bounding box center [455, 181] width 277 height 27
click at [386, 179] on input "01:30 PM" at bounding box center [456, 186] width 276 height 14
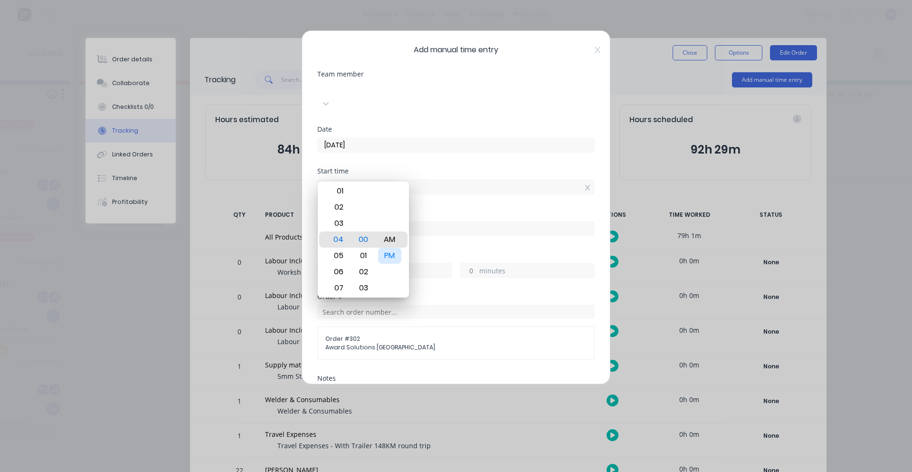
type input "04:00 AM"
click at [444, 228] on div "Finish time" at bounding box center [455, 230] width 277 height 42
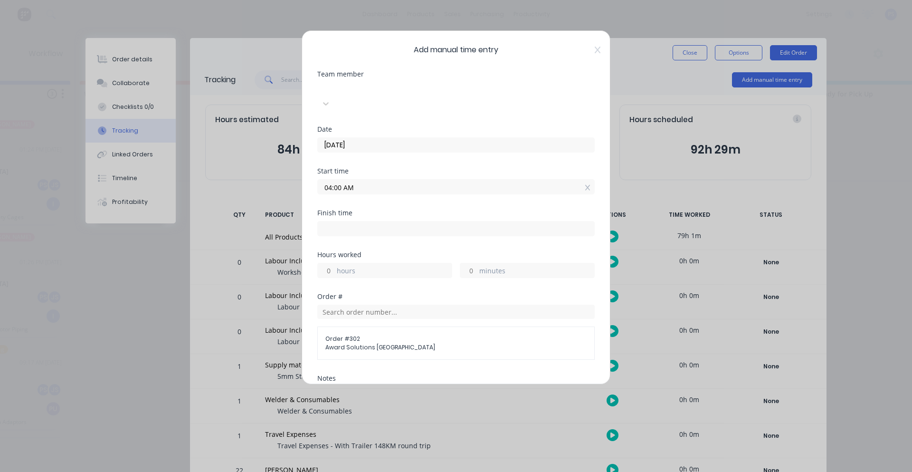
click at [433, 223] on div "Finish time" at bounding box center [455, 230] width 277 height 42
click at [431, 221] on input at bounding box center [456, 228] width 276 height 14
type input "01:31 PM"
type input "9"
type input "31"
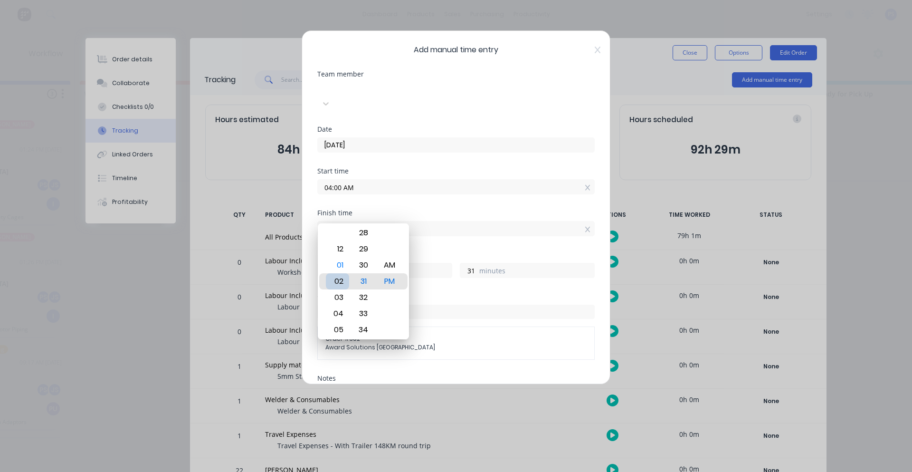
type input "02:31 PM"
type input "10"
type input "06:31 PM"
type input "14"
type input "05:31 PM"
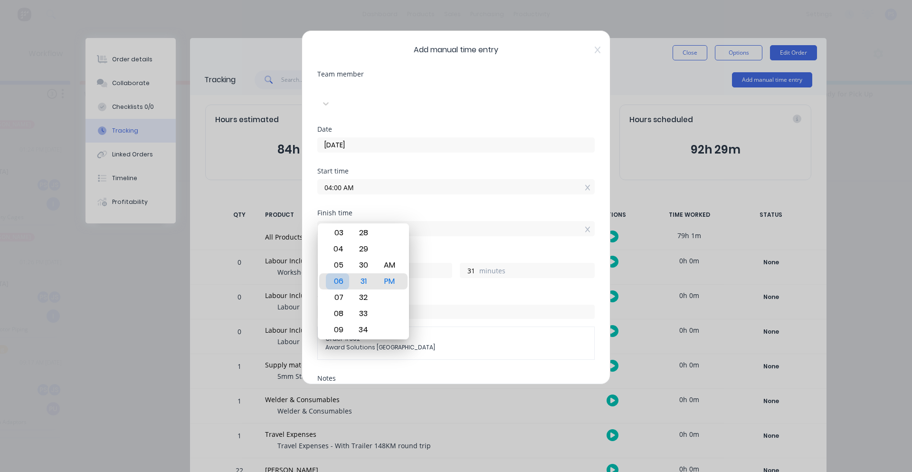
type input "13"
type input "05:30 PM"
type input "30"
type input "05:26 PM"
type input "26"
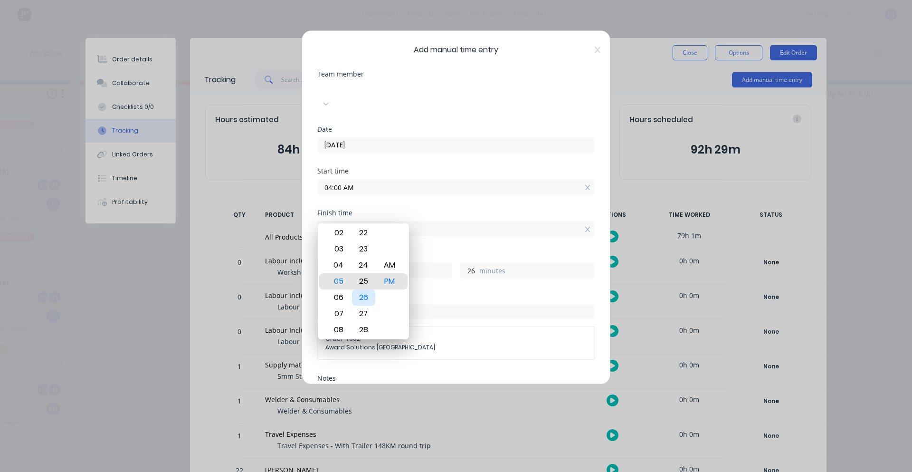
type input "05:25 PM"
type input "25"
type input "05:22 PM"
type input "22"
type input "05:17 PM"
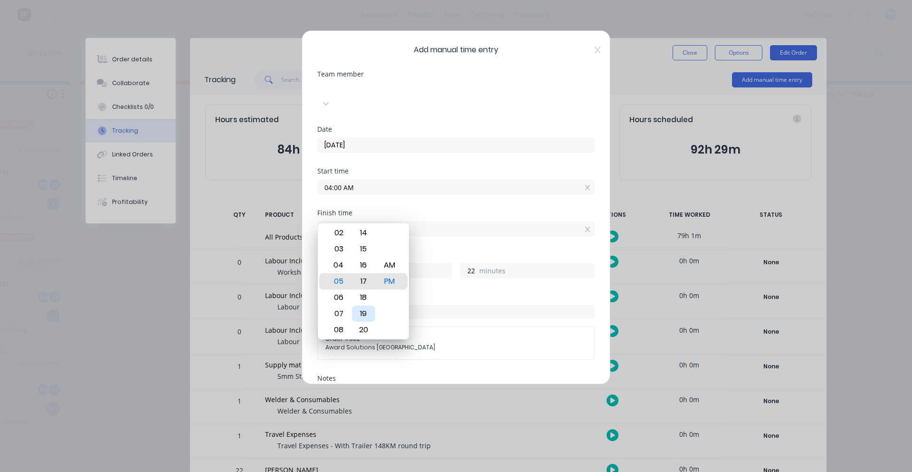
type input "17"
type input "05:28 PM"
type input "28"
type input "05:22 PM"
type input "22"
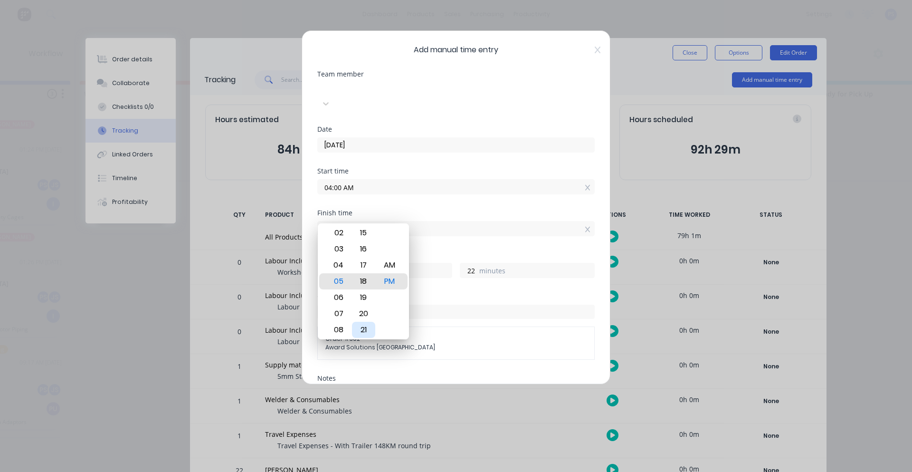
type input "05:16 PM"
type input "16"
type input "05:15 PM"
type input "15"
type input "05:15 AM"
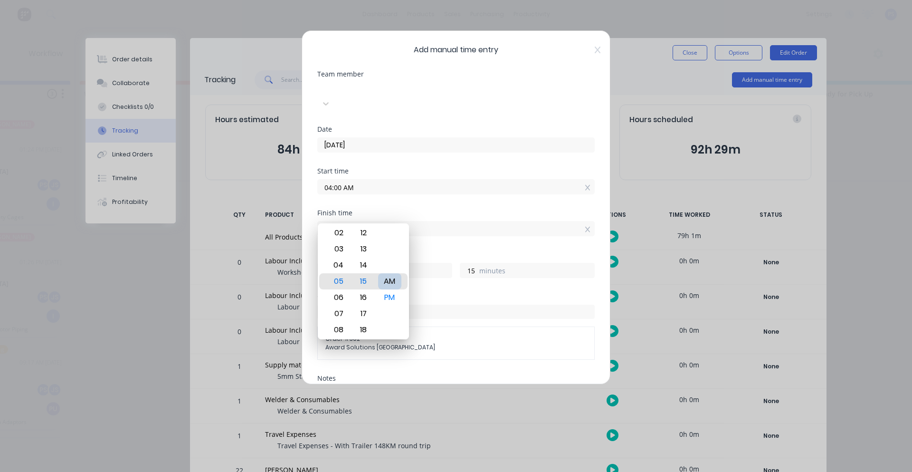
type input "1"
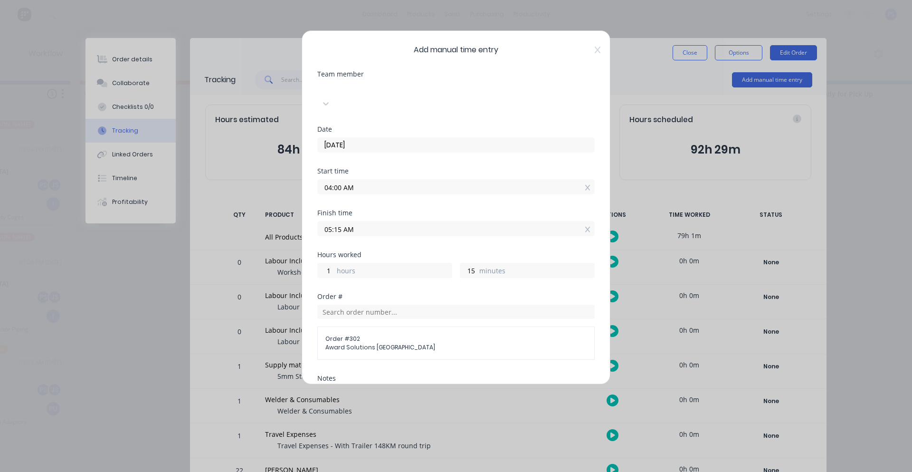
click at [448, 263] on div "1 hours" at bounding box center [384, 270] width 135 height 15
click at [390, 179] on input "04:00 AM" at bounding box center [456, 186] width 276 height 14
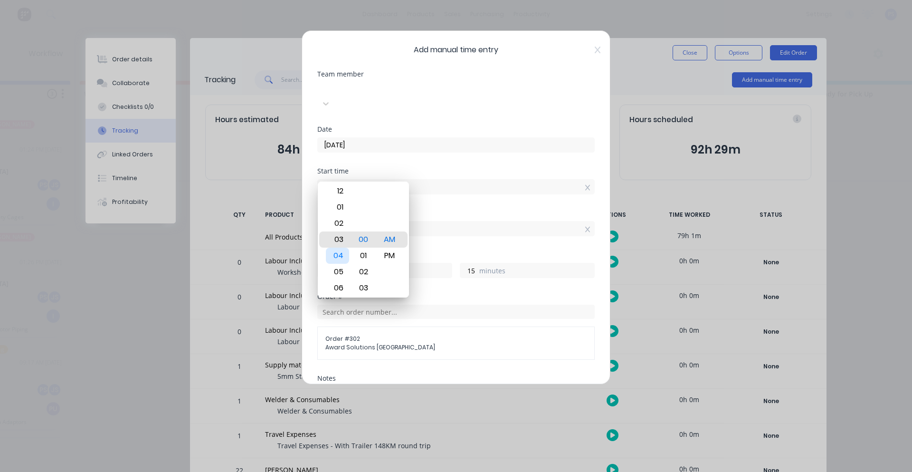
type input "03:00 AM"
type input "2"
type input "03:40 AM"
type input "1"
type input "35"
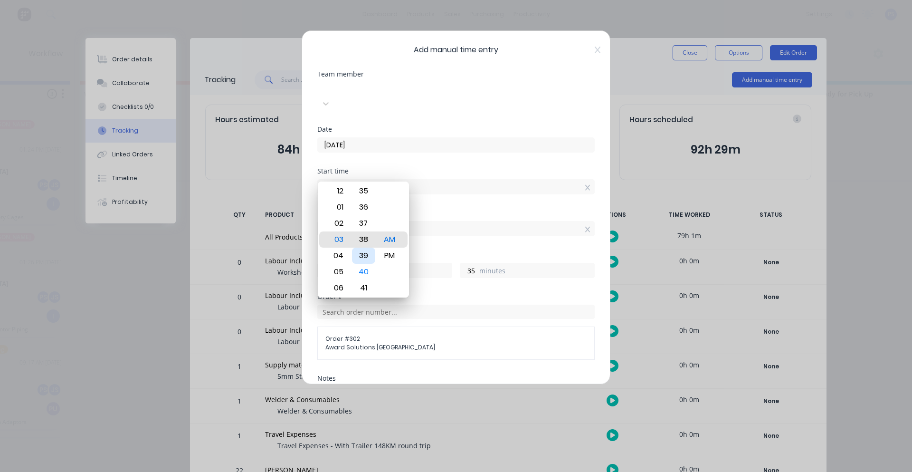
type input "03:38 AM"
type input "37"
type input "03:28 AM"
type input "47"
type input "03:32 AM"
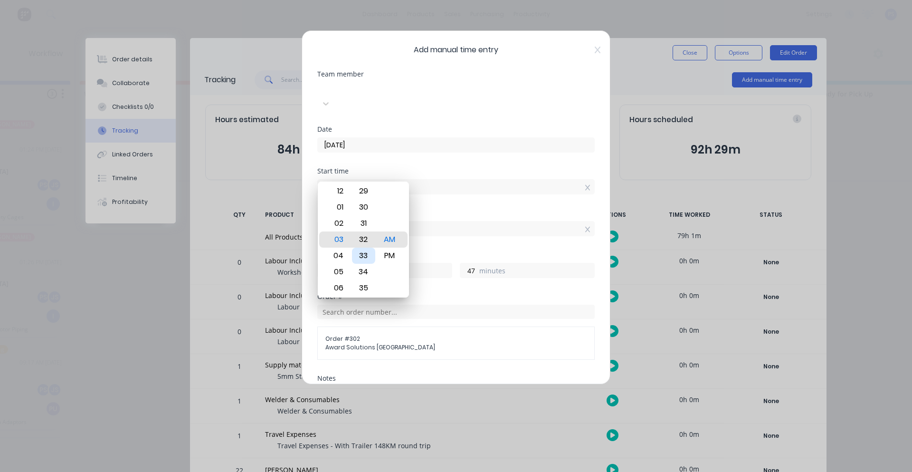
type input "43"
type input "03:29 AM"
type input "46"
type input "03:30 AM"
type input "45"
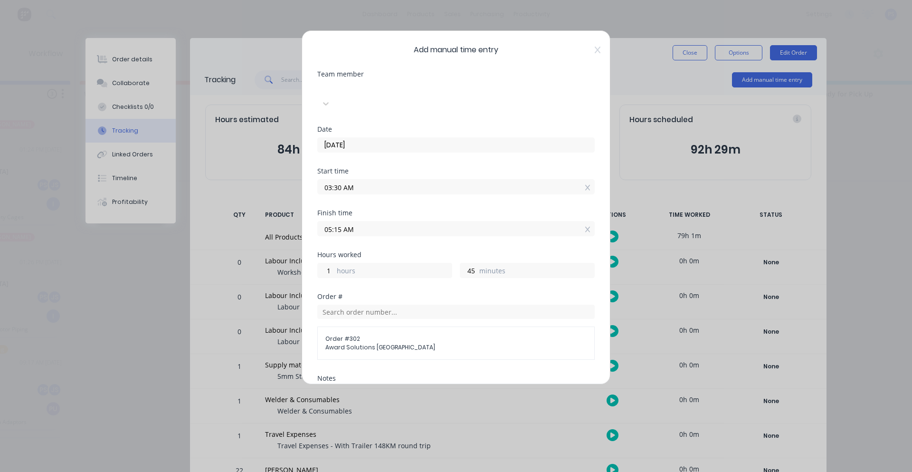
click at [491, 227] on div "Finish time 05:15 AM" at bounding box center [455, 230] width 277 height 42
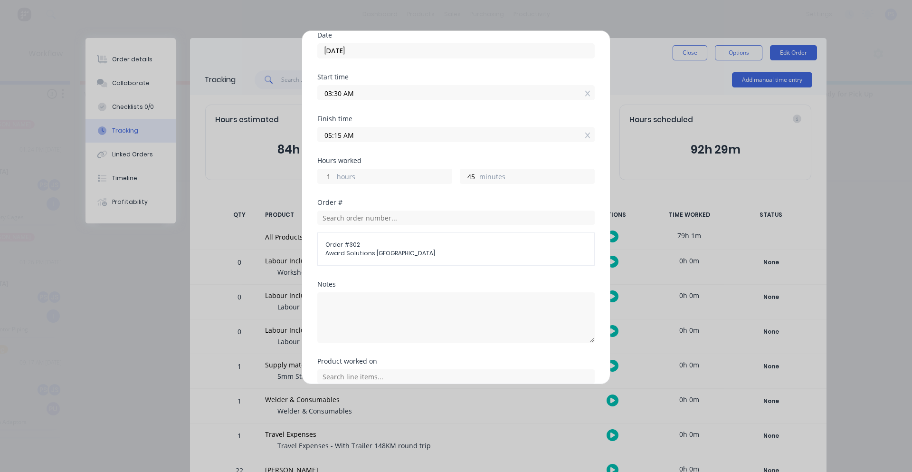
scroll to position [95, 0]
click at [408, 291] on textarea at bounding box center [455, 316] width 277 height 50
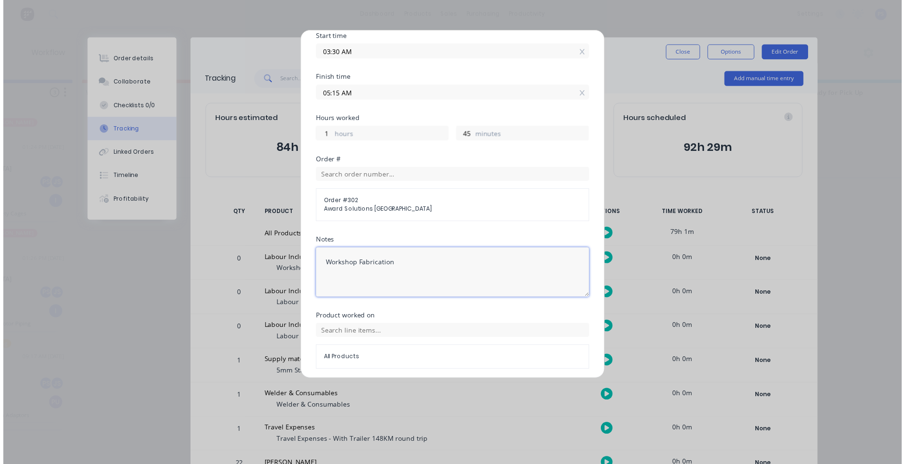
scroll to position [155, 0]
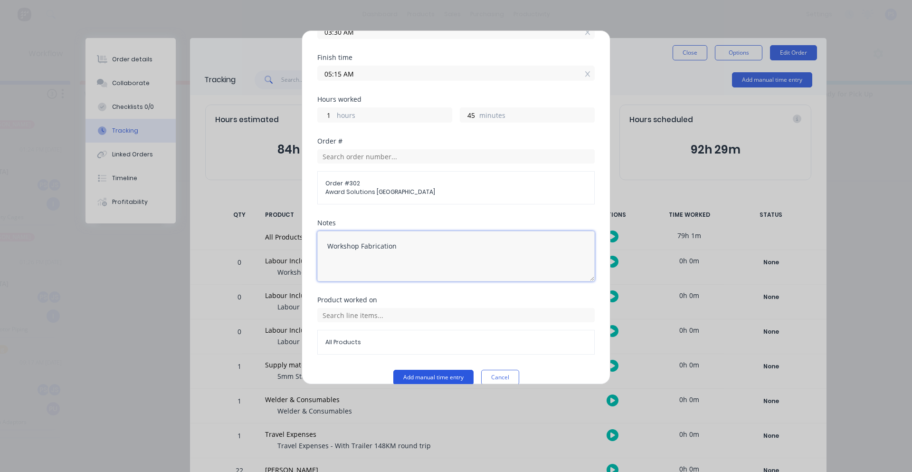
type textarea "Workshop Fabrication"
click at [412, 369] on button "Add manual time entry" at bounding box center [433, 376] width 80 height 15
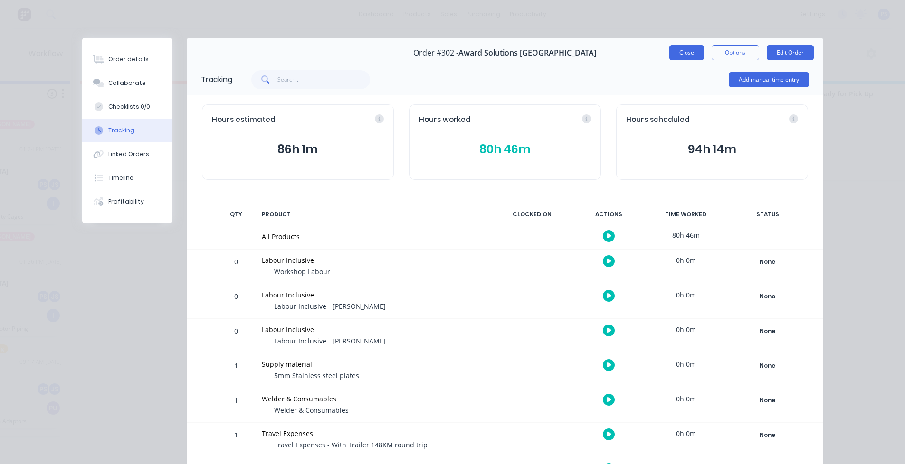
click at [674, 57] on button "Close" at bounding box center [686, 52] width 35 height 15
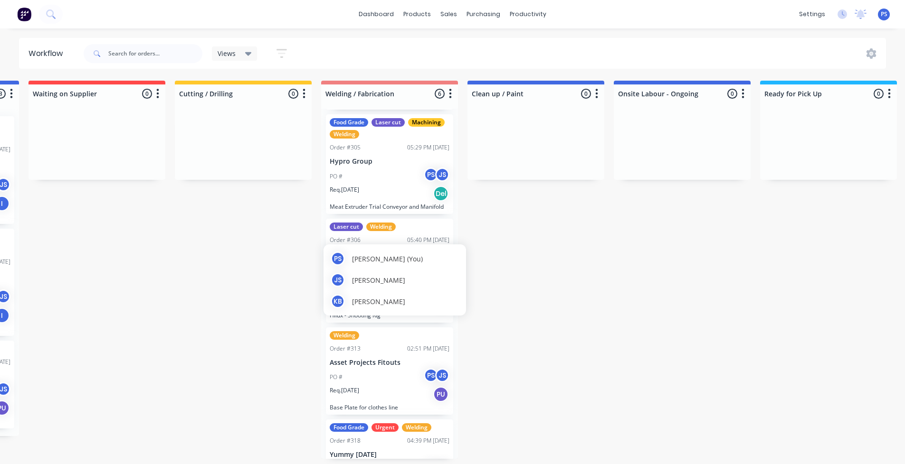
scroll to position [246, 0]
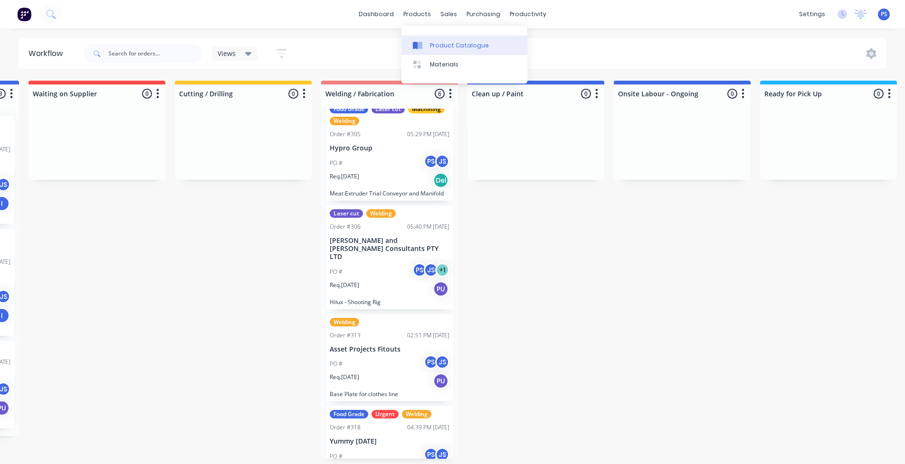
click at [422, 39] on link "Product Catalogue" at bounding box center [464, 45] width 126 height 19
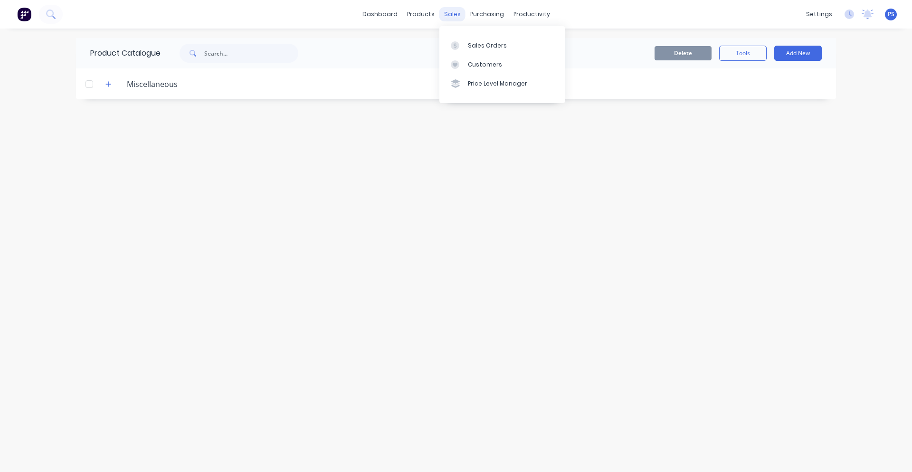
click at [456, 16] on div "sales" at bounding box center [452, 14] width 26 height 14
click at [453, 38] on link "Sales Orders" at bounding box center [502, 45] width 126 height 19
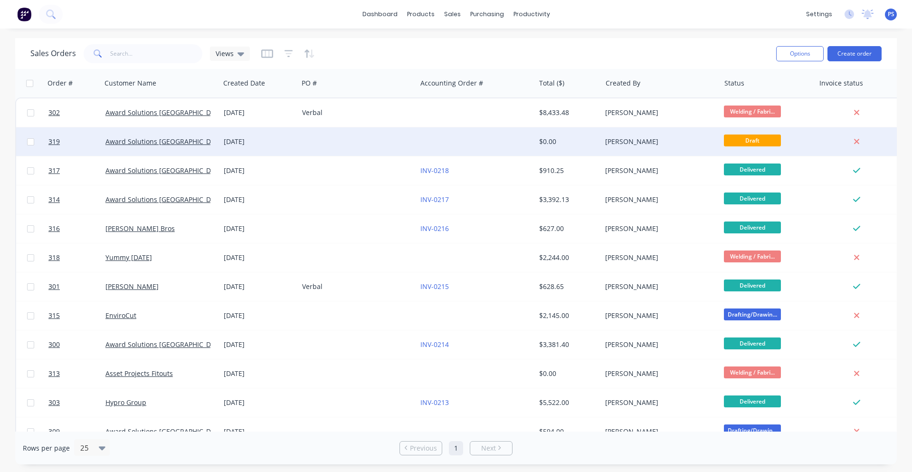
click at [340, 139] on div at bounding box center [357, 141] width 118 height 28
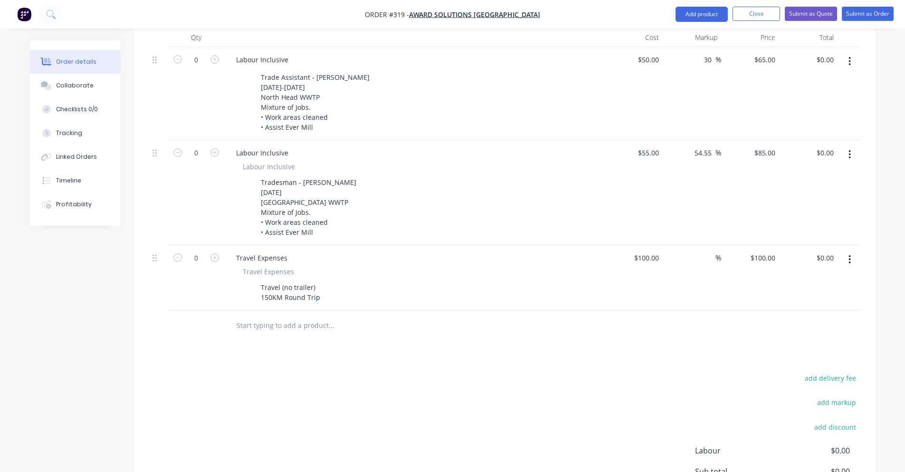
scroll to position [285, 0]
click at [846, 146] on button "button" at bounding box center [849, 154] width 22 height 17
click at [284, 146] on div "Labour Inclusive" at bounding box center [261, 153] width 67 height 14
drag, startPoint x: 301, startPoint y: 170, endPoint x: 320, endPoint y: 168, distance: 19.1
click at [320, 176] on div "Tradesman - [PERSON_NAME] [DATE] [GEOGRAPHIC_DATA] WWTP Mixture of Jobs. • Work…" at bounding box center [308, 208] width 103 height 64
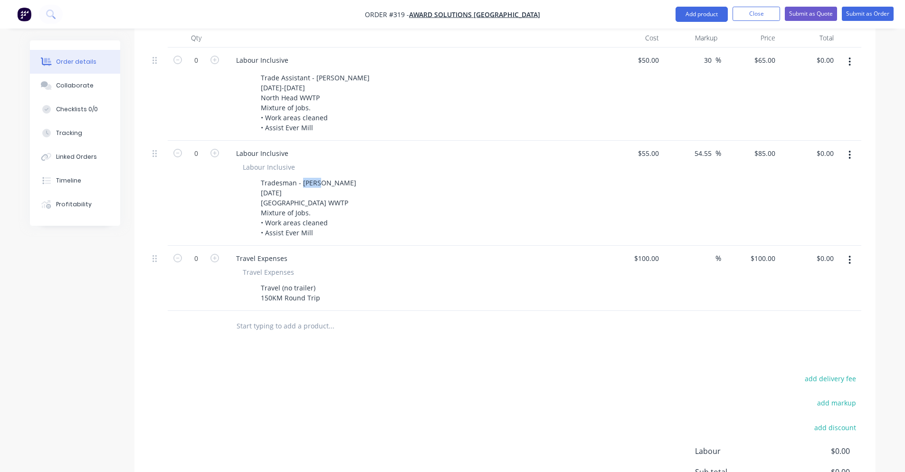
click at [849, 150] on icon "button" at bounding box center [849, 155] width 2 height 10
click at [326, 176] on div "Tradesman - [PERSON_NAME] [DATE] [GEOGRAPHIC_DATA] WWTP Mixture of Jobs. • Work…" at bounding box center [308, 208] width 103 height 64
drag, startPoint x: 301, startPoint y: 170, endPoint x: 338, endPoint y: 174, distance: 37.2
click at [338, 176] on div "Tradesman - [PERSON_NAME] [DATE] [GEOGRAPHIC_DATA] WWTP Mixture of Jobs. • Work…" at bounding box center [413, 208] width 348 height 64
click at [349, 372] on div "add delivery fee add markup add discount Labour $0.00 Sub total $0.00 Margin $0…" at bounding box center [505, 463] width 712 height 183
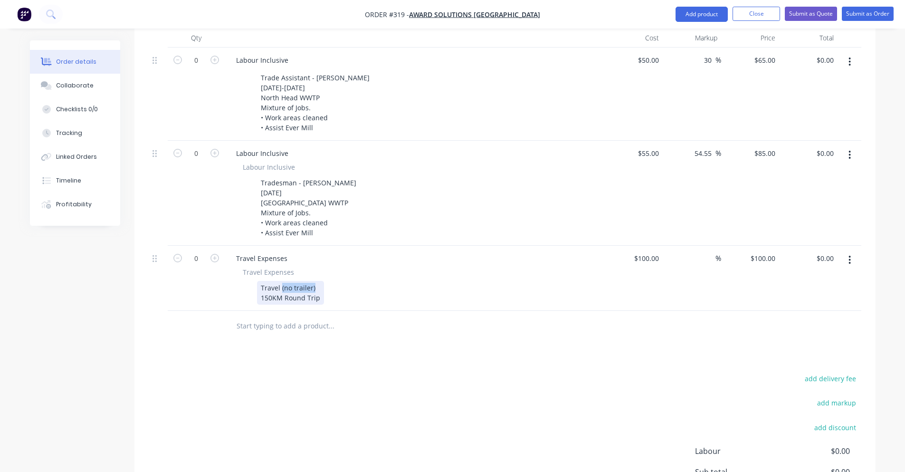
drag, startPoint x: 281, startPoint y: 273, endPoint x: 312, endPoint y: 274, distance: 31.9
click at [312, 281] on div "Travel (no trailer) 150KM Round Trip" at bounding box center [290, 293] width 67 height 24
click at [769, 251] on input "100" at bounding box center [763, 258] width 29 height 14
type input "250"
type input "150"
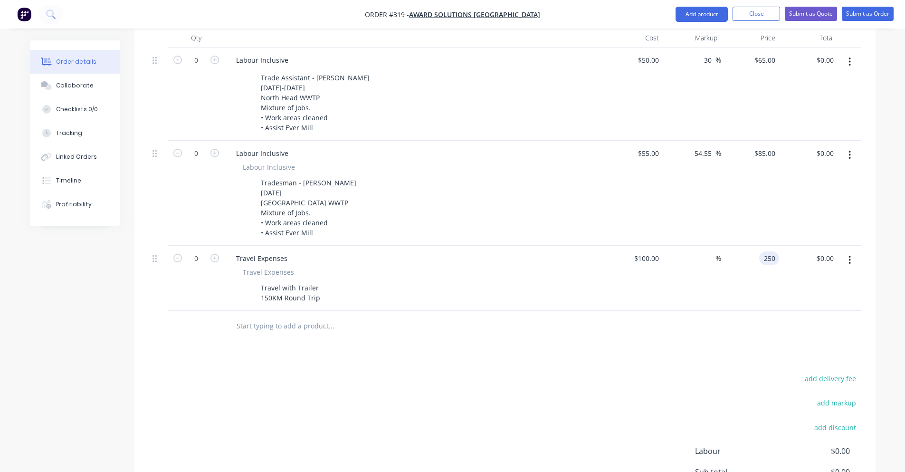
type input "$250.00"
click at [679, 312] on div at bounding box center [505, 326] width 712 height 31
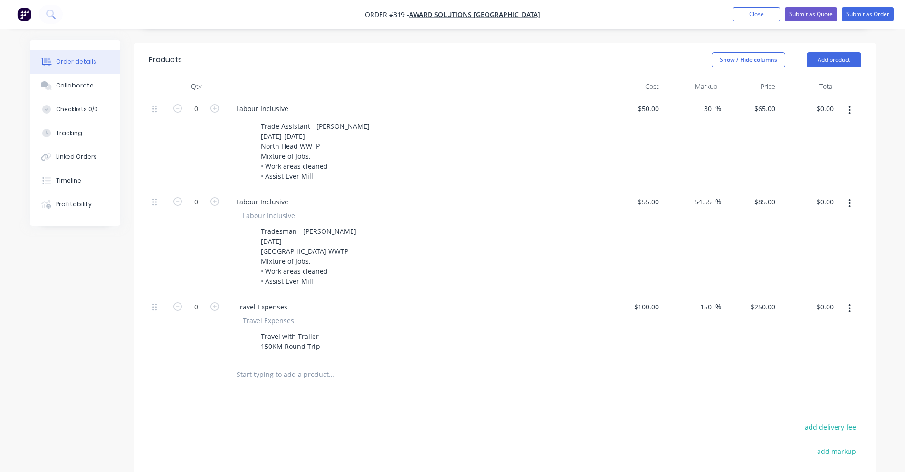
scroll to position [237, 0]
click at [210, 301] on icon "button" at bounding box center [214, 305] width 9 height 9
type input "1"
type input "$250.00"
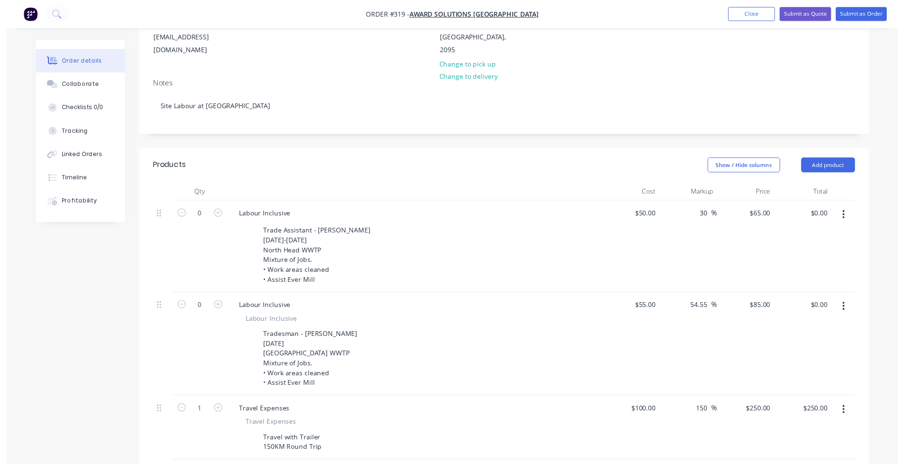
scroll to position [0, 0]
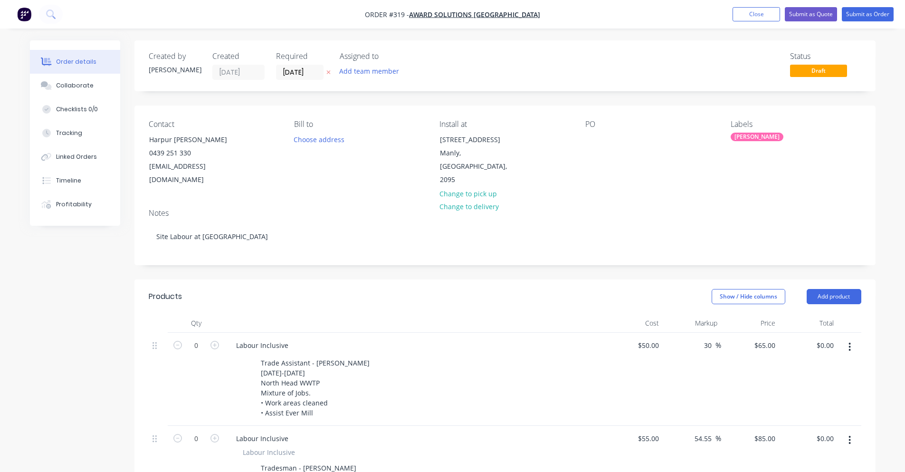
click at [396, 62] on div "Assigned to Add team member" at bounding box center [387, 66] width 95 height 28
click at [392, 65] on button "Add team member" at bounding box center [369, 71] width 70 height 13
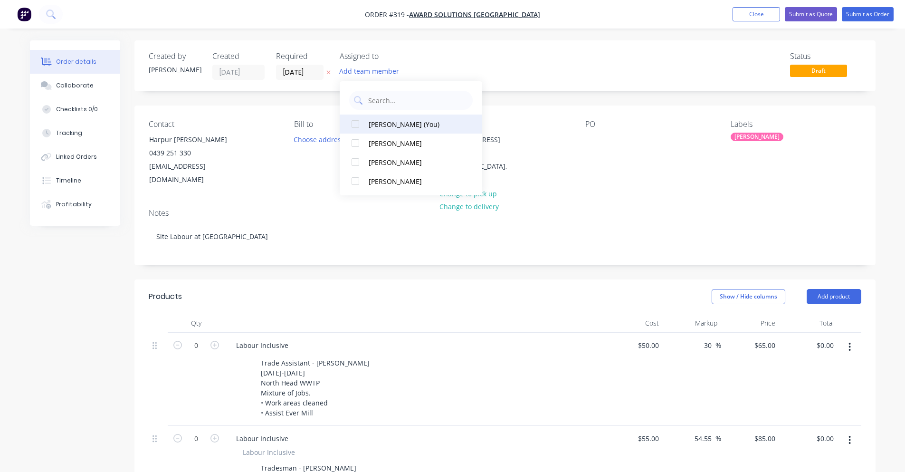
click at [369, 132] on button "[PERSON_NAME] (You)" at bounding box center [411, 123] width 142 height 19
click at [368, 138] on div "[PERSON_NAME]" at bounding box center [415, 143] width 95 height 10
click at [897, 8] on ul "Add product Close Submit as Quote Submit as Order" at bounding box center [813, 14] width 184 height 14
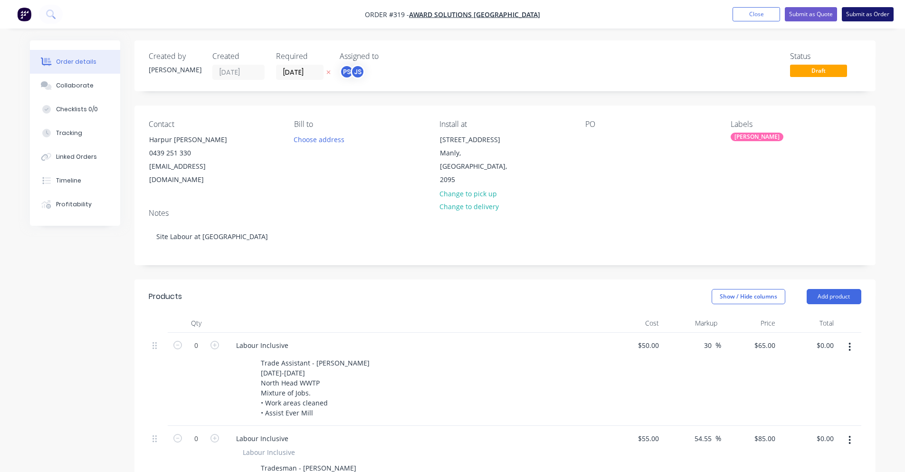
click at [888, 9] on button "Submit as Order" at bounding box center [867, 14] width 52 height 14
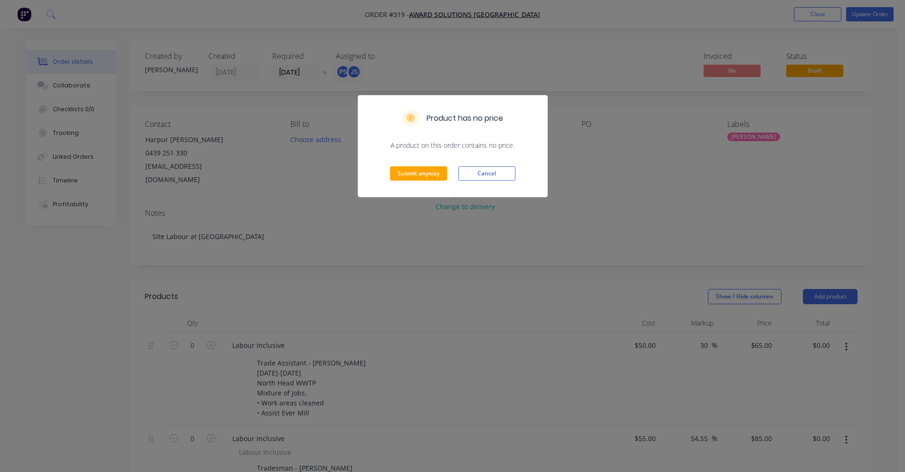
click at [451, 170] on div "Submit anyway Cancel" at bounding box center [452, 173] width 189 height 47
click at [441, 171] on button "Submit anyway" at bounding box center [418, 173] width 57 height 14
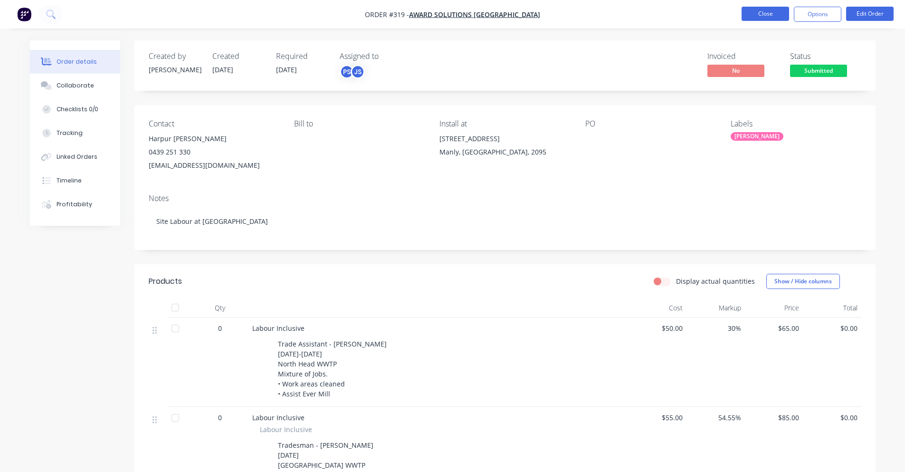
click at [749, 13] on button "Close" at bounding box center [764, 14] width 47 height 14
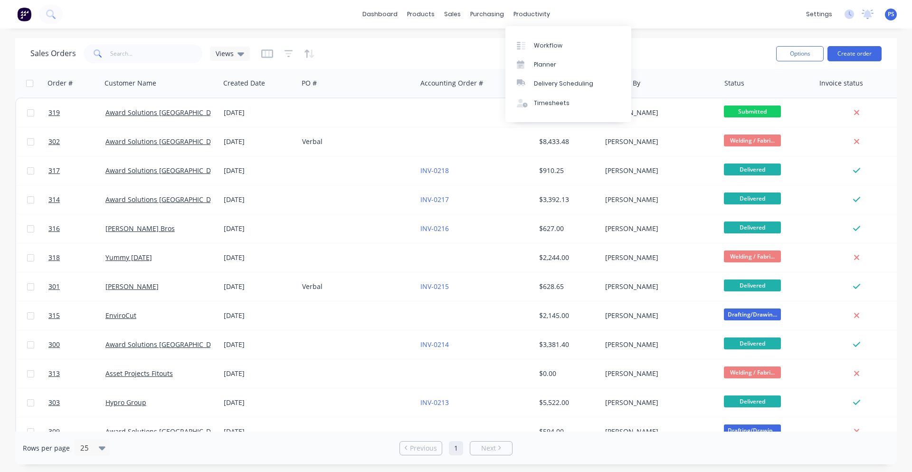
click at [531, 35] on div "Workflow Planner Delivery Scheduling Timesheets" at bounding box center [568, 74] width 126 height 96
click at [531, 41] on link "Workflow" at bounding box center [568, 45] width 126 height 19
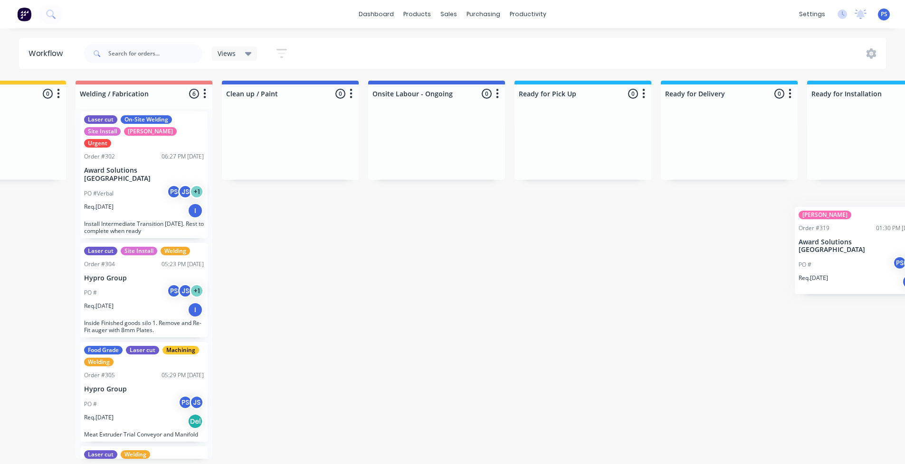
scroll to position [2, 534]
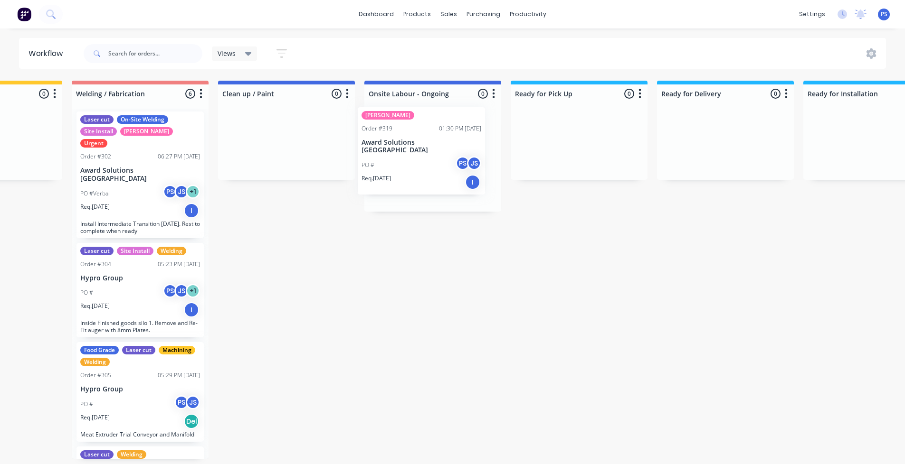
drag, startPoint x: 84, startPoint y: 339, endPoint x: 416, endPoint y: 154, distance: 380.3
click at [416, 154] on div "Submitted 3 Status colour #13CE66 hex #13CE66 Save Cancel Summaries Total order…" at bounding box center [319, 270] width 1721 height 378
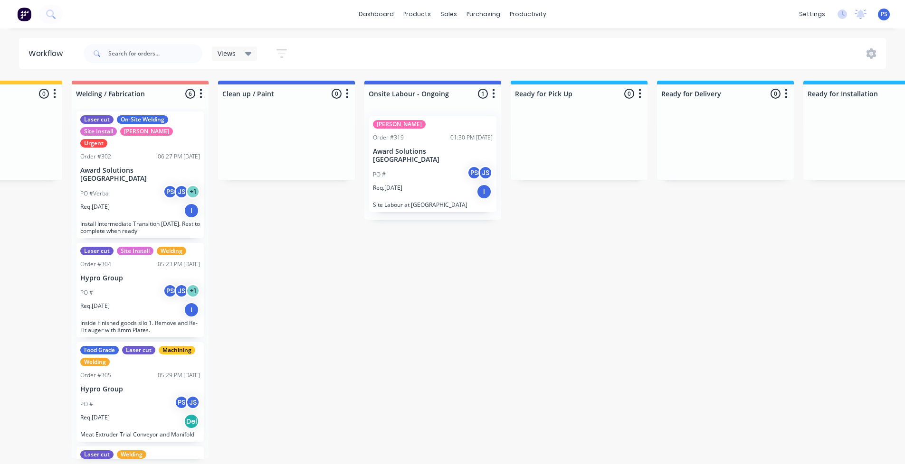
drag, startPoint x: 414, startPoint y: 461, endPoint x: 399, endPoint y: 469, distance: 17.0
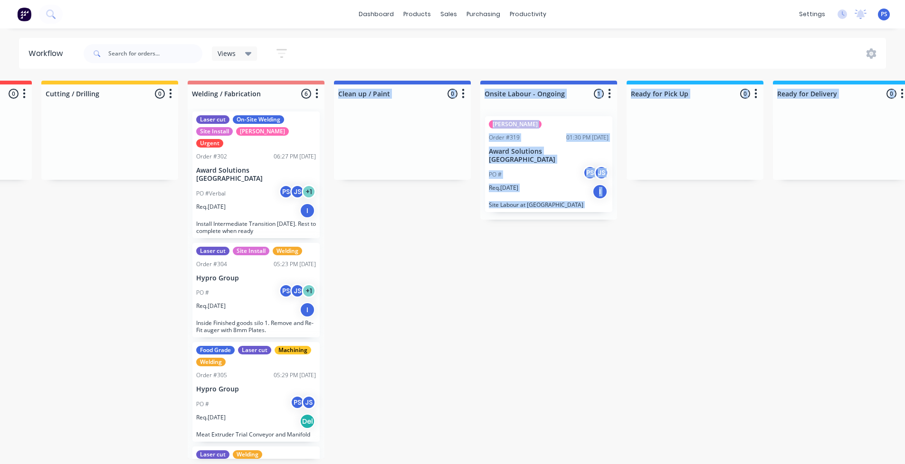
scroll to position [2, 321]
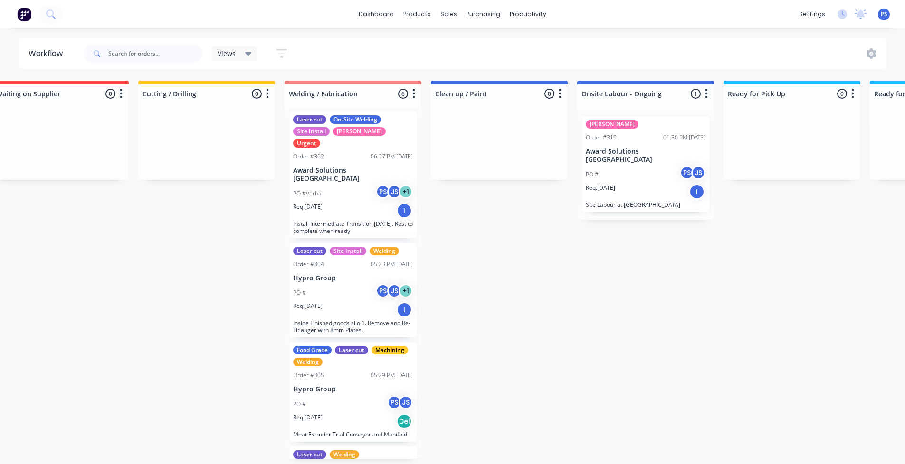
click at [511, 391] on div "Submitted 2 Status colour #13CE66 hex #13CE66 Save Cancel Summaries Total order…" at bounding box center [532, 270] width 1721 height 378
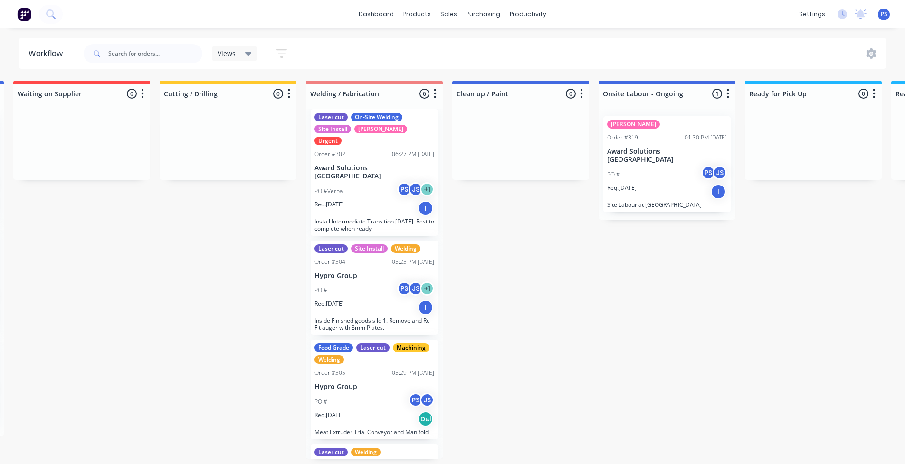
scroll to position [5, 0]
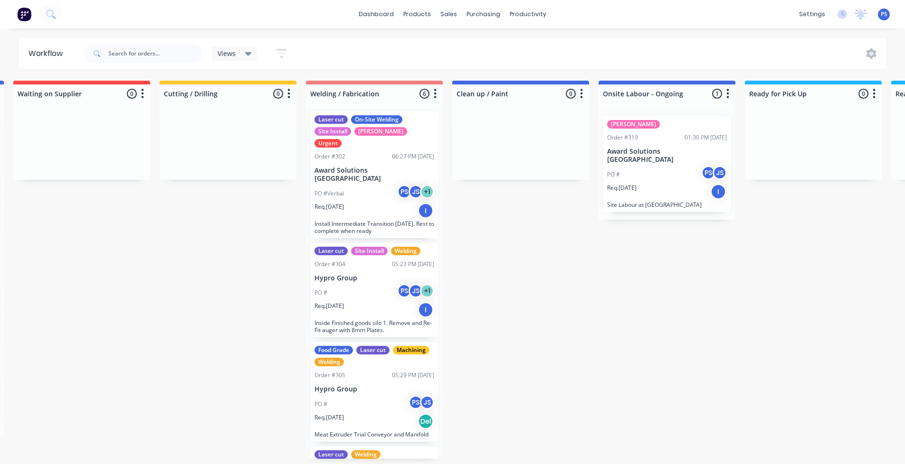
click at [366, 203] on div "Req. [DATE] I" at bounding box center [374, 211] width 120 height 16
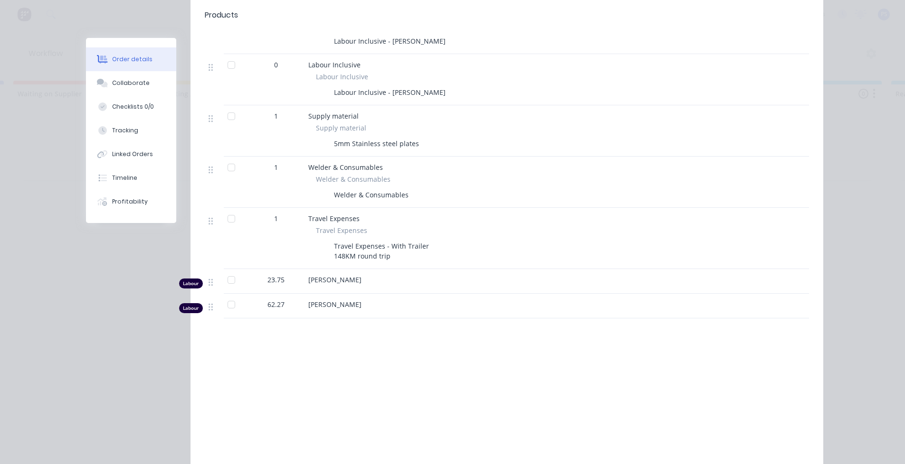
scroll to position [332, 0]
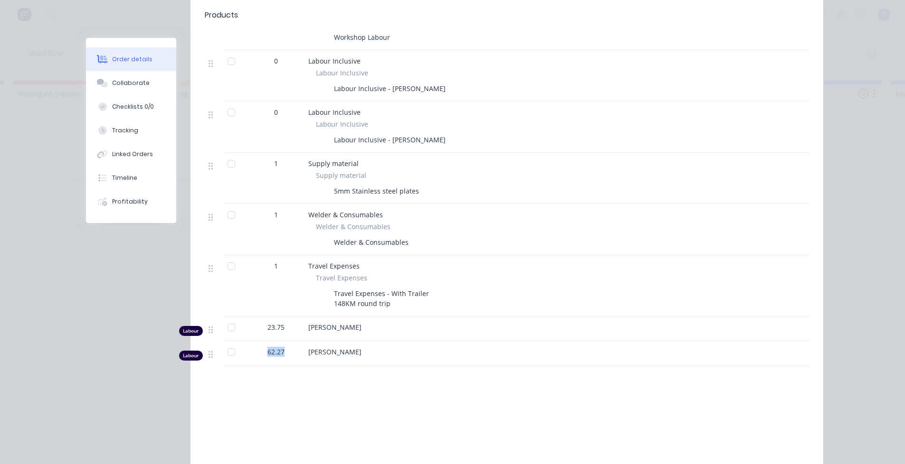
drag, startPoint x: 283, startPoint y: 341, endPoint x: 258, endPoint y: 334, distance: 25.1
click at [258, 347] on div "62.27" at bounding box center [275, 352] width 49 height 10
drag, startPoint x: 277, startPoint y: 320, endPoint x: 260, endPoint y: 316, distance: 16.9
click at [260, 317] on div "23.75" at bounding box center [275, 329] width 57 height 25
click at [229, 318] on div at bounding box center [231, 327] width 19 height 19
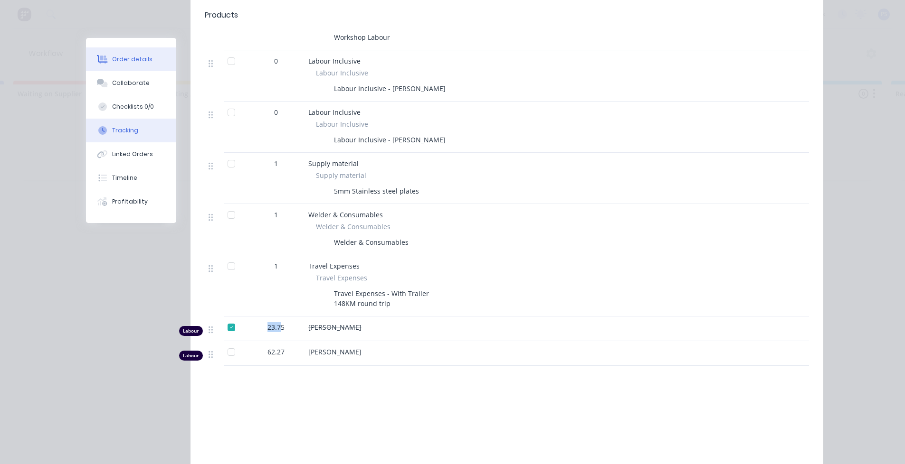
click at [144, 137] on button "Tracking" at bounding box center [131, 131] width 90 height 24
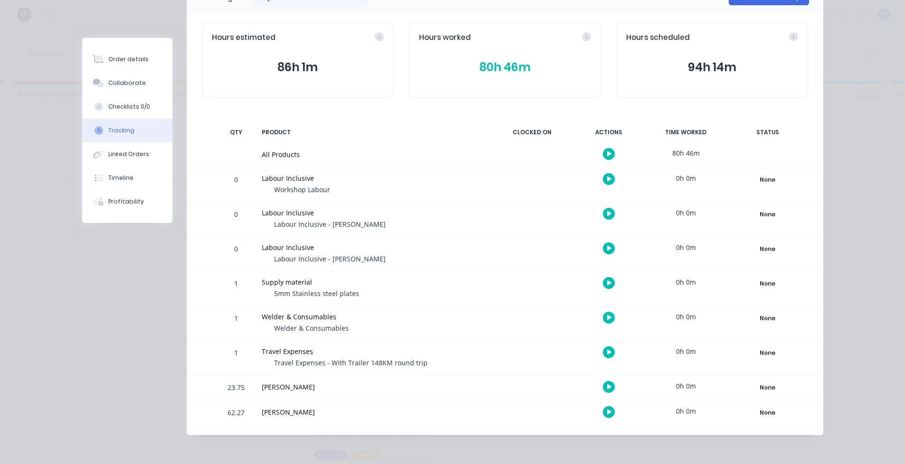
scroll to position [83, 0]
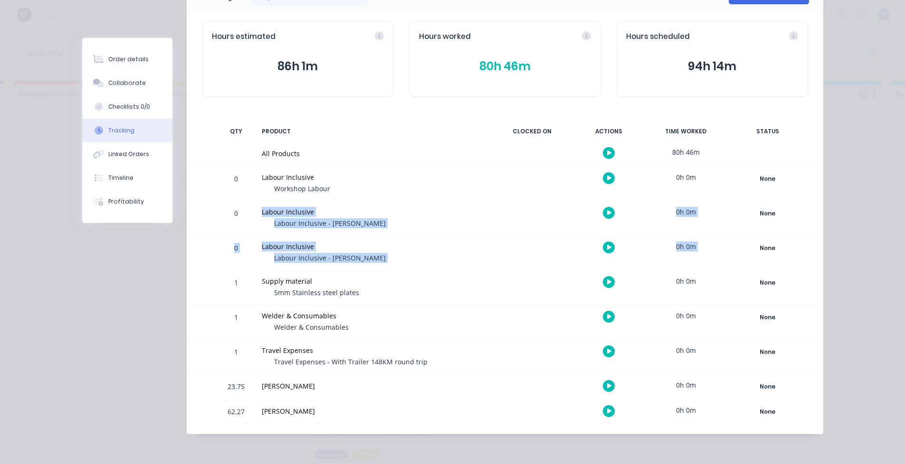
drag, startPoint x: 268, startPoint y: 213, endPoint x: 807, endPoint y: 249, distance: 540.2
click at [792, 255] on div "Tracking Add manual time entry Hours estimated 86h 1m Hours worked 80h 46m Hour…" at bounding box center [505, 207] width 636 height 453
click at [828, 243] on div "Order details Collaborate Checklists 0/0 Tracking Linked Orders Timeline Profit…" at bounding box center [453, 195] width 760 height 480
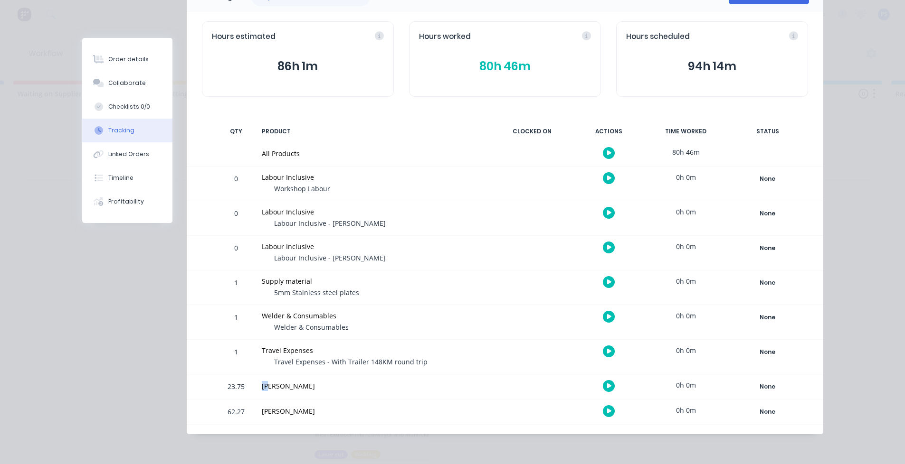
drag, startPoint x: 264, startPoint y: 381, endPoint x: 255, endPoint y: 381, distance: 8.6
click at [257, 381] on div "[PERSON_NAME]" at bounding box center [373, 387] width 235 height 25
click at [237, 387] on div "23.75" at bounding box center [236, 387] width 28 height 23
click at [844, 347] on div "Order details Collaborate Checklists 0/0 Tracking Linked Orders Timeline Profit…" at bounding box center [452, 232] width 905 height 464
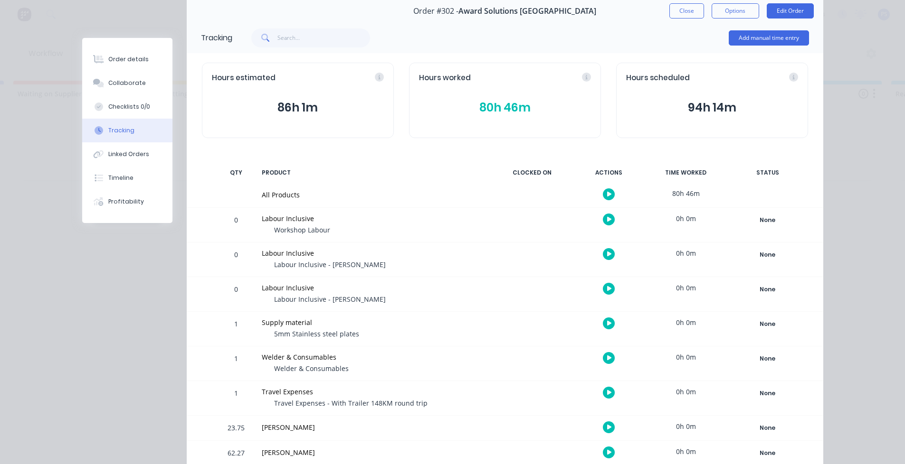
scroll to position [0, 0]
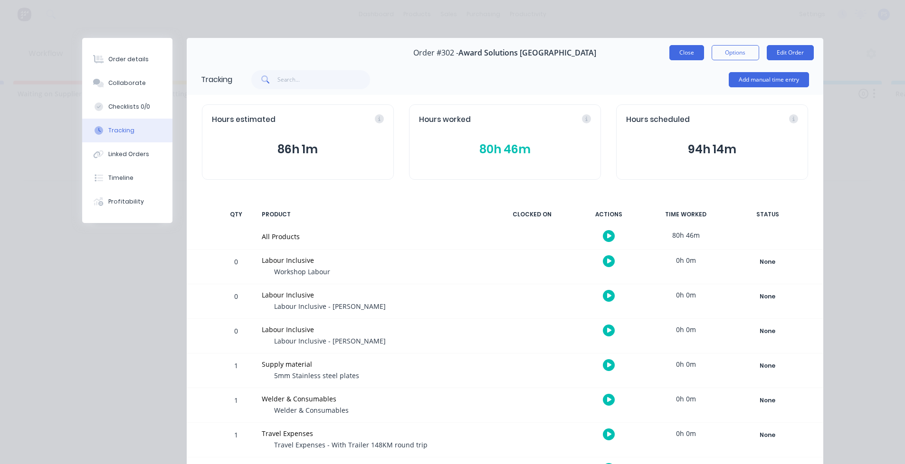
click at [681, 53] on button "Close" at bounding box center [686, 52] width 35 height 15
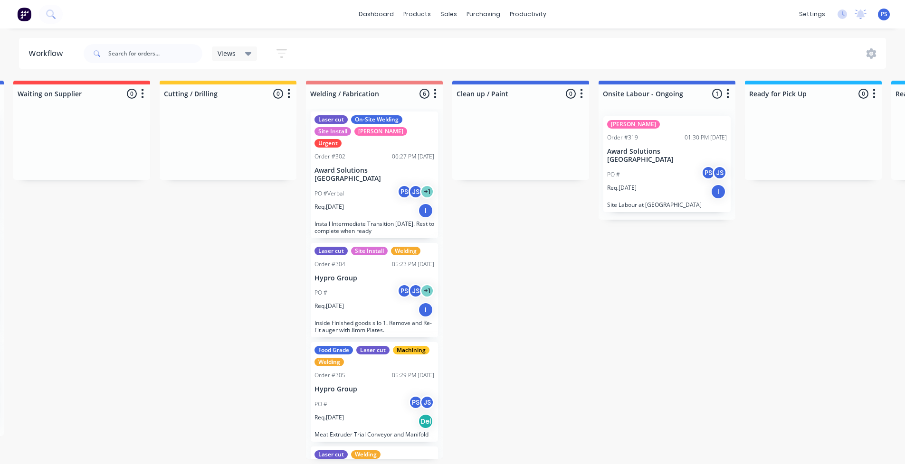
click at [480, 253] on div "Submitted 2 Status colour #13CE66 hex #13CE66 Save Cancel Summaries Total order…" at bounding box center [553, 270] width 1721 height 378
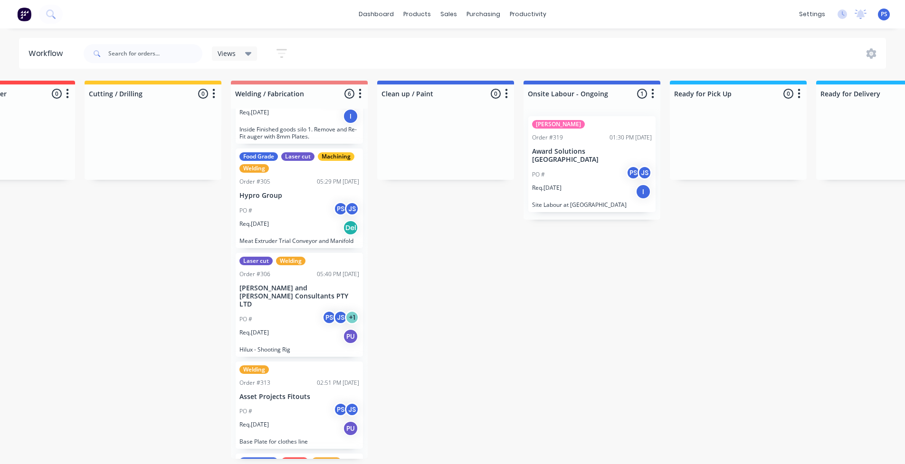
scroll to position [2, 374]
click at [631, 159] on div "PS [PERSON_NAME] (You) JS [PERSON_NAME]" at bounding box center [598, 139] width 142 height 50
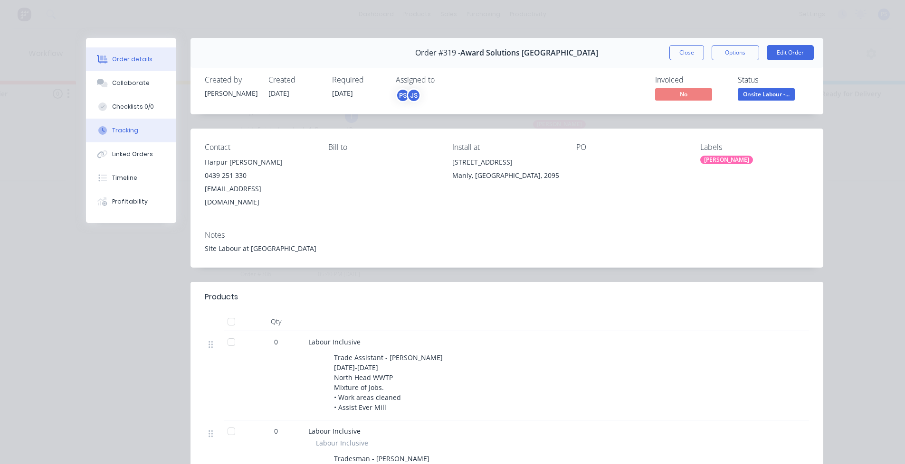
click at [124, 131] on div "Tracking" at bounding box center [125, 130] width 26 height 9
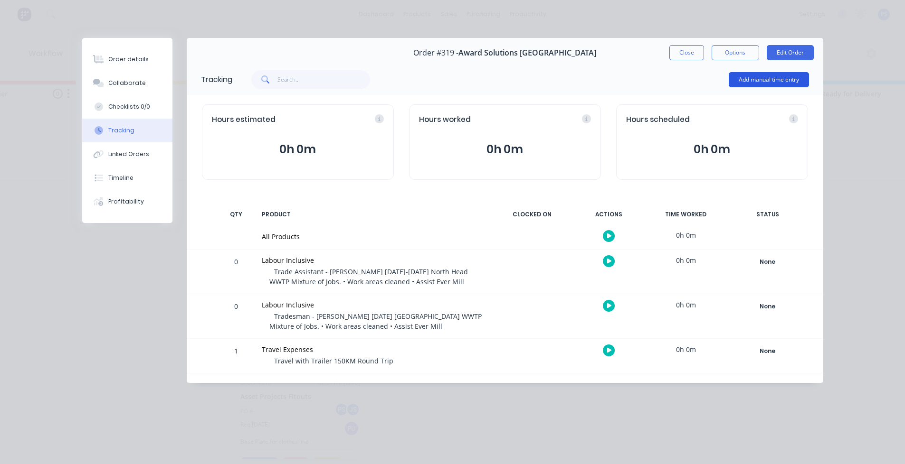
click at [749, 79] on button "Add manual time entry" at bounding box center [768, 79] width 80 height 15
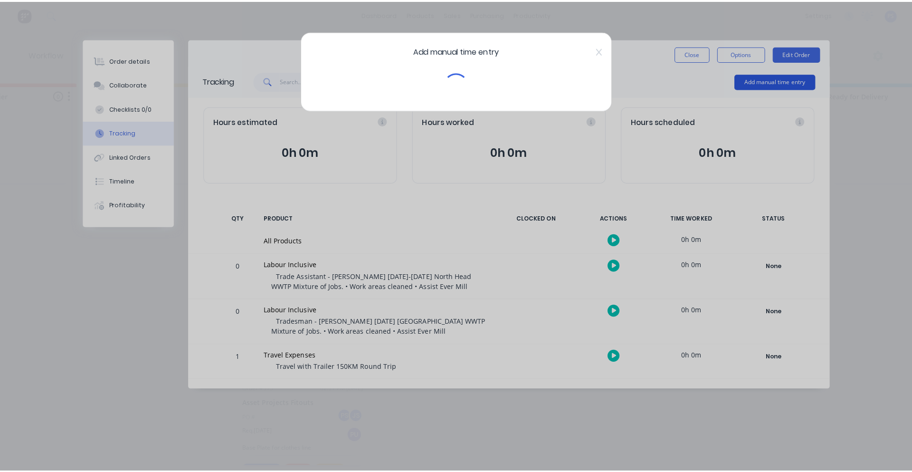
scroll to position [0, 374]
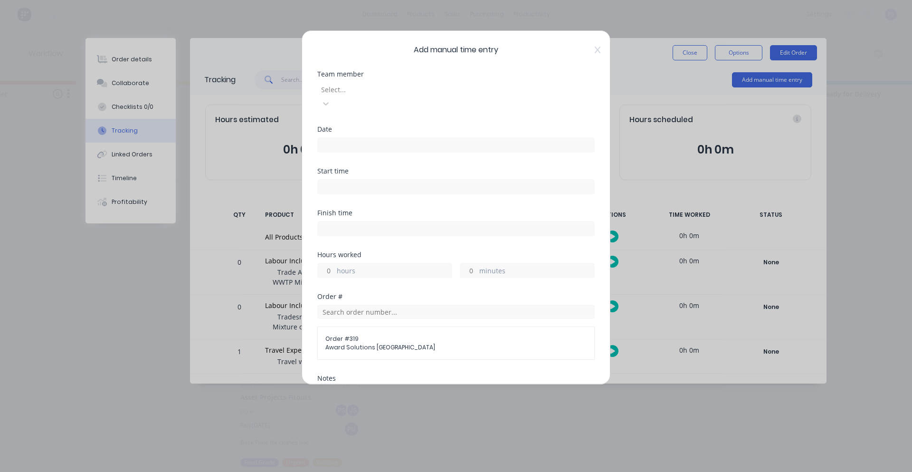
click at [406, 88] on div at bounding box center [388, 90] width 137 height 12
click at [146, 425] on div "[PERSON_NAME]" at bounding box center [78, 430] width 905 height 10
click at [387, 94] on div at bounding box center [388, 88] width 137 height 12
click at [595, 53] on icon at bounding box center [598, 50] width 6 height 8
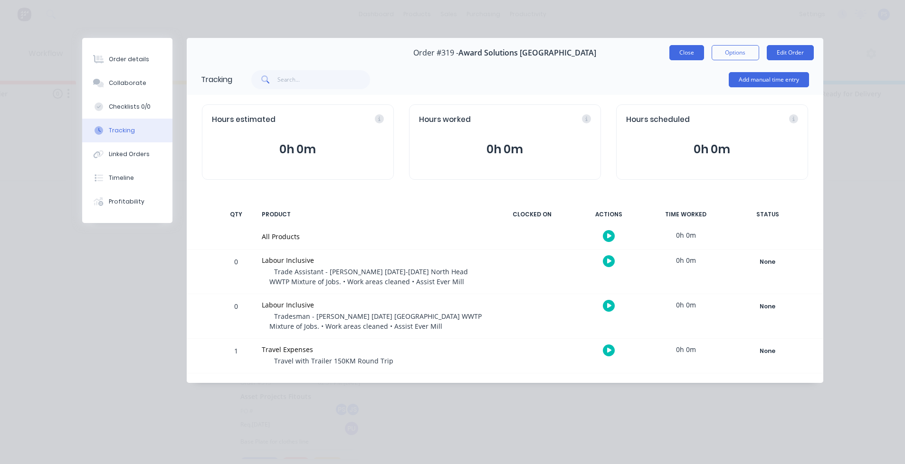
click at [692, 56] on button "Close" at bounding box center [686, 52] width 35 height 15
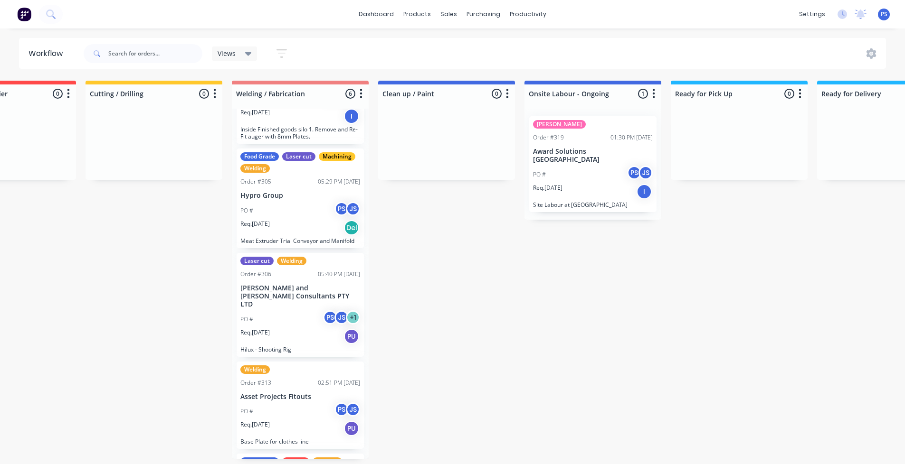
click at [619, 144] on div "SYD WTR Order #319 01:30 PM [DATE] Award Solutions Australia PO # PS JS Req. [D…" at bounding box center [592, 164] width 127 height 96
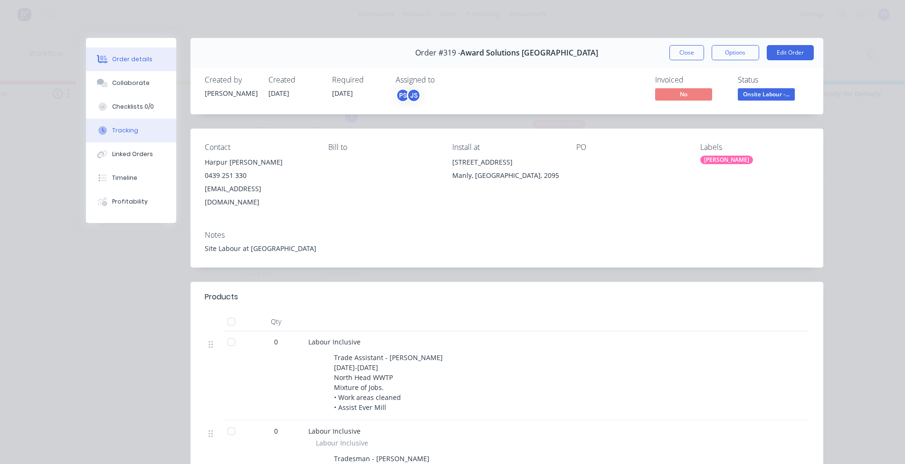
click at [101, 122] on button "Tracking" at bounding box center [131, 131] width 90 height 24
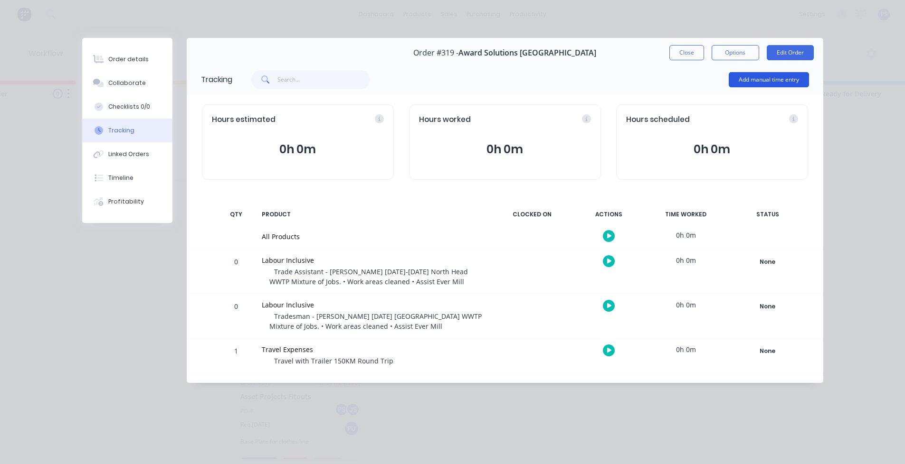
click at [744, 82] on button "Add manual time entry" at bounding box center [768, 79] width 80 height 15
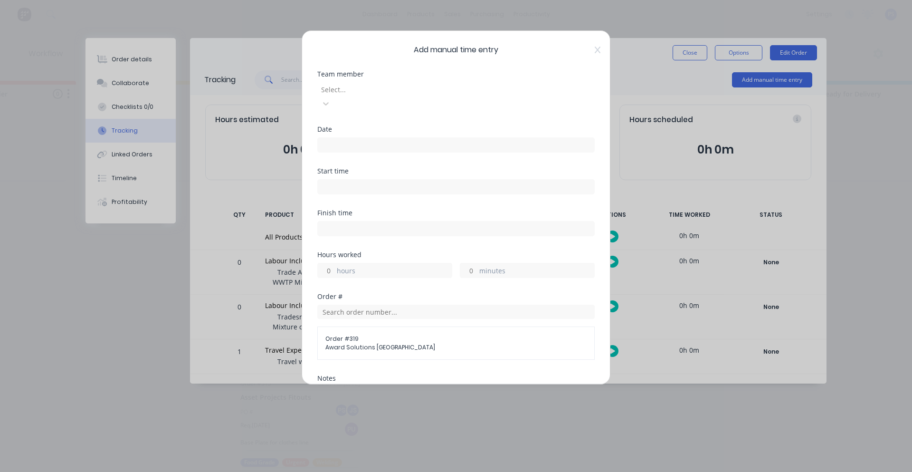
click at [412, 95] on div at bounding box center [388, 90] width 137 height 12
click at [183, 425] on div "[PERSON_NAME]" at bounding box center [78, 430] width 905 height 10
click at [365, 97] on div "Team member [PERSON_NAME]" at bounding box center [455, 98] width 277 height 55
click at [356, 99] on div "Team member [PERSON_NAME]" at bounding box center [455, 98] width 277 height 55
click at [347, 87] on div at bounding box center [388, 88] width 137 height 12
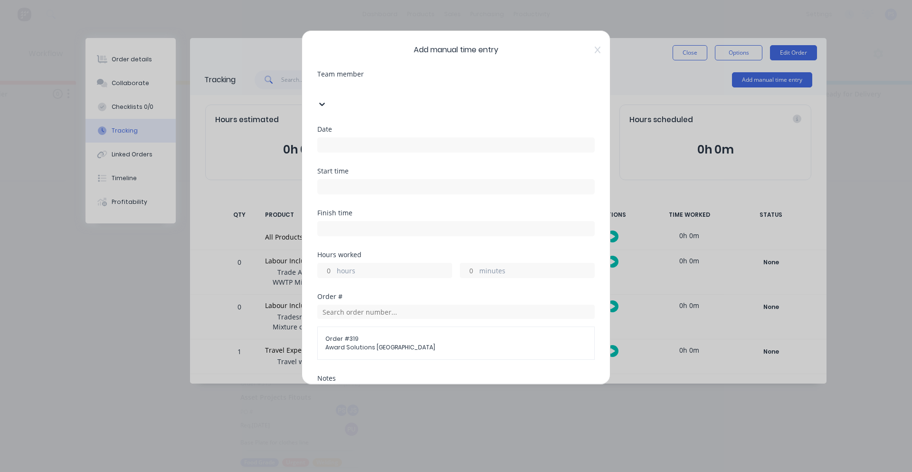
click at [146, 415] on div "[PERSON_NAME]" at bounding box center [78, 420] width 905 height 10
click at [396, 138] on input at bounding box center [456, 145] width 276 height 14
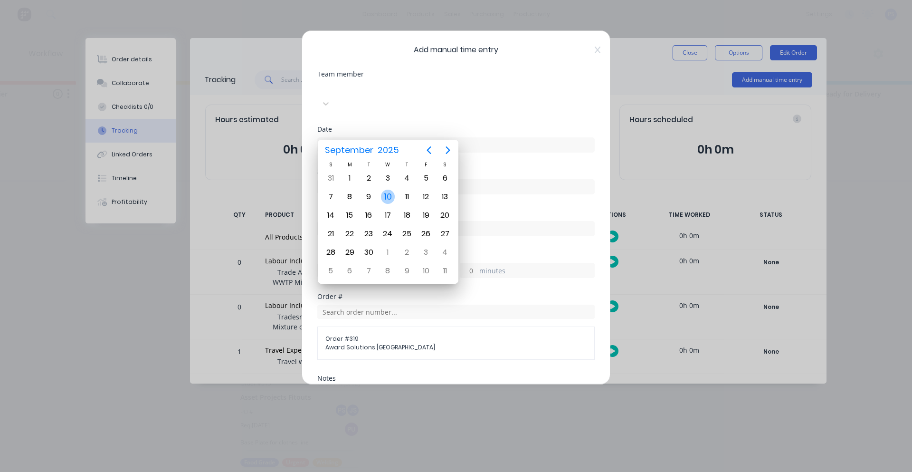
click at [384, 200] on div "10" at bounding box center [388, 196] width 14 height 14
type input "[DATE]"
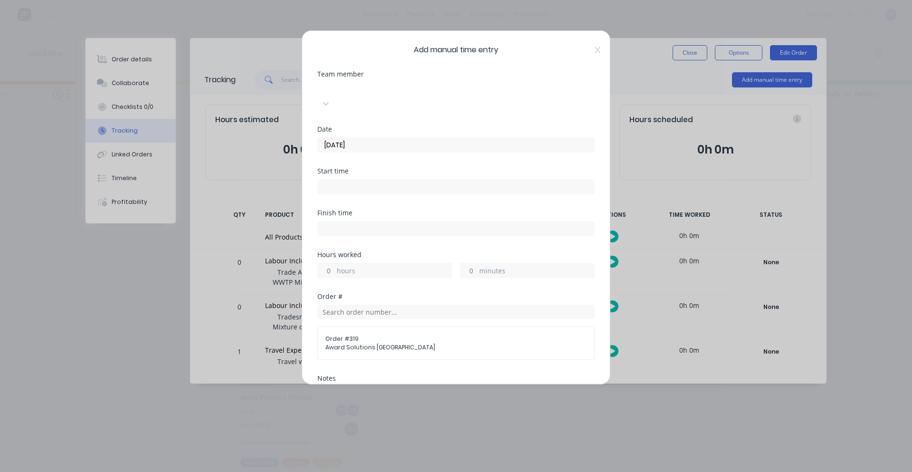
click at [385, 179] on input at bounding box center [456, 186] width 276 height 14
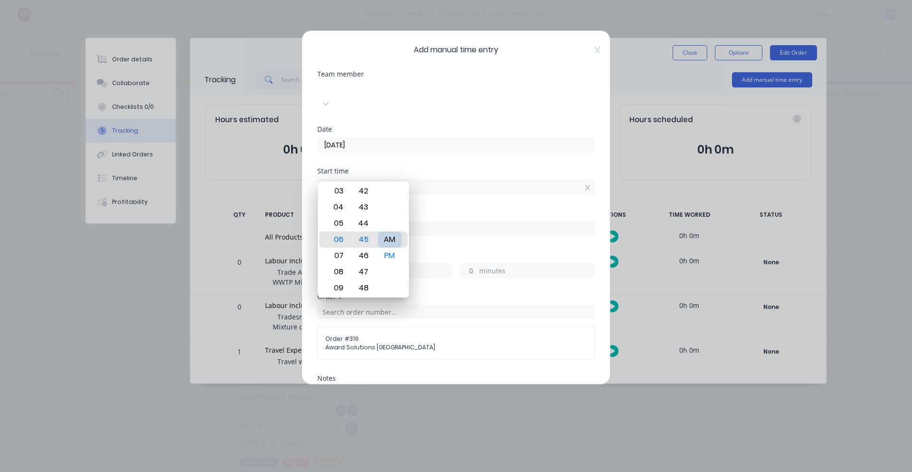
type input "06:45 AM"
click at [447, 221] on input at bounding box center [456, 228] width 276 height 14
type input "01:34 PM"
type input "6"
type input "49"
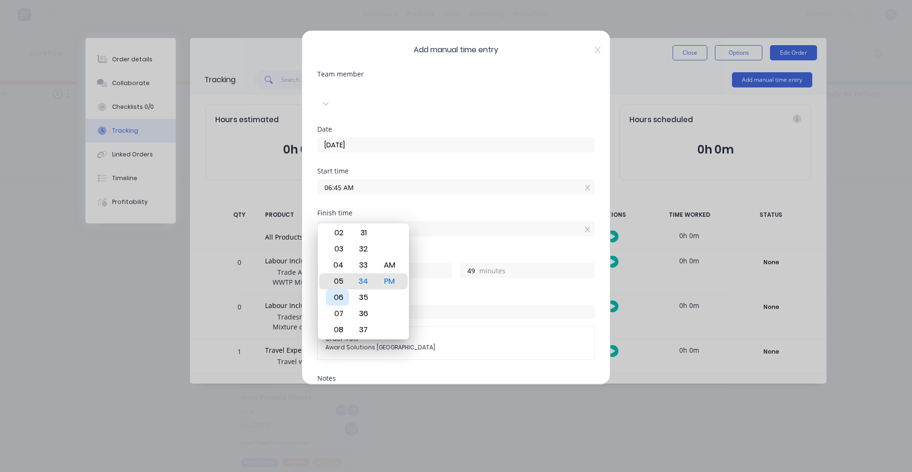
type input "06:34 PM"
type input "11"
type input "01:34 PM"
type input "6"
type input "02:34 PM"
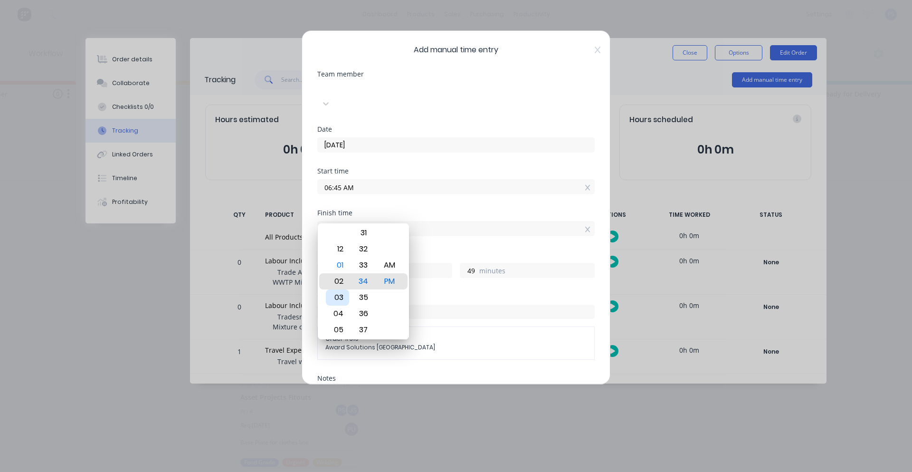
type input "7"
type input "12:34 PM"
type input "5"
type input "12:00 PM"
type input "15"
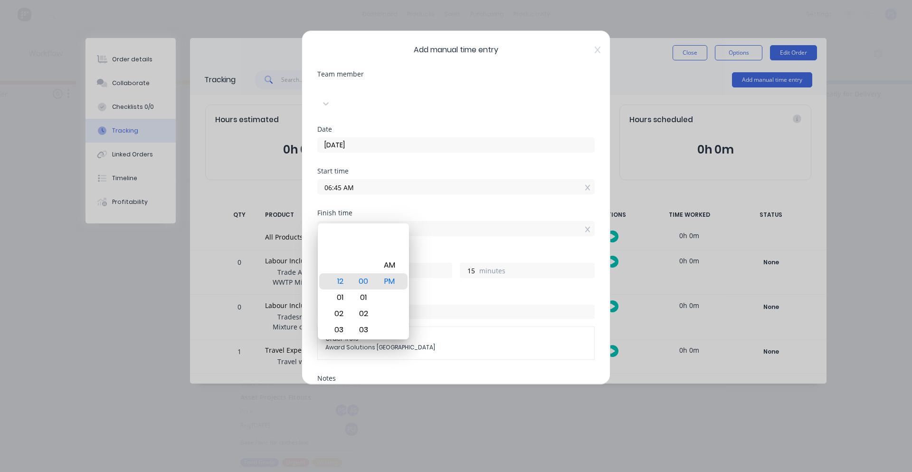
click at [430, 293] on div "Order #" at bounding box center [455, 296] width 277 height 7
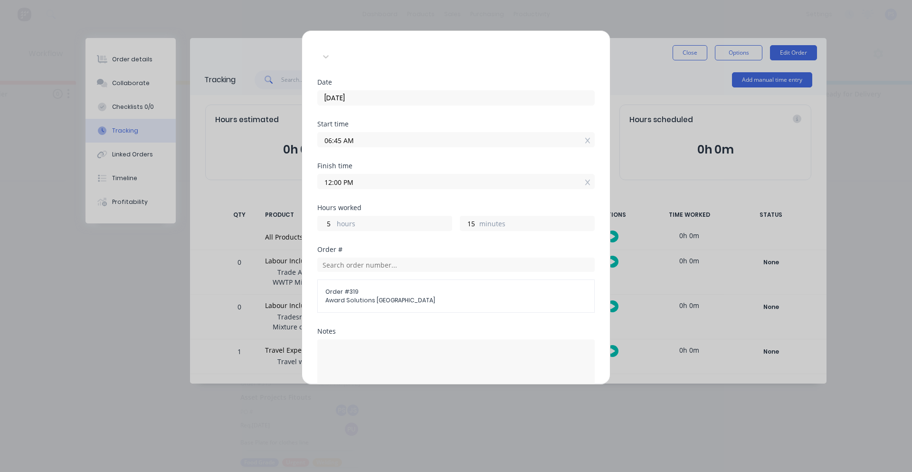
scroll to position [47, 0]
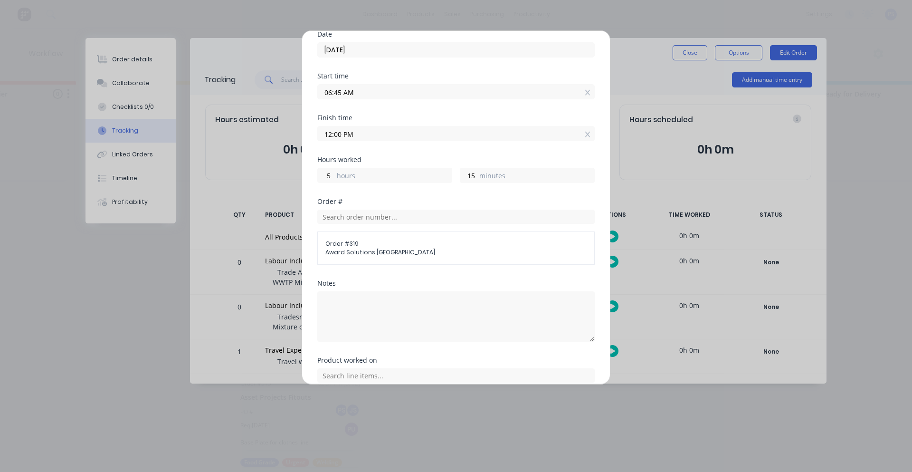
click at [370, 339] on div "Notes" at bounding box center [455, 318] width 277 height 77
click at [361, 293] on textarea at bounding box center [455, 316] width 277 height 50
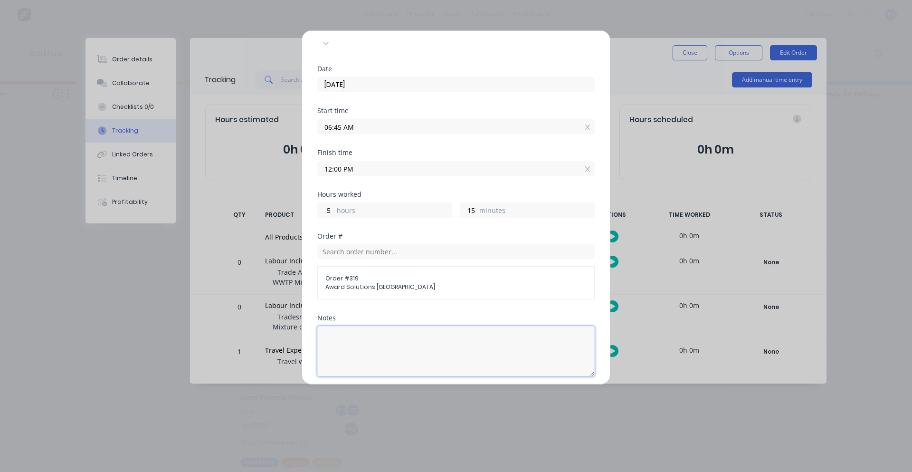
scroll to position [155, 0]
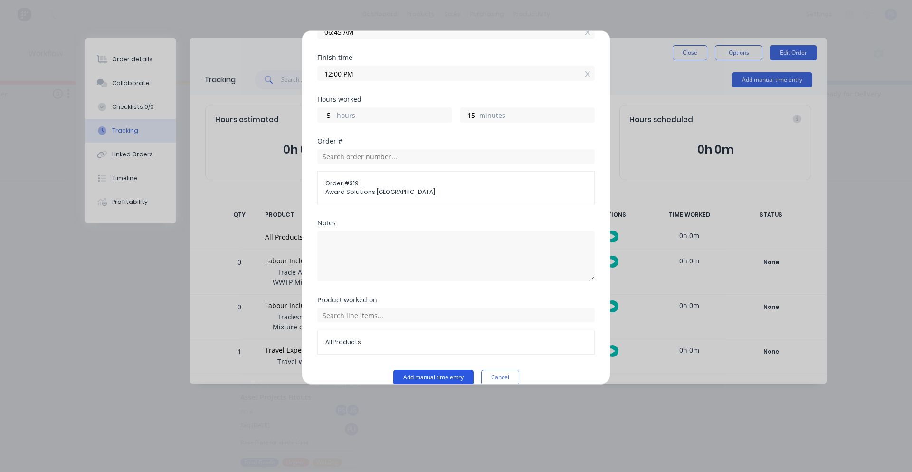
click at [436, 369] on button "Add manual time entry" at bounding box center [433, 376] width 80 height 15
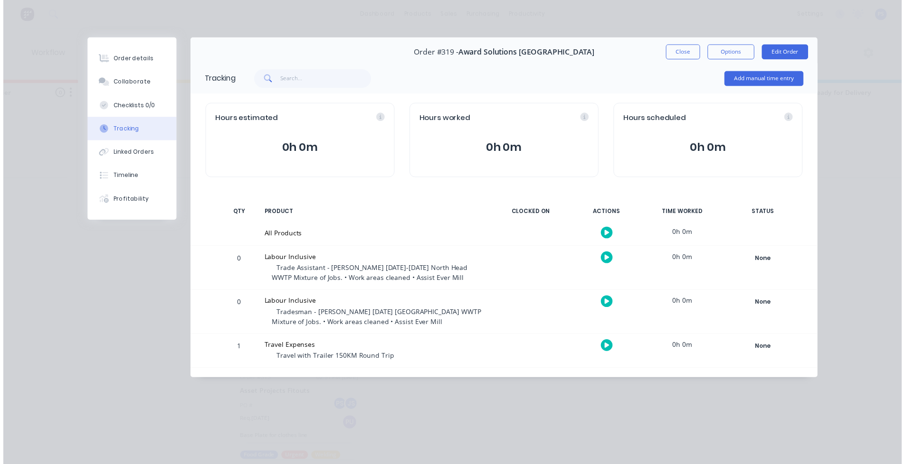
scroll to position [2, 374]
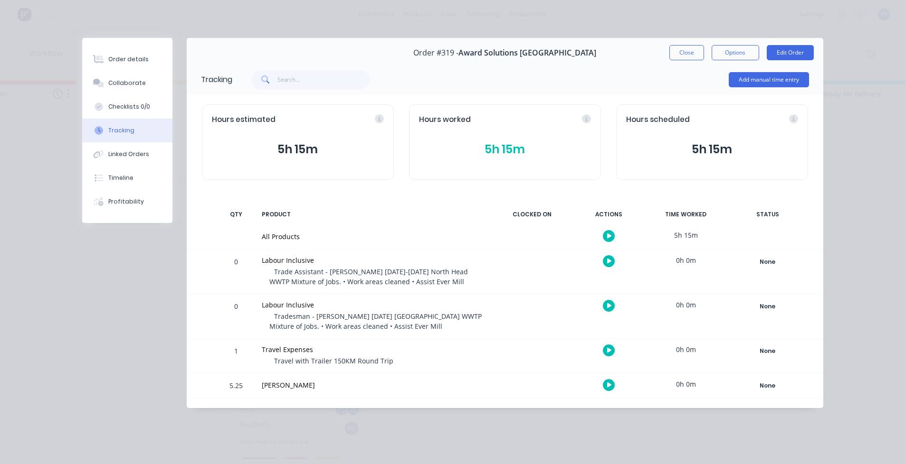
drag, startPoint x: 689, startPoint y: 147, endPoint x: 736, endPoint y: 144, distance: 47.6
click at [736, 144] on button "5h 15m" at bounding box center [712, 150] width 172 height 18
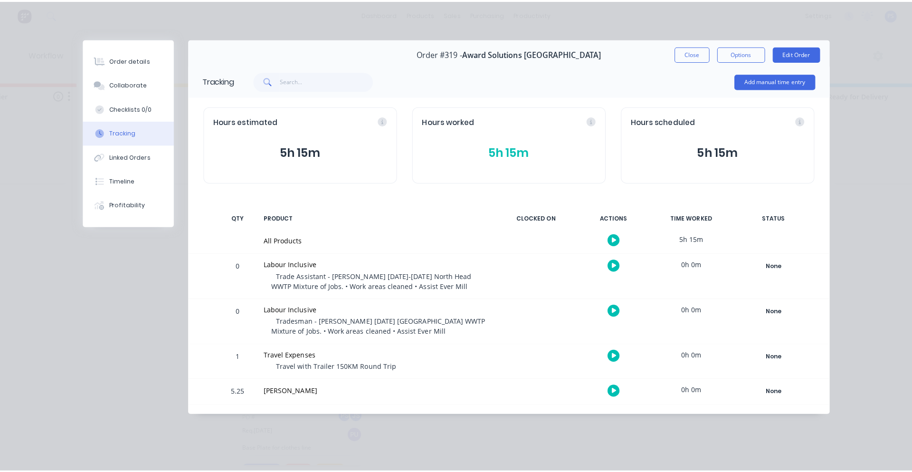
scroll to position [0, 374]
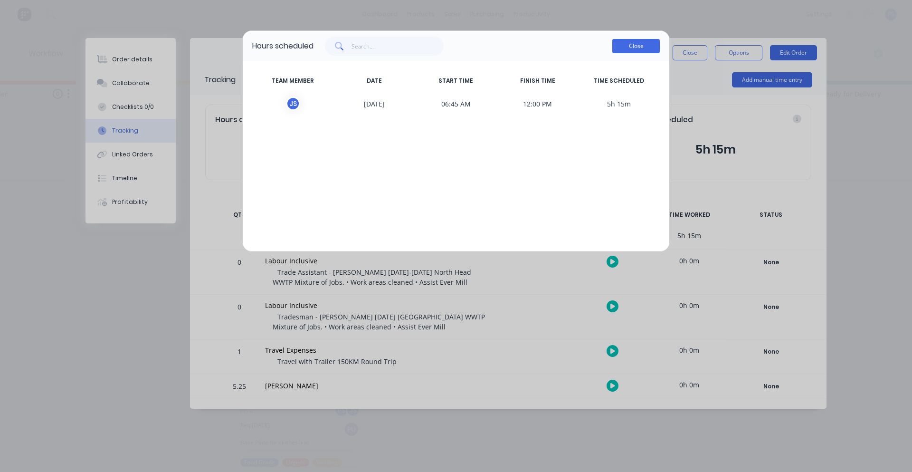
click at [633, 46] on button "Close" at bounding box center [635, 46] width 47 height 14
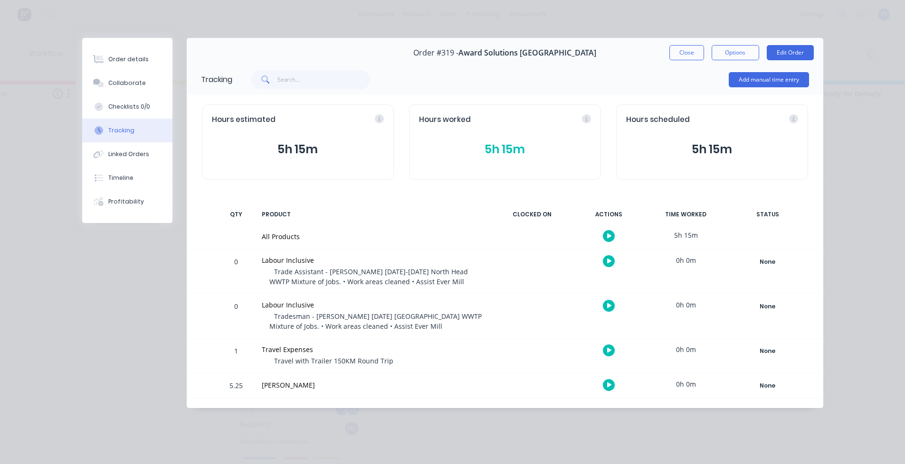
click at [749, 69] on div "Add manual time entry" at bounding box center [768, 80] width 80 height 28
click at [749, 78] on button "Add manual time entry" at bounding box center [768, 79] width 80 height 15
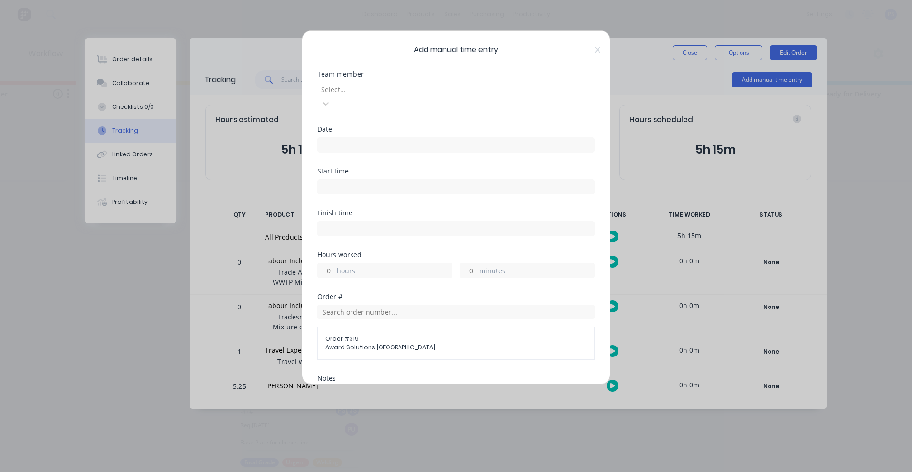
click at [364, 92] on div at bounding box center [388, 90] width 137 height 12
click at [145, 434] on div "[PERSON_NAME]" at bounding box center [78, 439] width 905 height 10
click at [380, 88] on div at bounding box center [388, 88] width 137 height 12
click at [135, 444] on div "[PERSON_NAME]" at bounding box center [78, 449] width 905 height 10
click at [381, 137] on label at bounding box center [455, 144] width 277 height 15
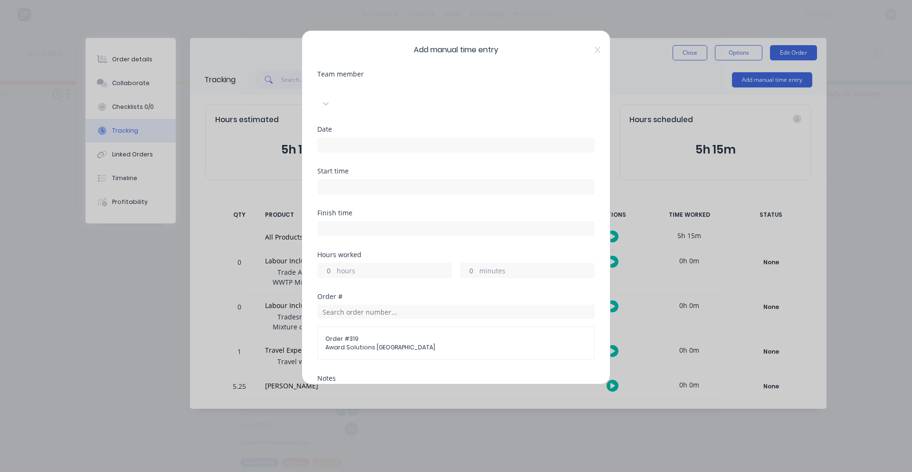
click at [381, 138] on input at bounding box center [456, 145] width 276 height 14
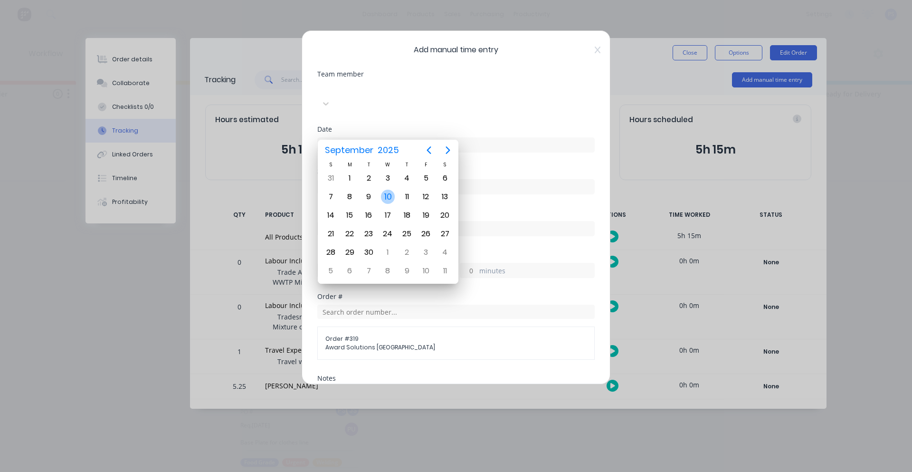
click at [387, 194] on div "10" at bounding box center [388, 196] width 14 height 14
type input "[DATE]"
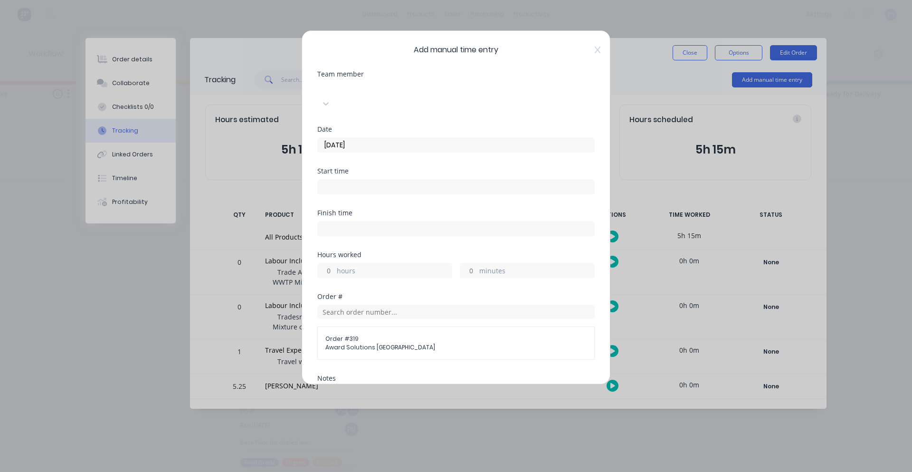
click at [387, 179] on input at bounding box center [456, 186] width 276 height 14
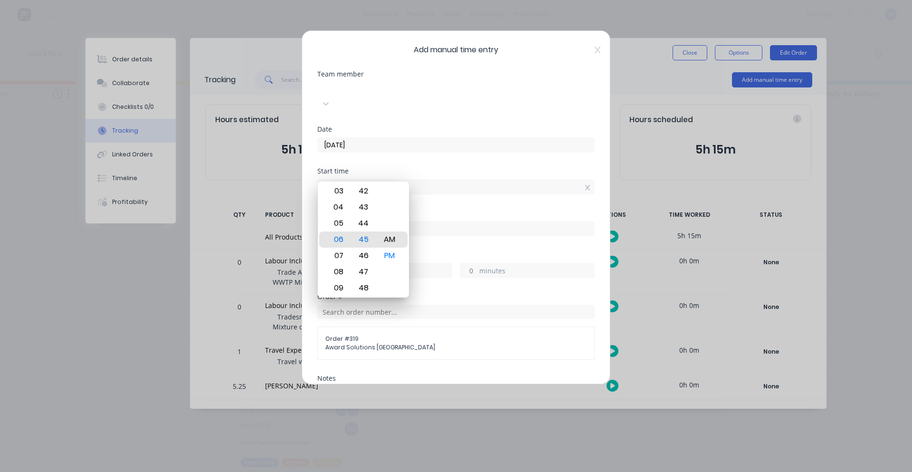
type input "06:45 AM"
click at [430, 234] on div "Finish time" at bounding box center [455, 230] width 277 height 42
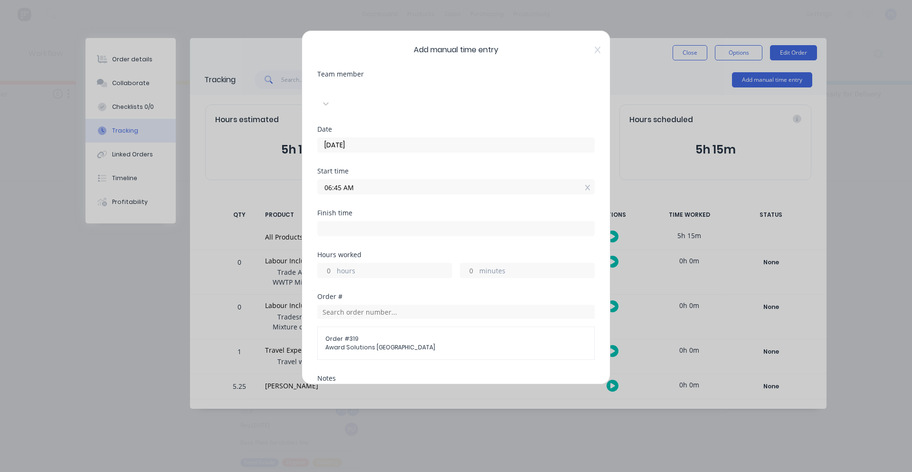
click at [415, 221] on input at bounding box center [456, 228] width 276 height 14
type input "01:34 PM"
type input "6"
type input "49"
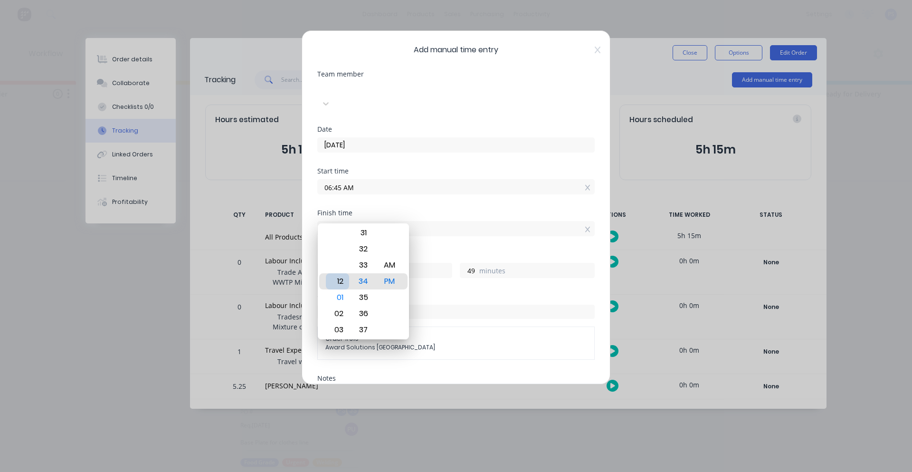
type input "12:34 PM"
type input "5"
type input "12:22 PM"
type input "37"
type input "12:22 AM"
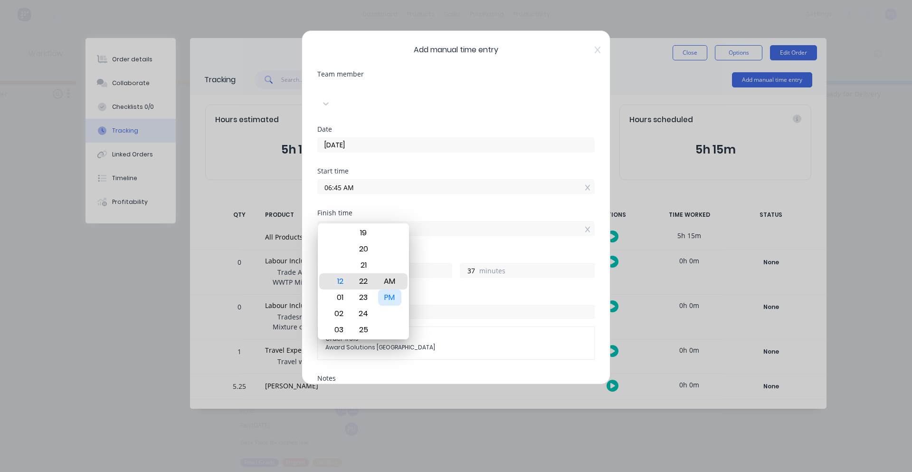
type input "17"
type input "12:00 AM"
type input "15"
click at [472, 271] on div "Hours worked 17 hours 15 minutes" at bounding box center [455, 272] width 277 height 42
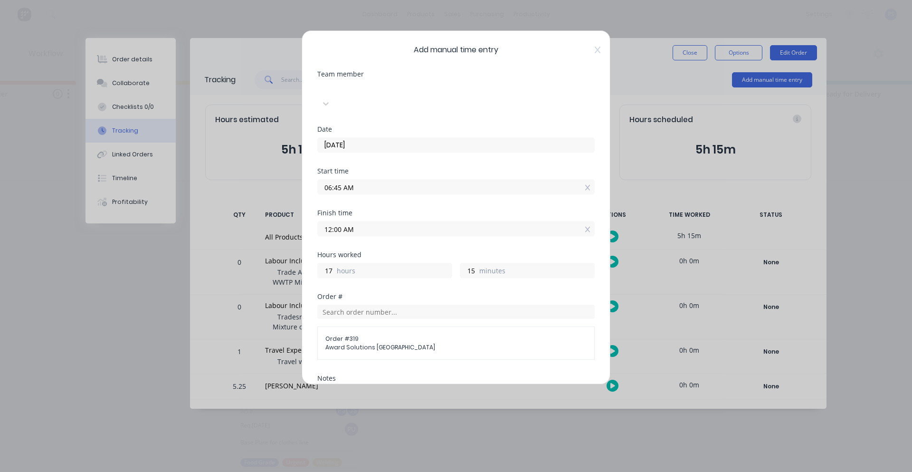
click at [422, 224] on div "Finish time 12:00 AM" at bounding box center [455, 230] width 277 height 42
click at [402, 221] on input "12:00 AM" at bounding box center [456, 228] width 276 height 14
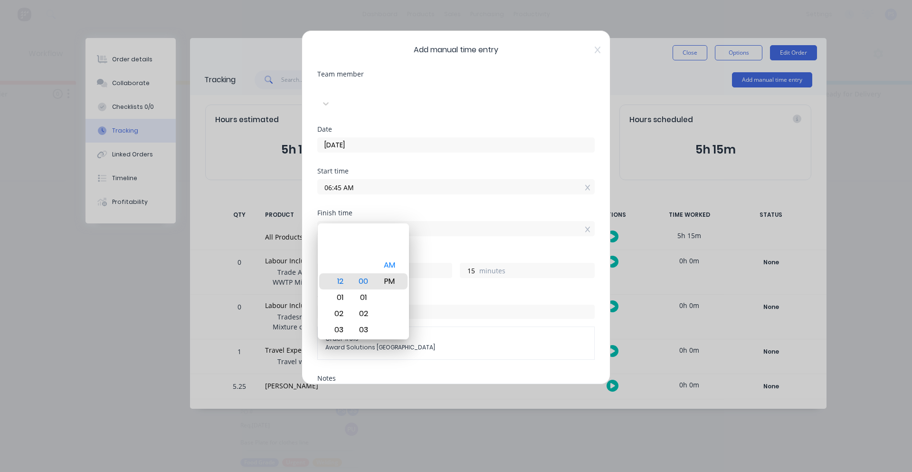
type input "12:00 PM"
type input "5"
click at [483, 271] on div "Hours worked 5 hours 15 minutes" at bounding box center [455, 272] width 277 height 42
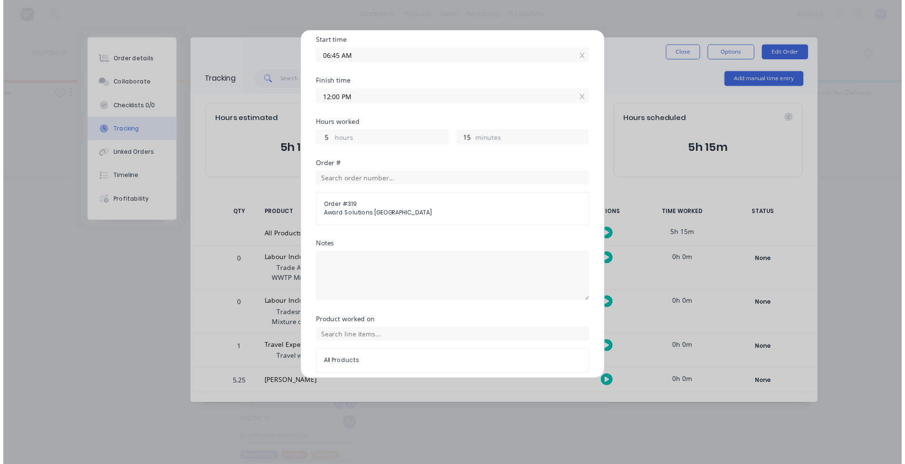
scroll to position [142, 0]
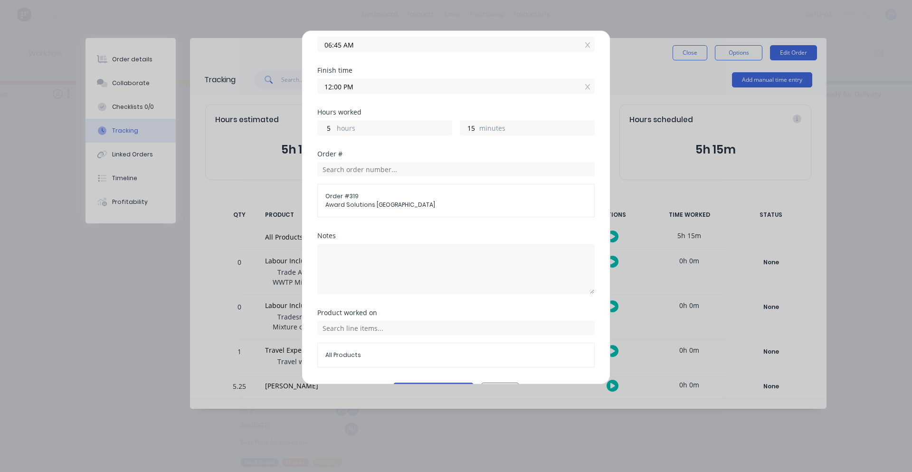
click at [418, 367] on div "Product worked on All Products" at bounding box center [455, 345] width 277 height 73
click at [419, 382] on button "Add manual time entry" at bounding box center [433, 389] width 80 height 15
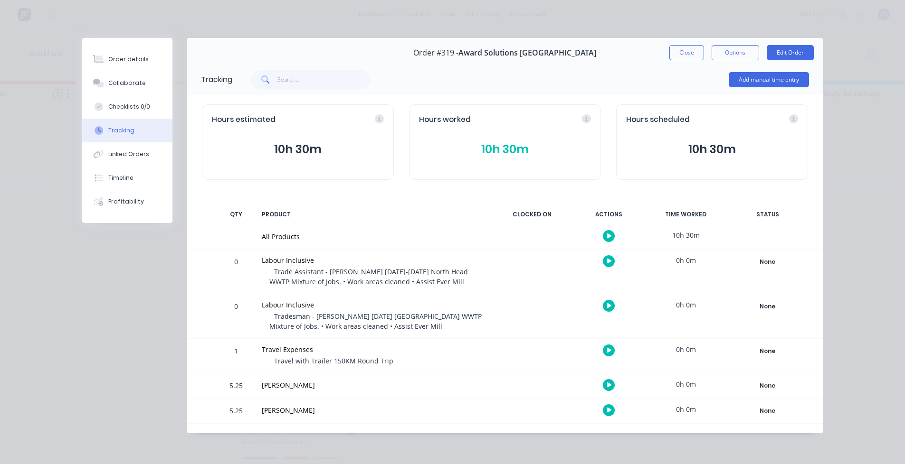
scroll to position [2, 374]
click at [722, 53] on button "Options" at bounding box center [734, 52] width 47 height 15
click at [632, 55] on div "Order #319 - Award Solutions [GEOGRAPHIC_DATA] Close Options PRINT Work Order D…" at bounding box center [505, 53] width 636 height 30
click at [686, 54] on button "Close" at bounding box center [686, 52] width 35 height 15
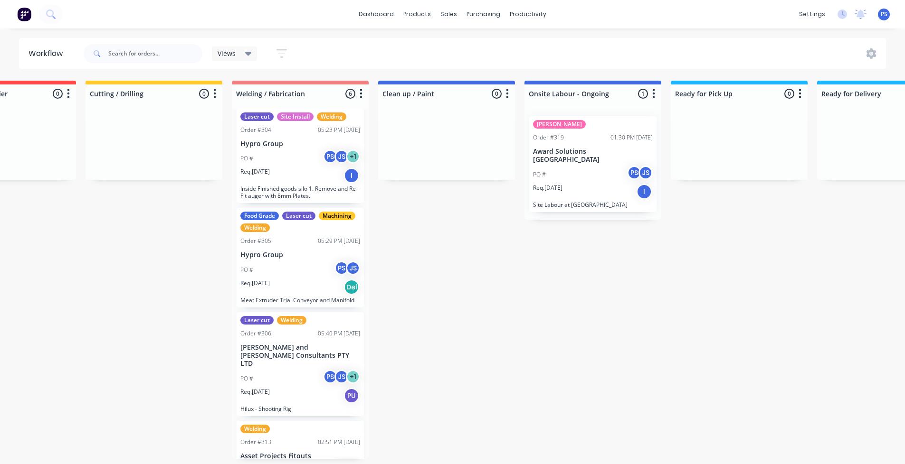
scroll to position [246, 0]
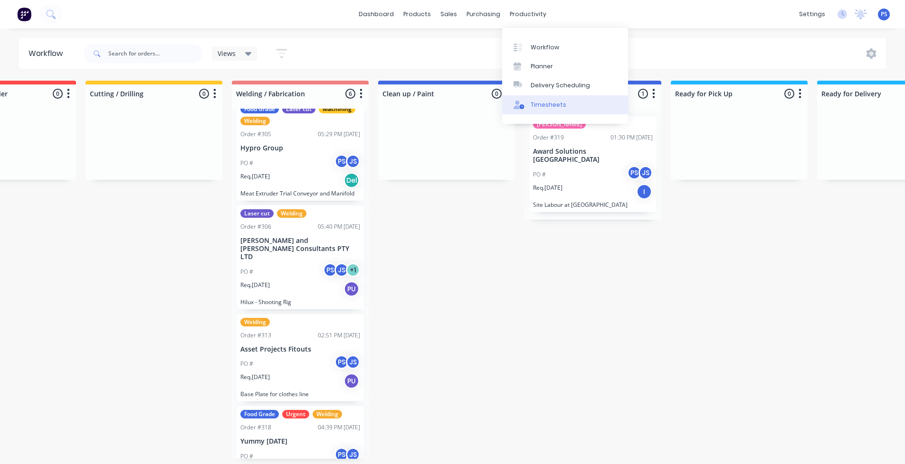
click at [532, 101] on div "Timesheets" at bounding box center [548, 105] width 36 height 9
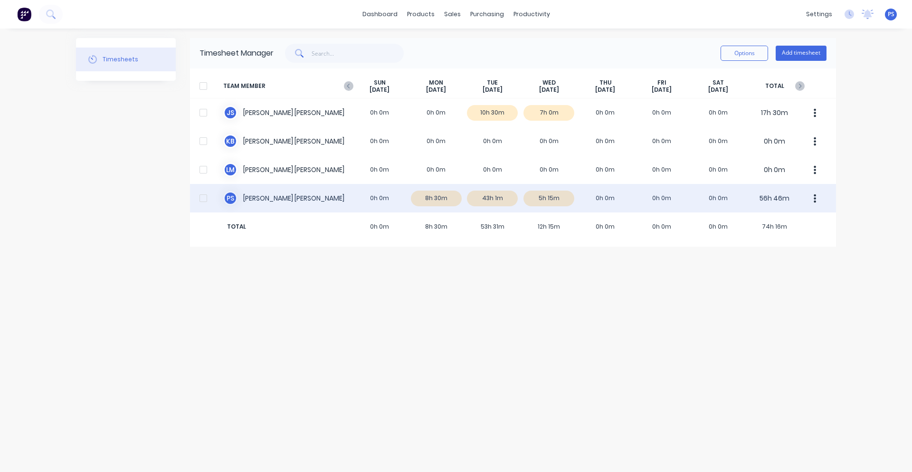
click at [491, 202] on div "P S [PERSON_NAME] 0h 0m 8h 30m 43h 1m 5h 15m 0h 0m 0h 0m 0h 0m 56h 46m" at bounding box center [513, 198] width 646 height 28
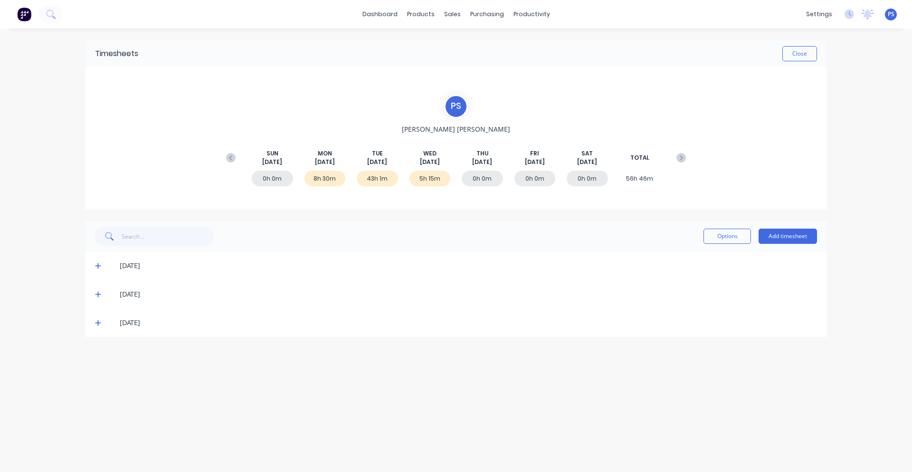
click at [103, 288] on div "[DATE]" at bounding box center [455, 294] width 741 height 28
click at [101, 295] on span at bounding box center [99, 293] width 9 height 9
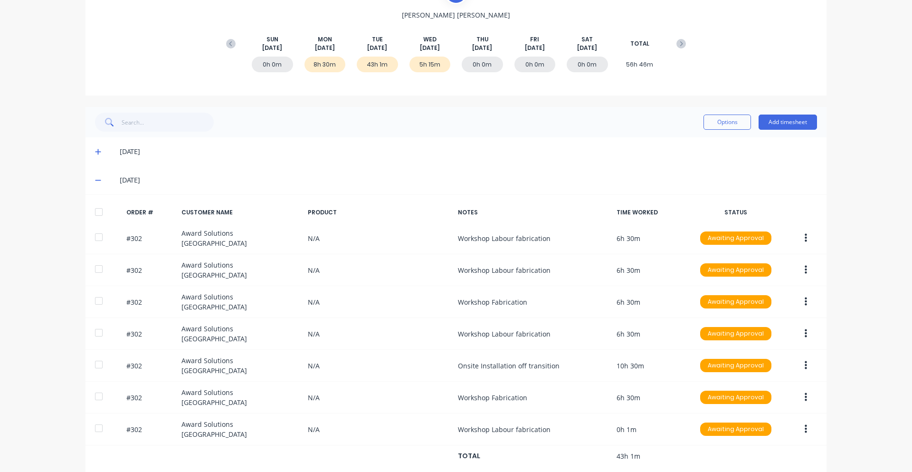
scroll to position [136, 0]
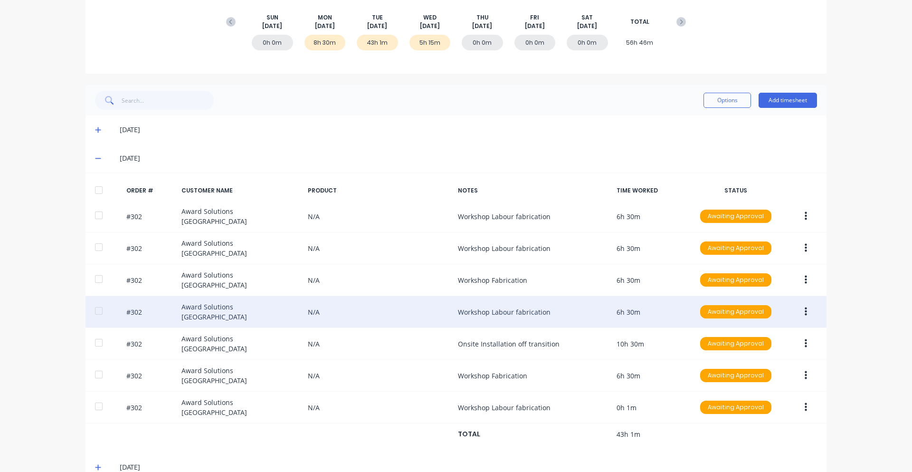
click at [805, 303] on button "button" at bounding box center [805, 311] width 22 height 17
click at [779, 406] on div "Delete" at bounding box center [771, 413] width 73 height 14
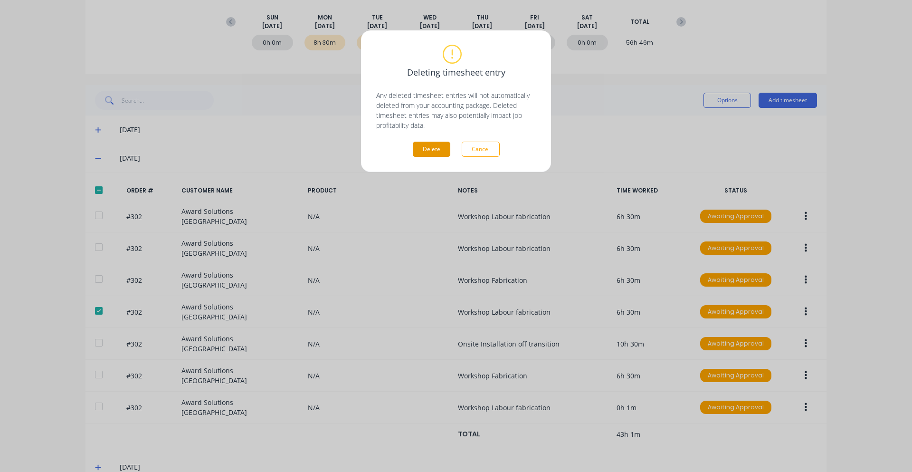
click at [422, 147] on button "Delete" at bounding box center [432, 149] width 38 height 15
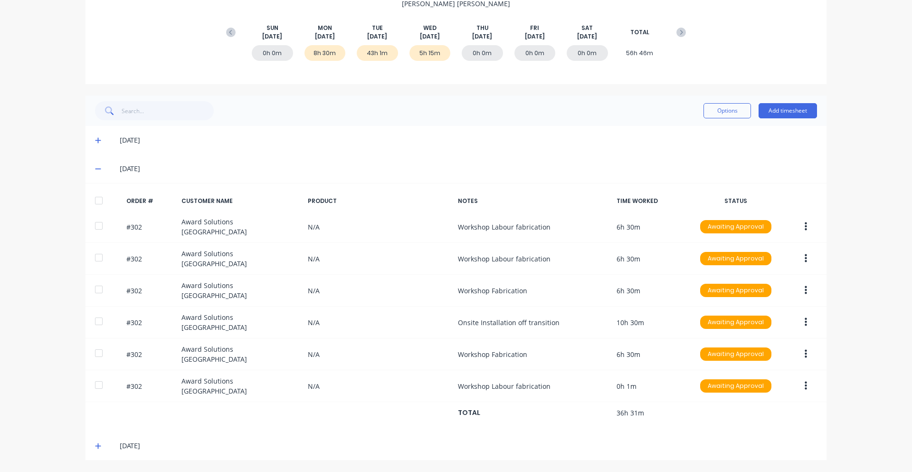
scroll to position [107, 0]
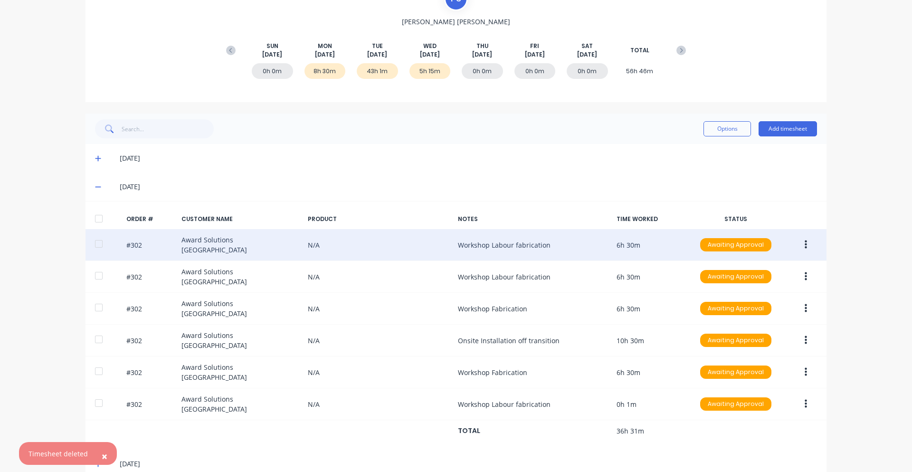
click at [799, 245] on button "button" at bounding box center [805, 244] width 22 height 17
click at [746, 339] on div "Delete" at bounding box center [771, 346] width 73 height 14
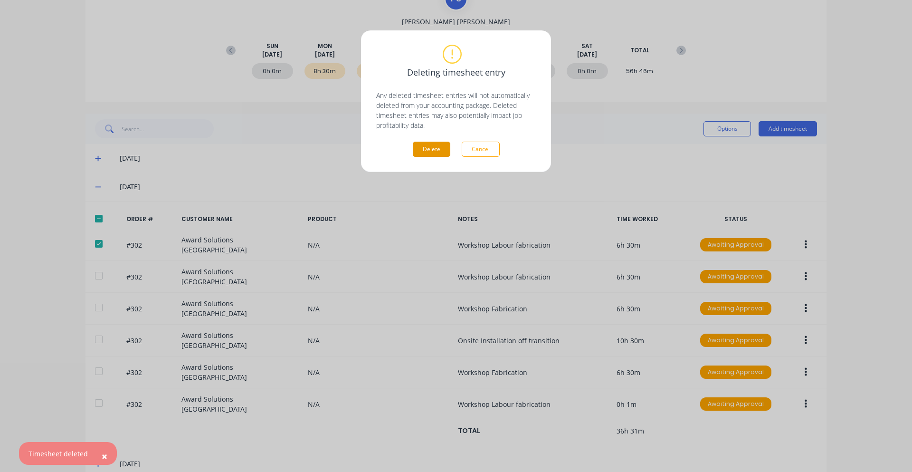
click at [427, 142] on button "Delete" at bounding box center [432, 149] width 38 height 15
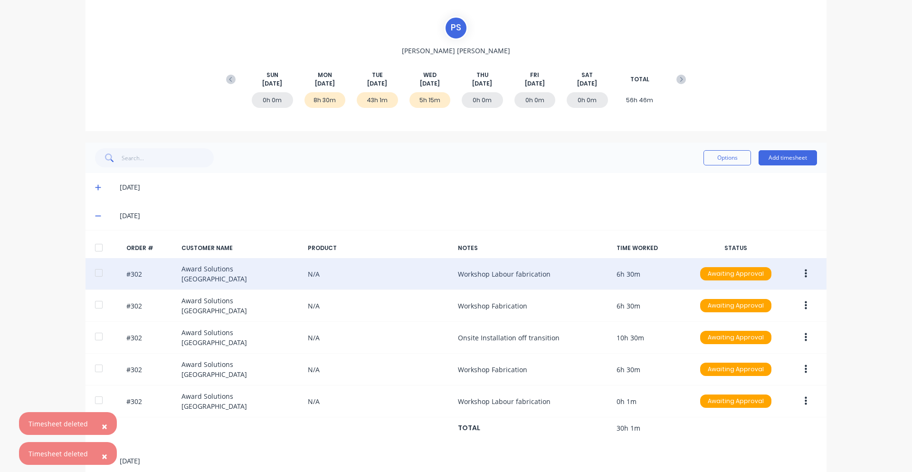
click at [804, 274] on icon "button" at bounding box center [805, 273] width 2 height 9
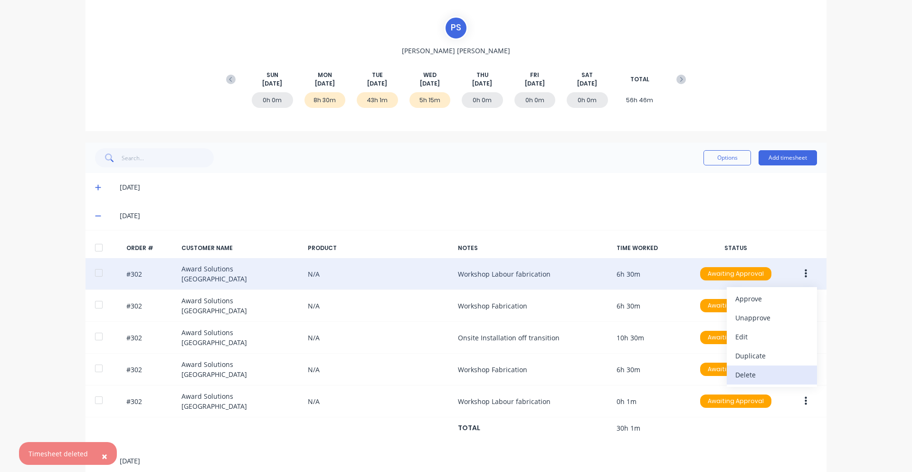
click at [757, 376] on div "Delete" at bounding box center [771, 375] width 73 height 14
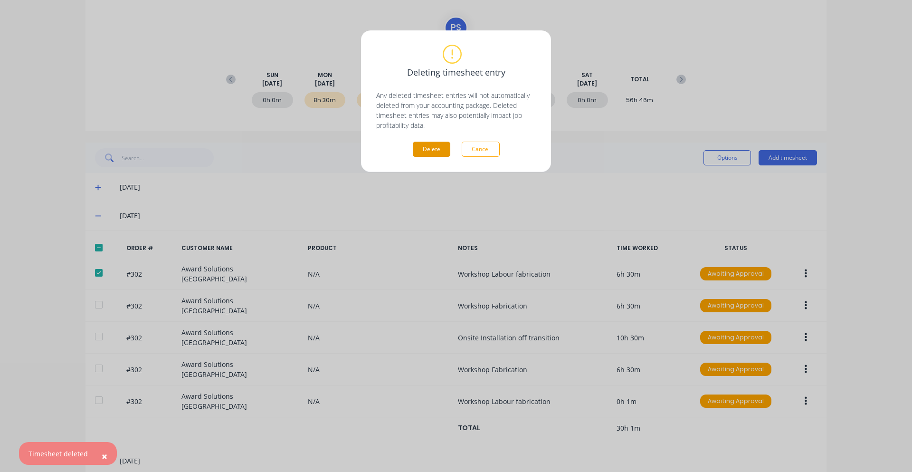
click at [422, 148] on button "Delete" at bounding box center [432, 149] width 38 height 15
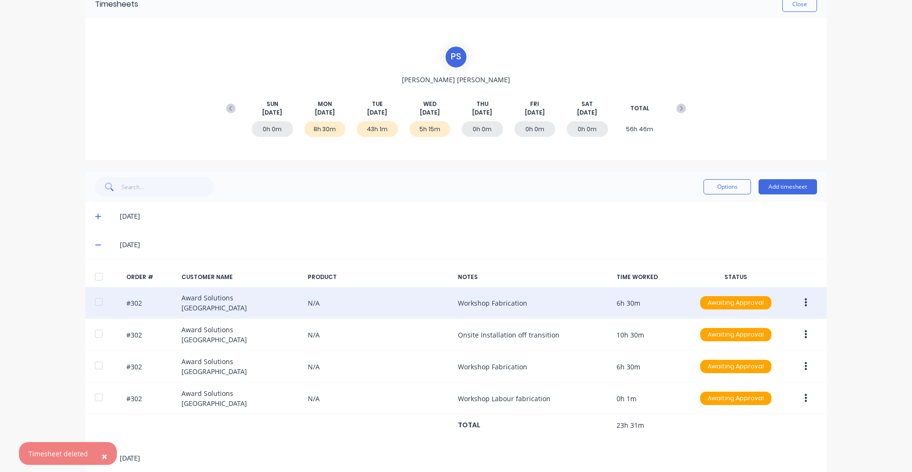
click at [804, 301] on icon "button" at bounding box center [805, 302] width 2 height 9
click at [765, 394] on button "Delete" at bounding box center [772, 403] width 90 height 19
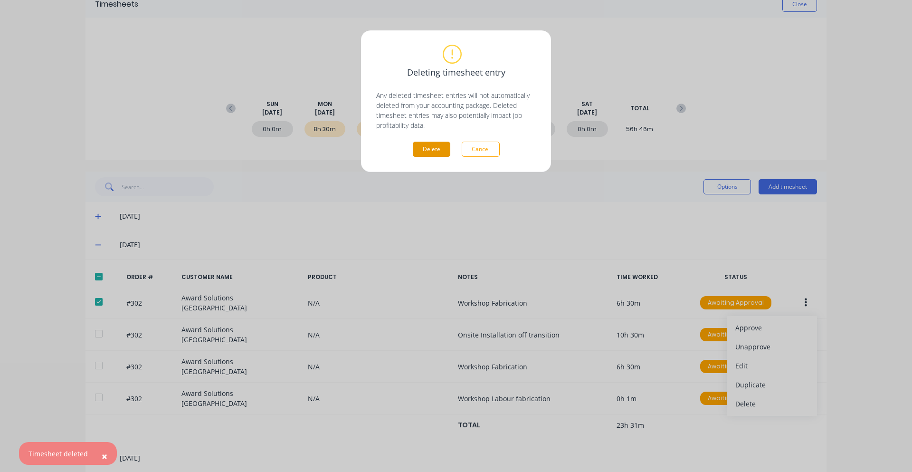
click at [443, 144] on button "Delete" at bounding box center [432, 149] width 38 height 15
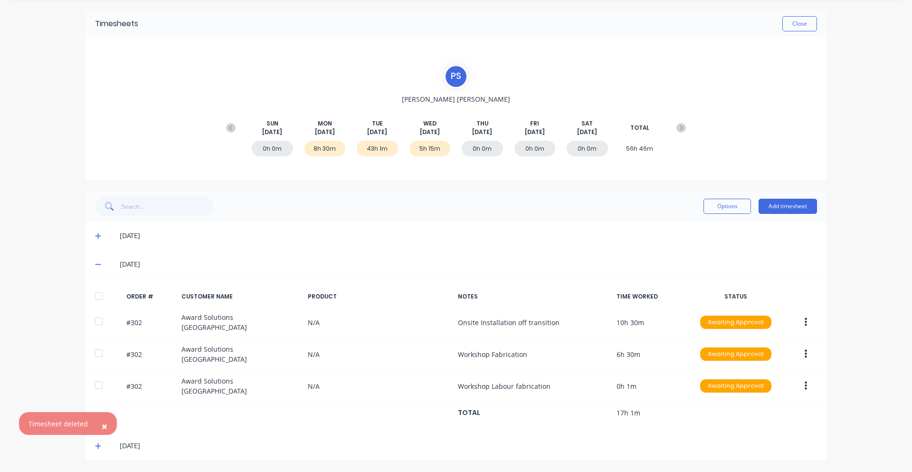
scroll to position [21, 0]
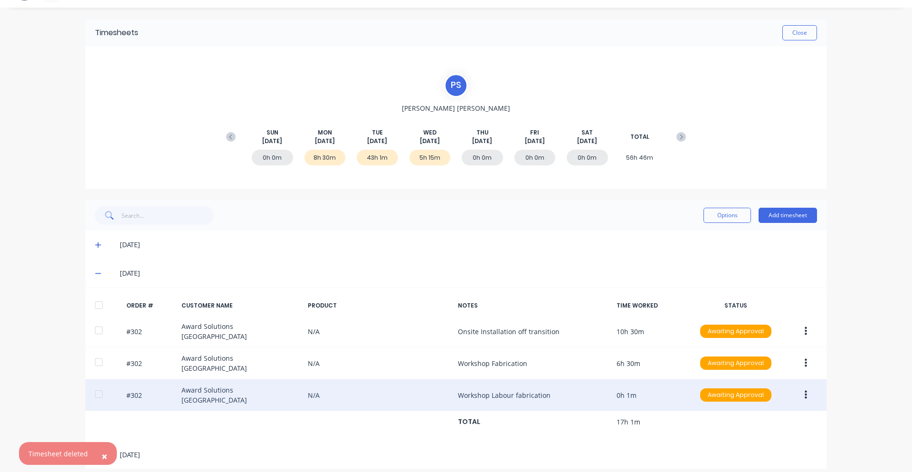
click at [510, 395] on div "#302 Award Solutions [GEOGRAPHIC_DATA] N/A Workshop Labour fabrication 0h 1m Aw…" at bounding box center [455, 395] width 741 height 32
click at [798, 387] on button "button" at bounding box center [805, 394] width 22 height 17
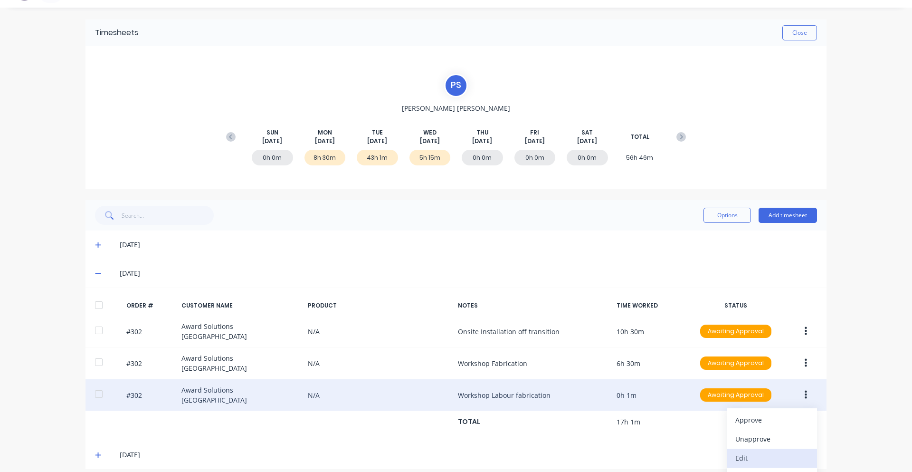
scroll to position [49, 0]
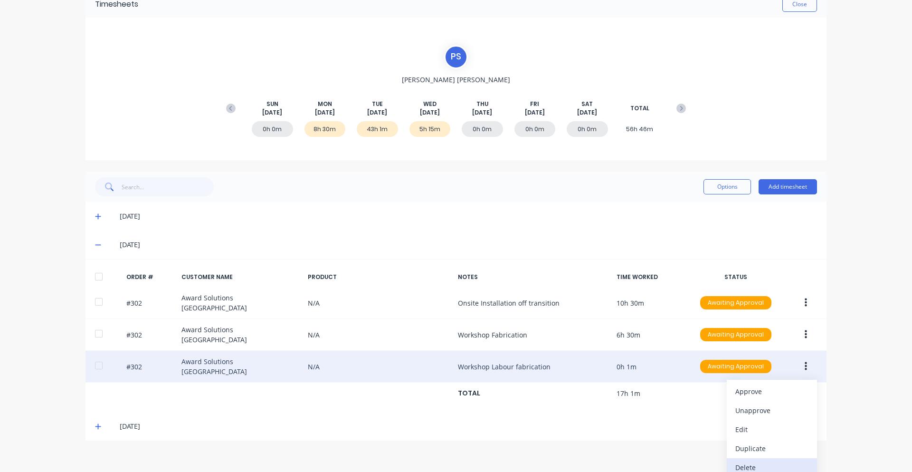
click at [783, 460] on div "Delete" at bounding box center [771, 467] width 73 height 14
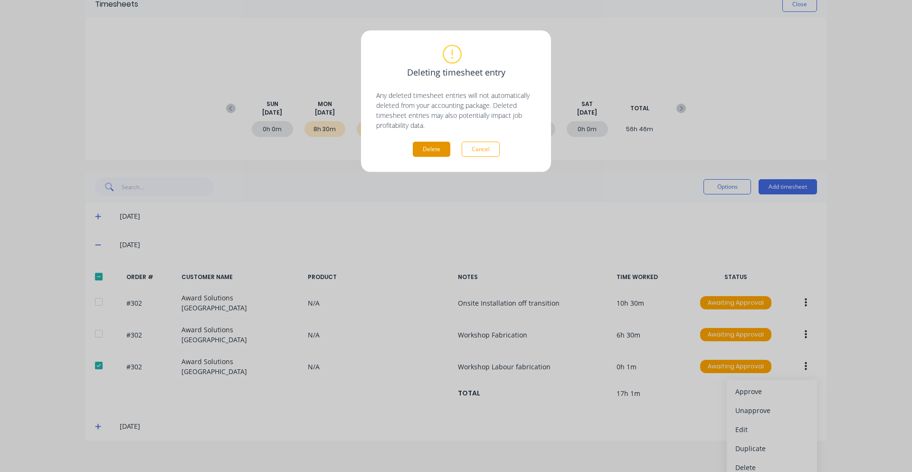
click at [435, 156] on button "Delete" at bounding box center [432, 149] width 38 height 15
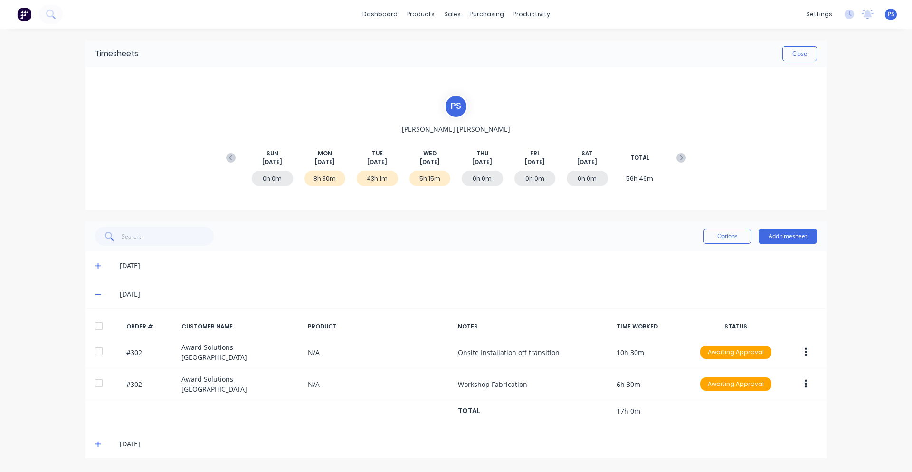
scroll to position [0, 0]
click at [877, 296] on div "× Timesheet deleted dashboard products sales purchasing productivity dashboard …" at bounding box center [456, 236] width 912 height 472
click at [339, 135] on div "[DATE] [DATE] [DATE] [DATE] [DATE] [DATE] [DATE] TOTAL 0h 0m 8h 30m 43h 1m 5h 1…" at bounding box center [455, 158] width 469 height 48
click at [230, 157] on icon at bounding box center [230, 157] width 3 height 5
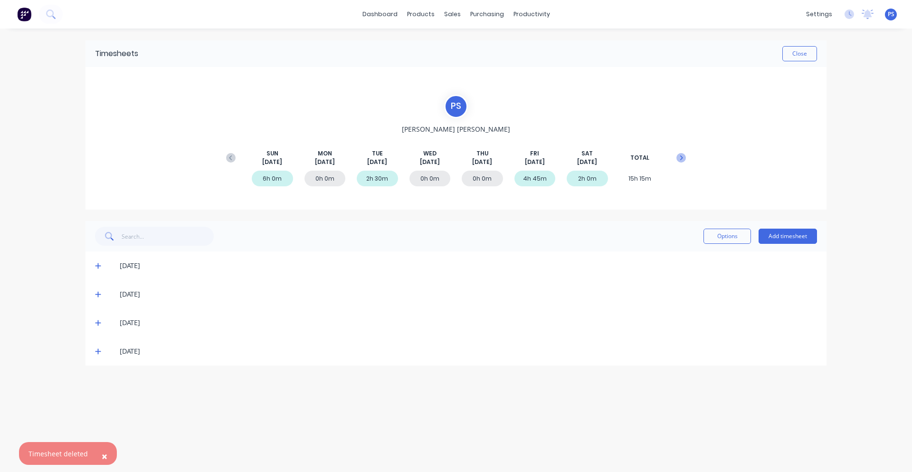
click at [679, 159] on icon at bounding box center [680, 157] width 9 height 9
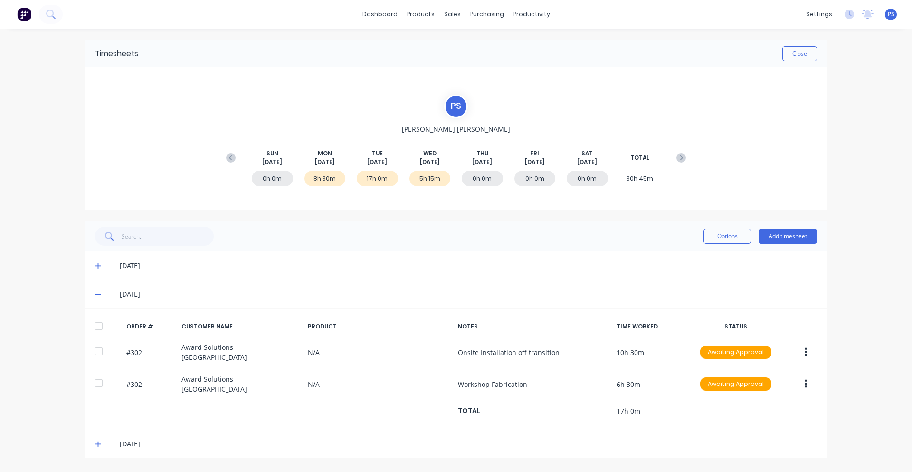
click at [428, 176] on div "5h 15m" at bounding box center [429, 178] width 41 height 16
drag, startPoint x: 414, startPoint y: 175, endPoint x: 427, endPoint y: 178, distance: 13.5
click at [427, 178] on div "5h 15m" at bounding box center [429, 178] width 41 height 16
click at [320, 178] on div "8h 30m" at bounding box center [324, 178] width 41 height 16
click at [132, 295] on div "[DATE]" at bounding box center [468, 294] width 697 height 10
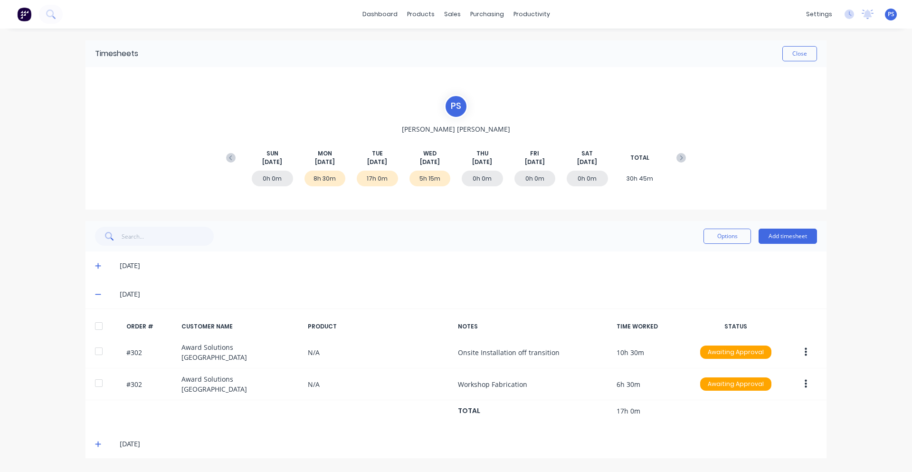
click at [101, 288] on div "[DATE]" at bounding box center [455, 294] width 741 height 28
click at [89, 262] on div "[DATE]" at bounding box center [455, 265] width 741 height 28
click at [100, 294] on icon at bounding box center [98, 294] width 6 height 1
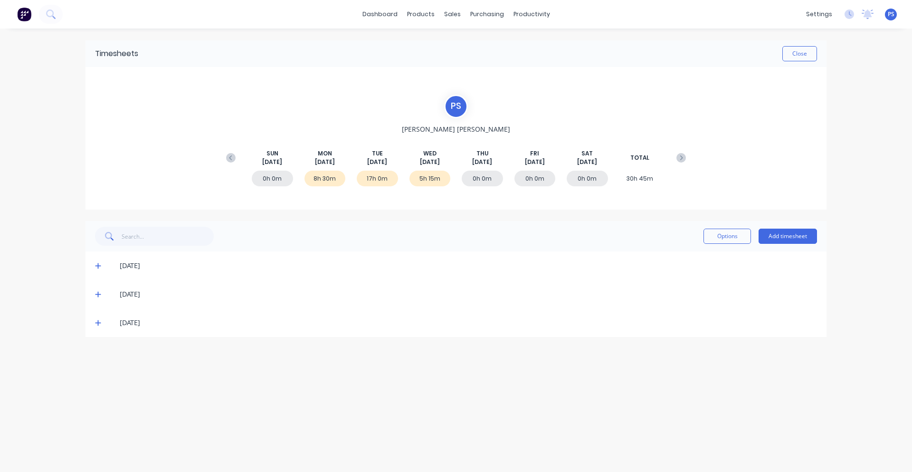
click at [101, 266] on icon at bounding box center [98, 265] width 6 height 7
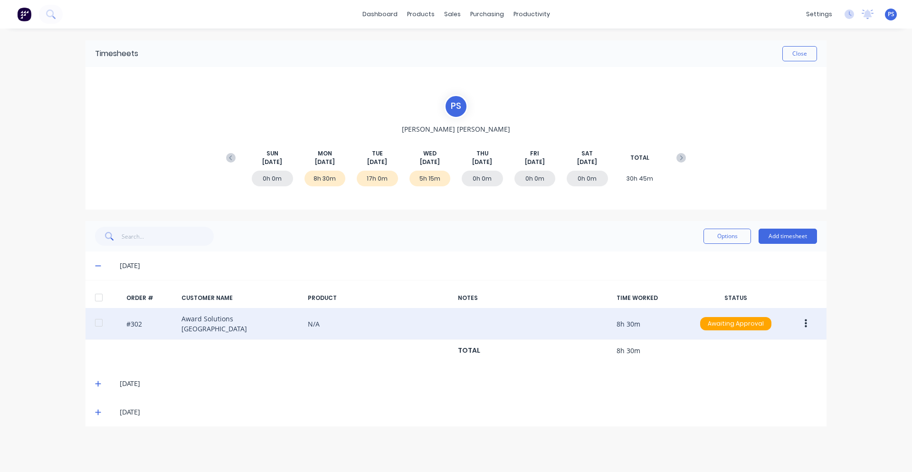
click at [603, 320] on div "#302 Award Solutions [GEOGRAPHIC_DATA] N/A 8h 30m Awaiting Approval" at bounding box center [455, 324] width 741 height 32
click at [798, 325] on button "button" at bounding box center [805, 323] width 22 height 17
click at [780, 383] on div "Edit" at bounding box center [771, 386] width 73 height 14
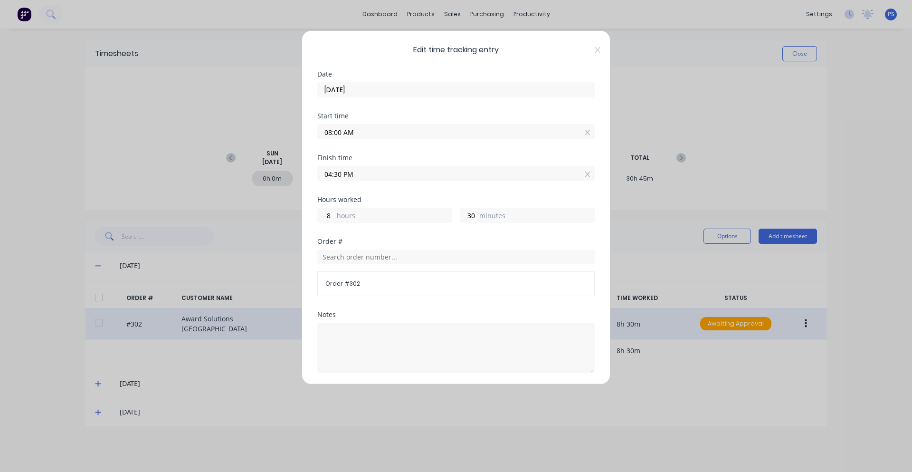
click at [343, 176] on input "04:30 PM" at bounding box center [456, 173] width 276 height 14
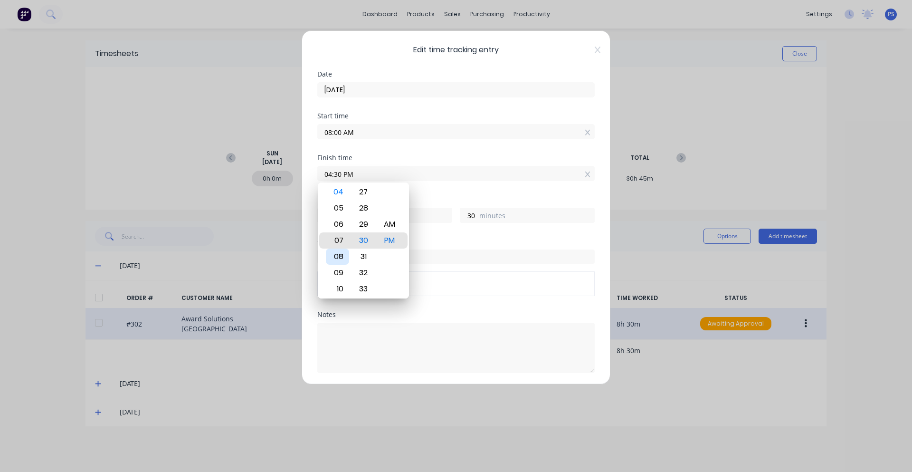
type input "07:30 PM"
type input "11"
type input "05:30 PM"
type input "9"
type input "04:30 PM"
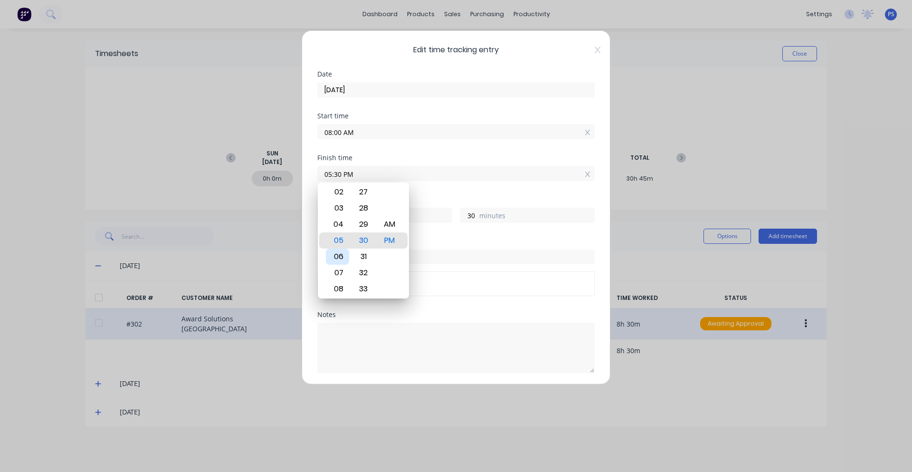
type input "8"
type input "05:30 PM"
type input "9"
click at [470, 242] on div "Order #" at bounding box center [455, 241] width 277 height 7
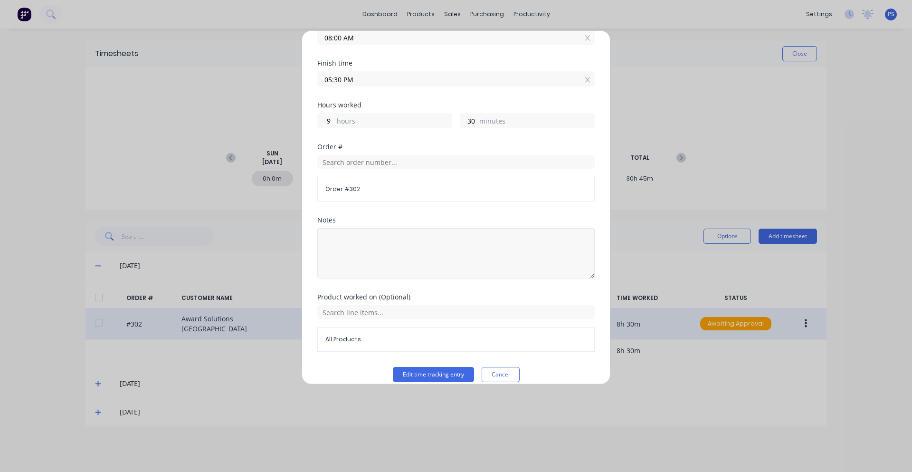
scroll to position [106, 0]
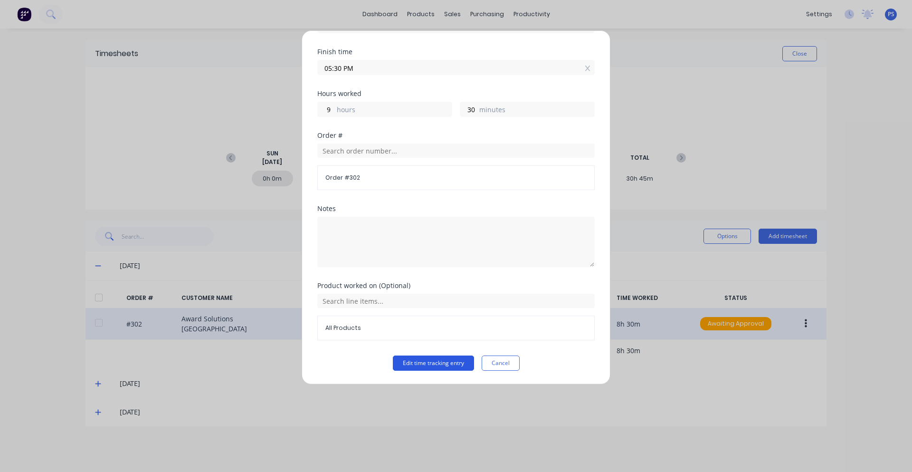
click at [422, 359] on button "Edit time tracking entry" at bounding box center [433, 362] width 81 height 15
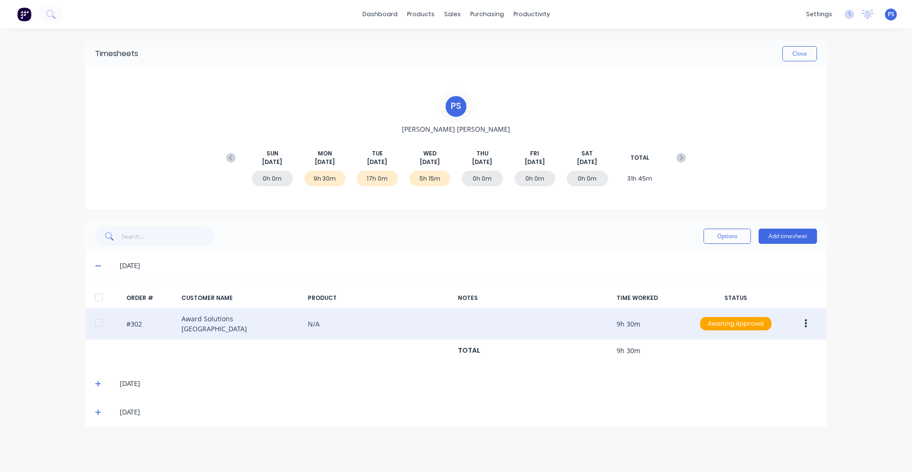
click at [614, 250] on div "Options Add timesheet" at bounding box center [455, 236] width 741 height 30
click at [800, 51] on button "Close" at bounding box center [799, 53] width 35 height 15
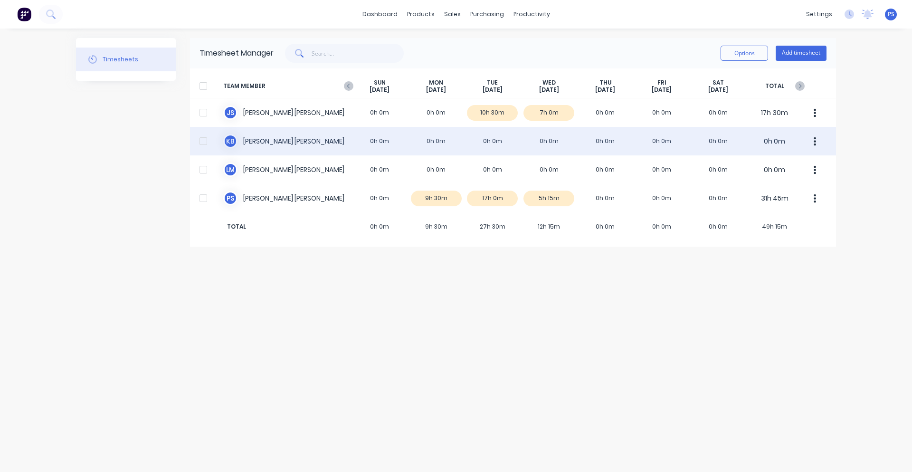
click at [813, 141] on icon "button" at bounding box center [814, 141] width 2 height 10
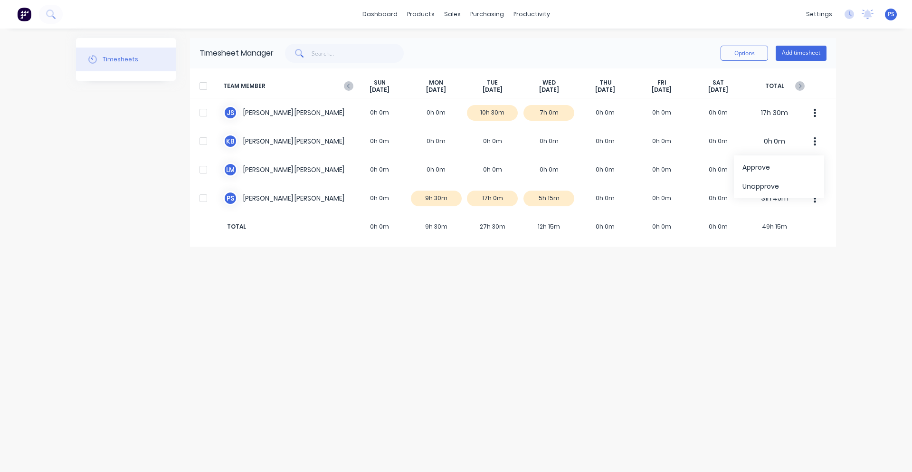
click at [699, 351] on div "Timesheets Timesheet Manager Options Add timesheet TEAM MEMBER [DATE] [DATE] [D…" at bounding box center [456, 250] width 760 height 424
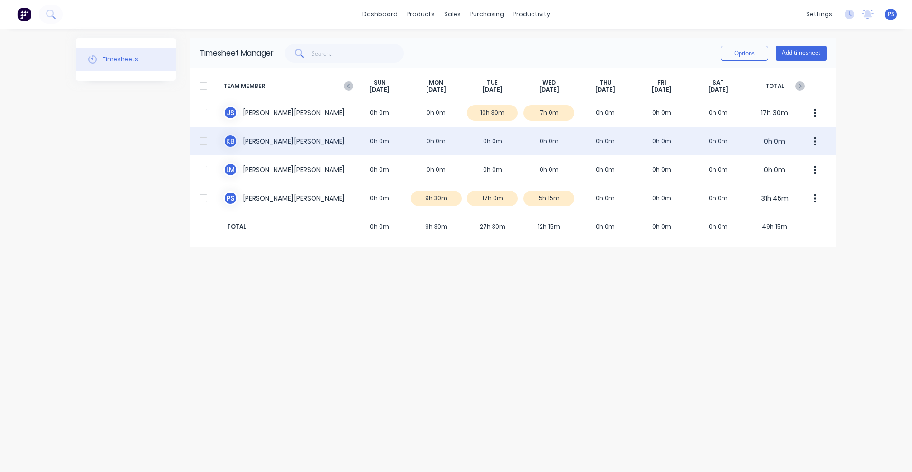
click at [206, 141] on div at bounding box center [203, 141] width 19 height 19
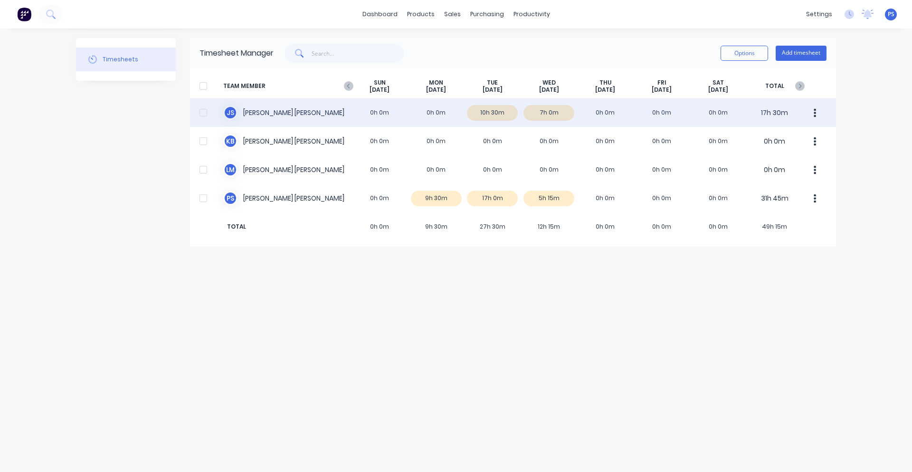
click at [444, 113] on div "J S [PERSON_NAME] 0h 0m 0h 0m 10h 30m 7h 0m 0h 0m 0h 0m 0h 0m 17h 30m" at bounding box center [513, 112] width 646 height 28
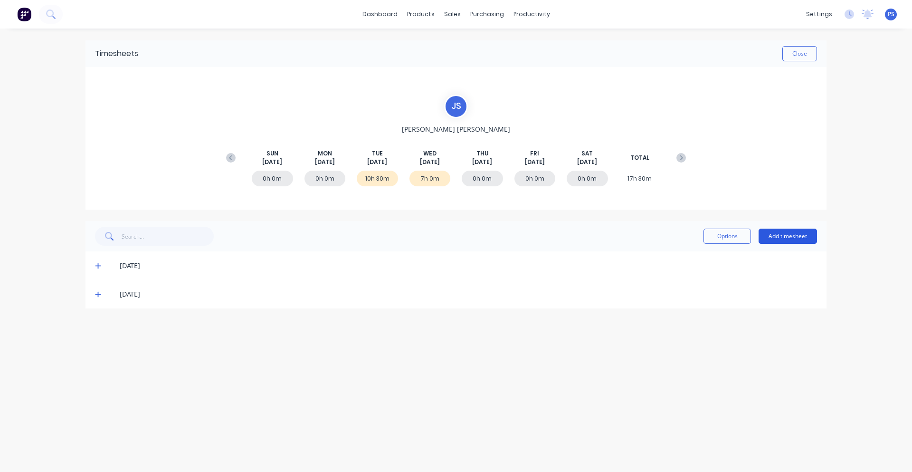
click at [776, 229] on button "Add timesheet" at bounding box center [787, 235] width 58 height 15
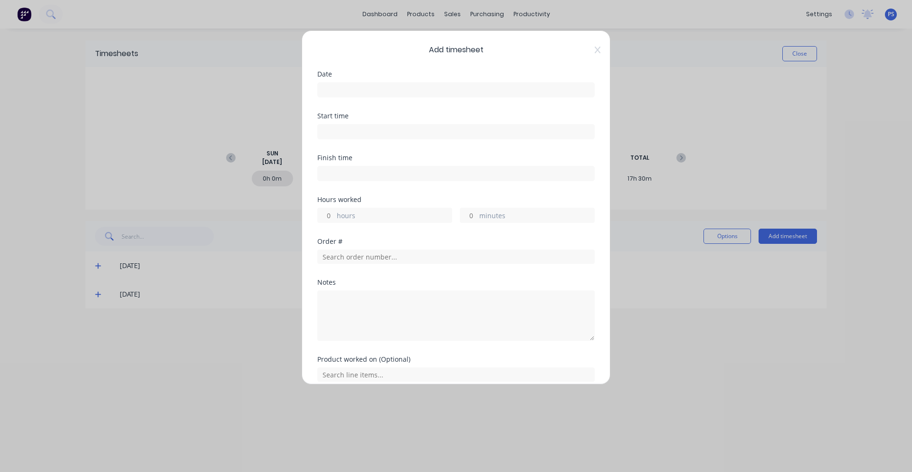
click at [350, 88] on input at bounding box center [456, 90] width 276 height 14
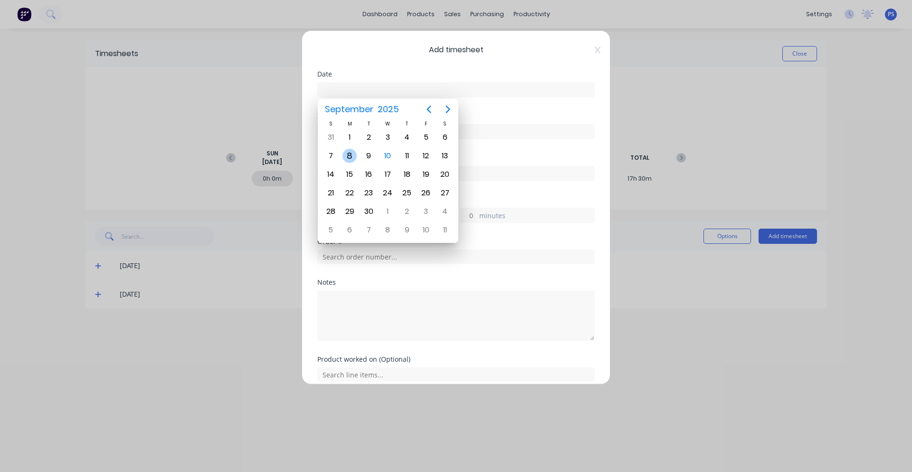
click at [354, 153] on div "8" at bounding box center [349, 156] width 14 height 14
type input "[DATE]"
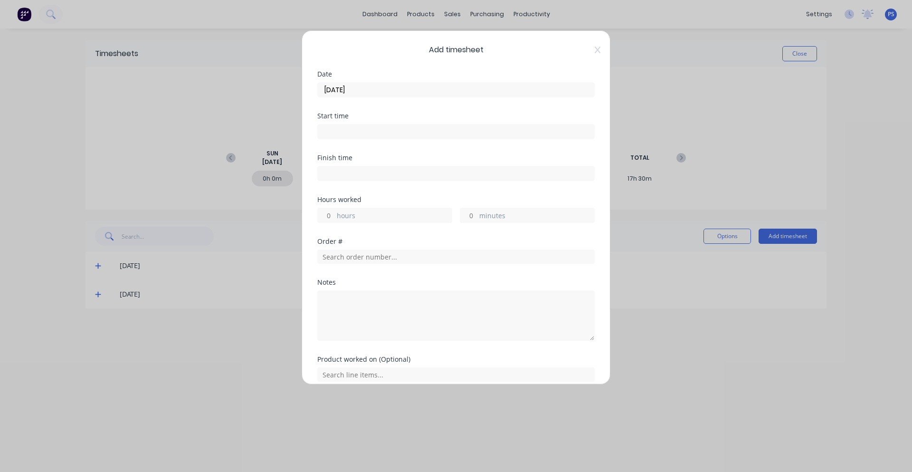
click at [349, 132] on input at bounding box center [456, 131] width 276 height 14
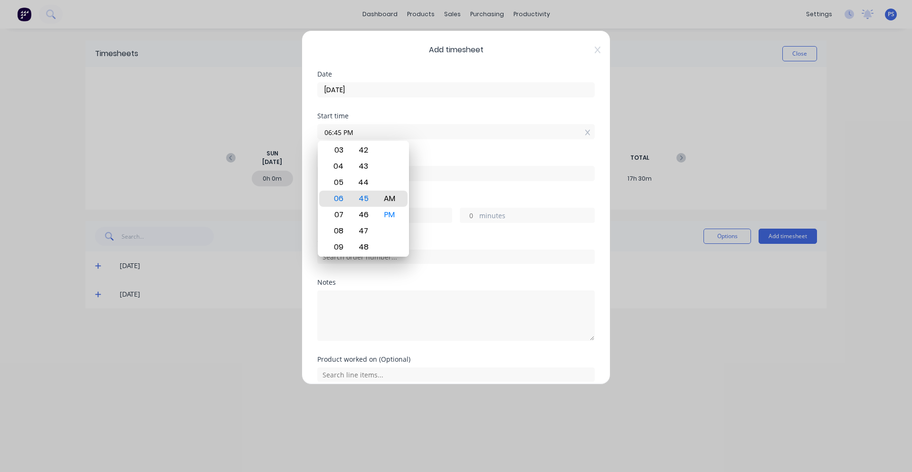
type input "06:45 AM"
click at [458, 191] on div "Finish time" at bounding box center [455, 175] width 277 height 42
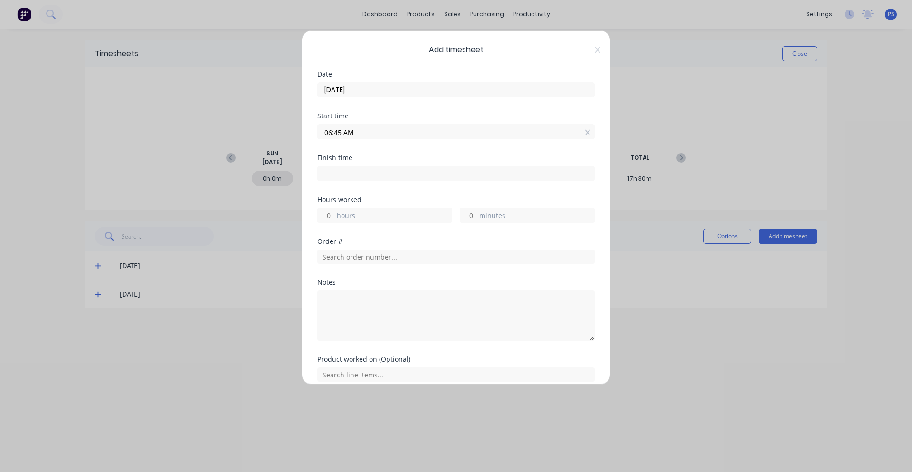
click at [429, 185] on div "Finish time" at bounding box center [455, 175] width 277 height 42
click at [426, 177] on input at bounding box center [456, 173] width 276 height 14
type input "01:36 PM"
type input "6"
type input "51"
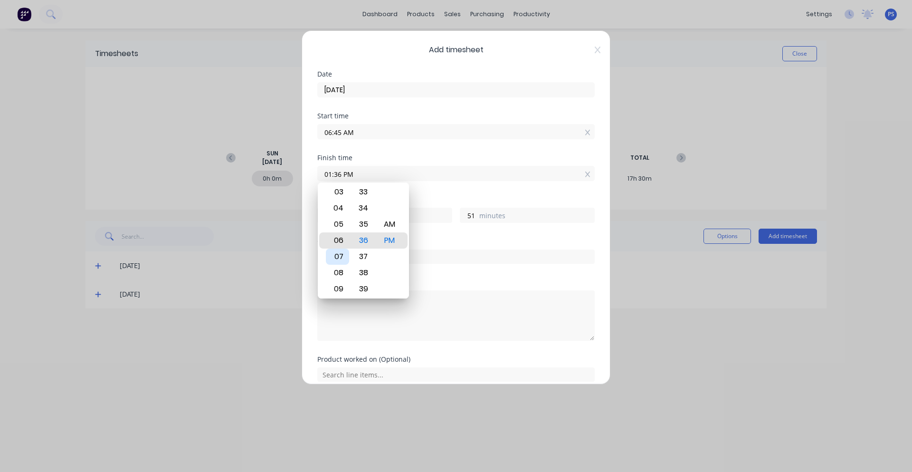
type input "06:36 PM"
type input "11"
type input "05:36 PM"
type input "10"
type input "05:00 PM"
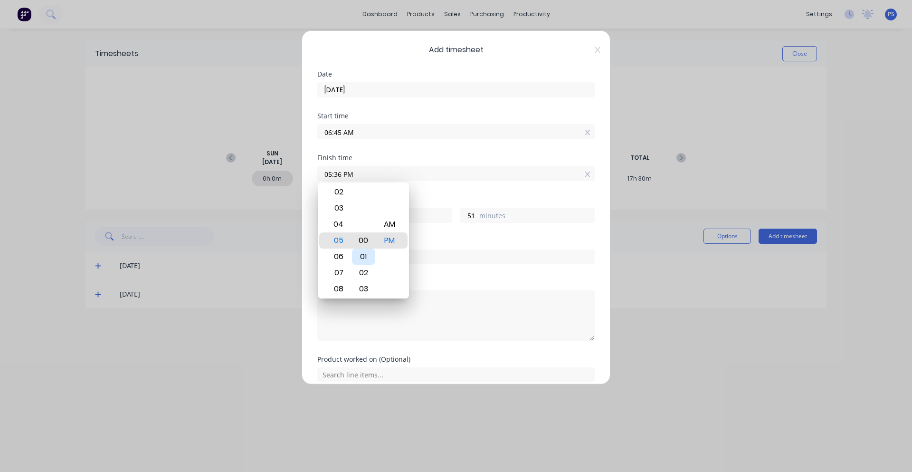
type input "15"
click at [457, 245] on div "Order #" at bounding box center [455, 251] width 277 height 26
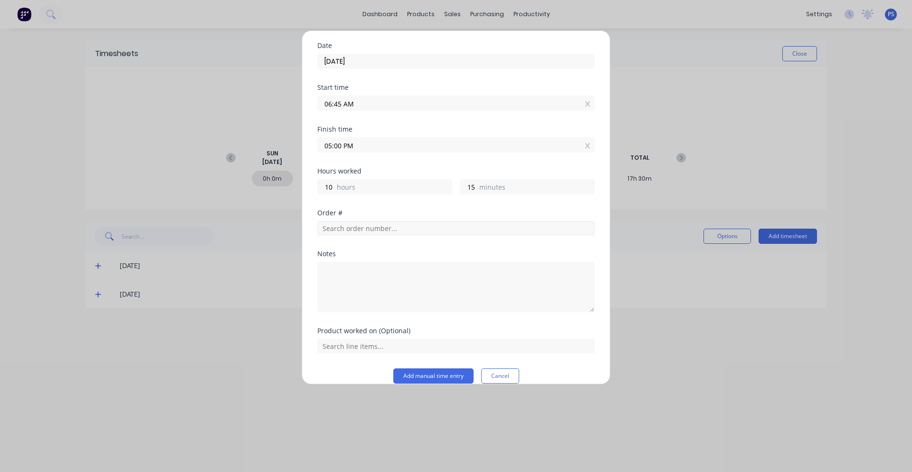
scroll to position [41, 0]
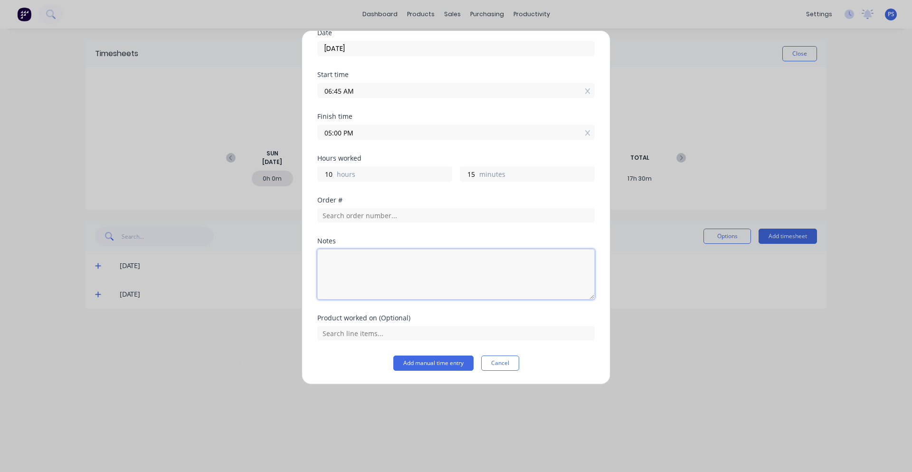
click at [405, 292] on textarea at bounding box center [455, 274] width 277 height 50
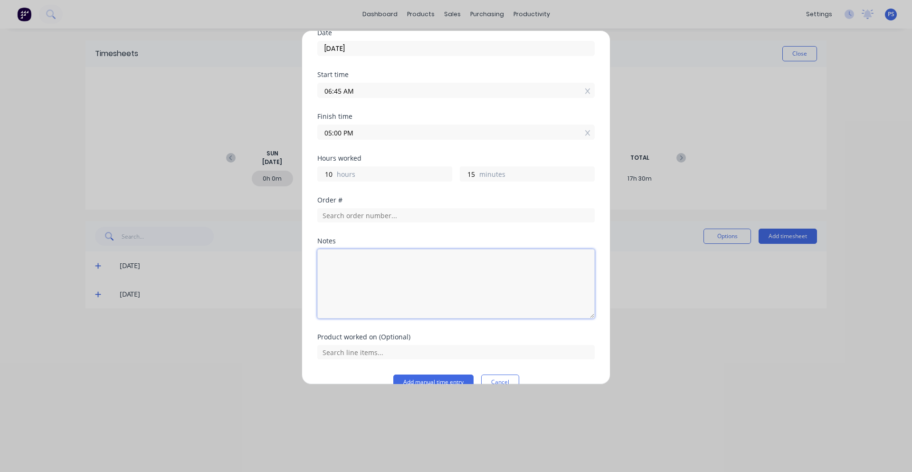
drag, startPoint x: 585, startPoint y: 297, endPoint x: 570, endPoint y: 316, distance: 23.7
click at [570, 316] on textarea at bounding box center [455, 283] width 277 height 69
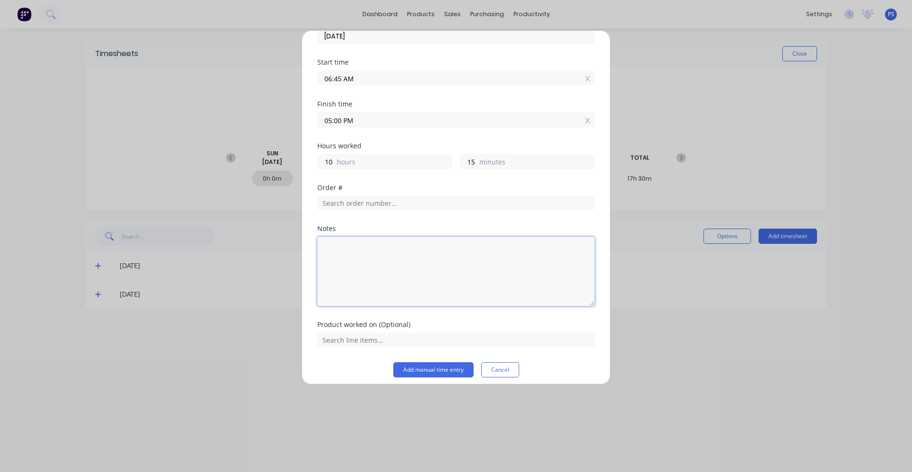
scroll to position [60, 0]
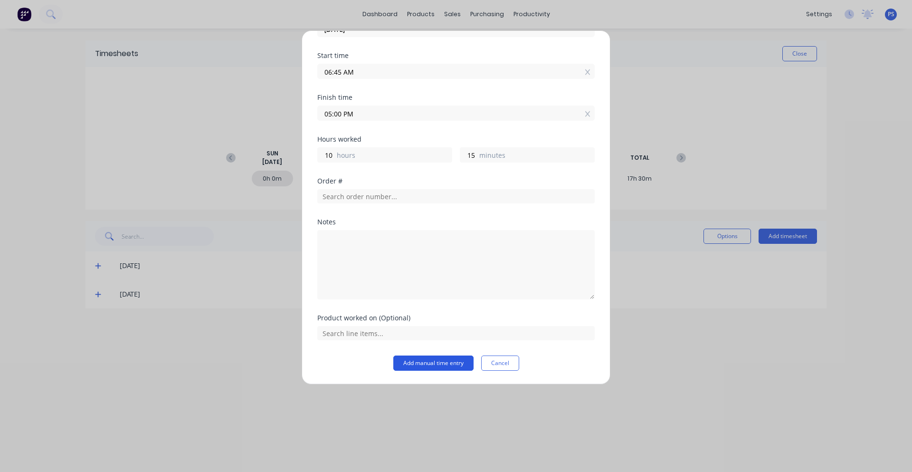
click at [457, 359] on button "Add manual time entry" at bounding box center [433, 362] width 80 height 15
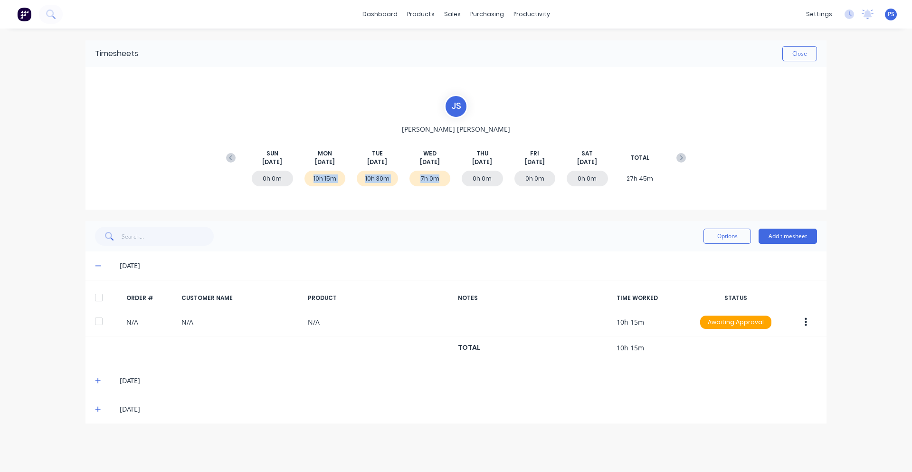
drag, startPoint x: 303, startPoint y: 178, endPoint x: 441, endPoint y: 178, distance: 137.2
click at [441, 178] on div "0h 0m 10h 15m 10h 30m 7h 0m 0h 0m 0h 0m 0h 0m 27h 45m" at bounding box center [455, 180] width 469 height 28
click at [441, 178] on div "7h 0m" at bounding box center [429, 178] width 41 height 16
click at [427, 178] on div "7h 0m" at bounding box center [429, 178] width 41 height 16
click at [26, 10] on img at bounding box center [24, 14] width 14 height 14
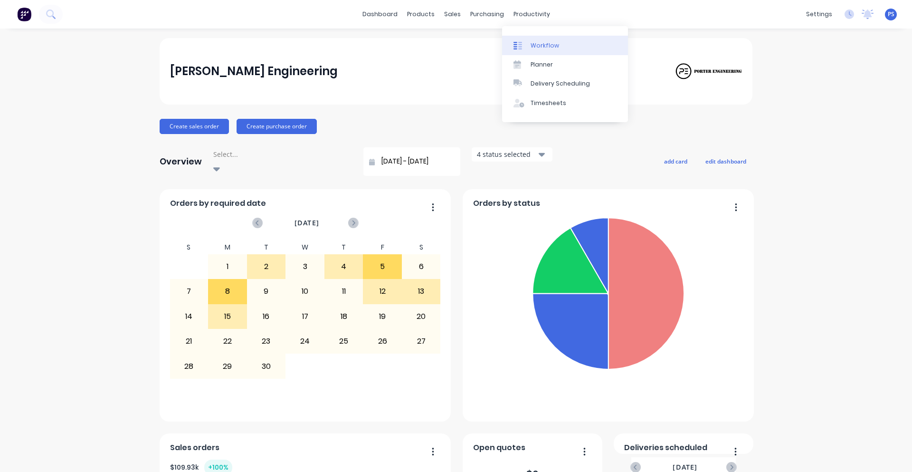
click at [545, 51] on link "Workflow" at bounding box center [565, 45] width 126 height 19
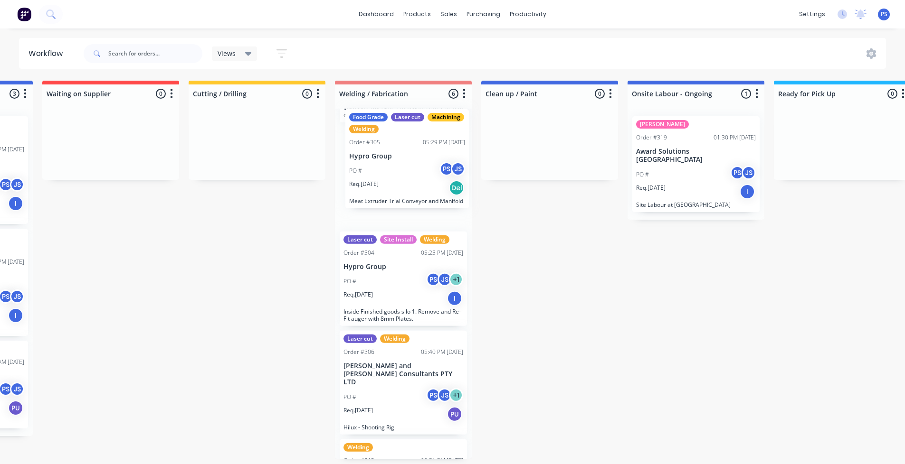
scroll to position [108, 0]
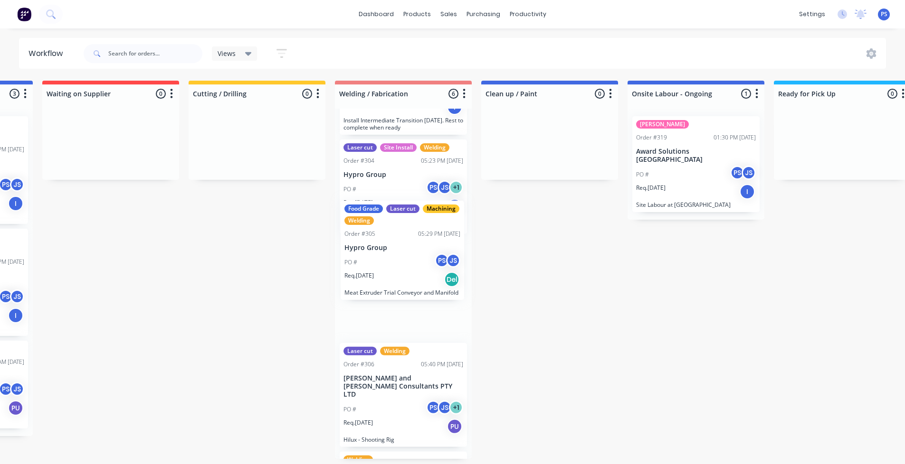
drag, startPoint x: 421, startPoint y: 160, endPoint x: 422, endPoint y: 283, distance: 123.5
click at [422, 283] on div "Laser cut On-Site Welding Site Install SYD WTR Urgent Order #302 06:27 PM [DATE…" at bounding box center [403, 284] width 137 height 350
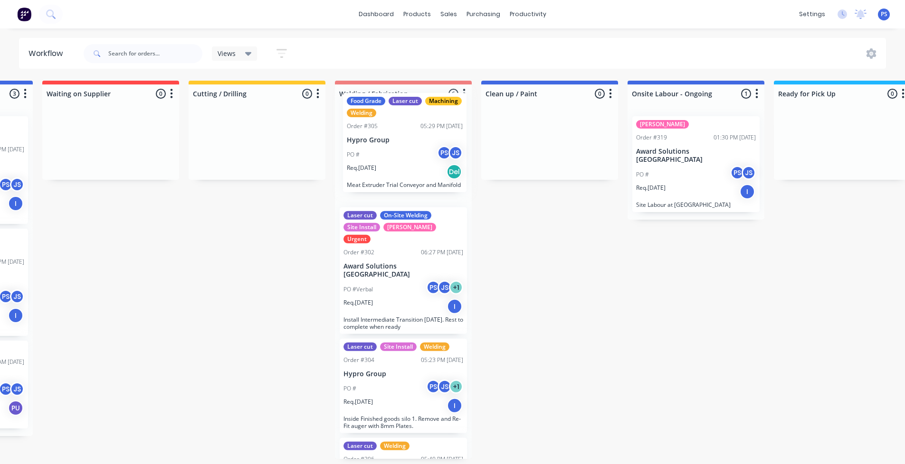
scroll to position [0, 0]
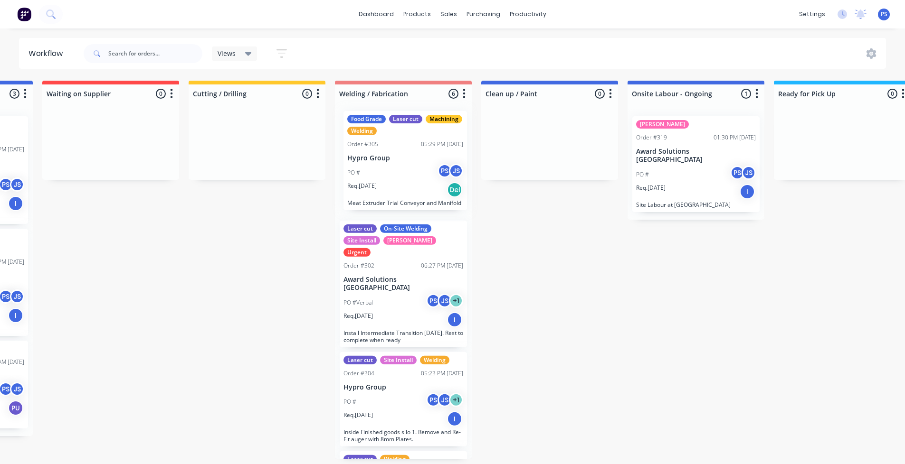
drag, startPoint x: 398, startPoint y: 344, endPoint x: 402, endPoint y: 183, distance: 160.6
click at [402, 183] on div "Laser cut On-Site Welding Site Install SYD WTR Urgent Order #302 06:27 PM [DATE…" at bounding box center [403, 284] width 137 height 350
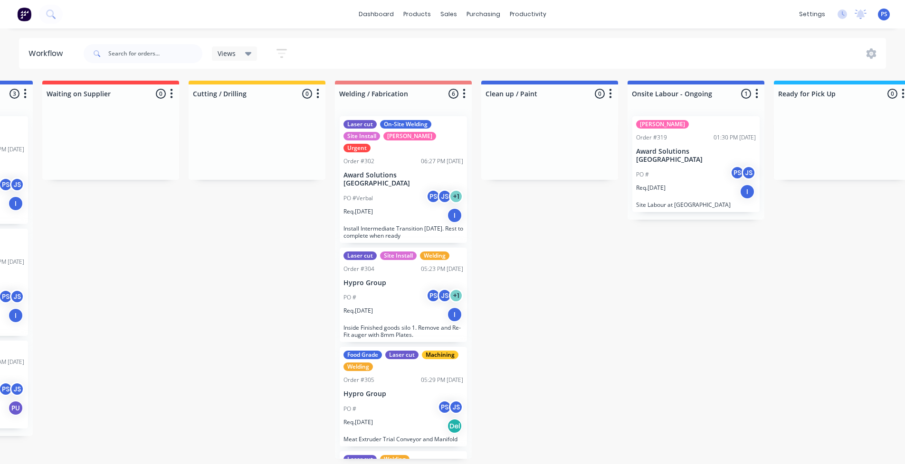
click at [287, 316] on div "Submitted 2 Status colour #13CE66 hex #13CE66 Save Cancel Summaries Total order…" at bounding box center [582, 270] width 1721 height 378
